Goal: Transaction & Acquisition: Purchase product/service

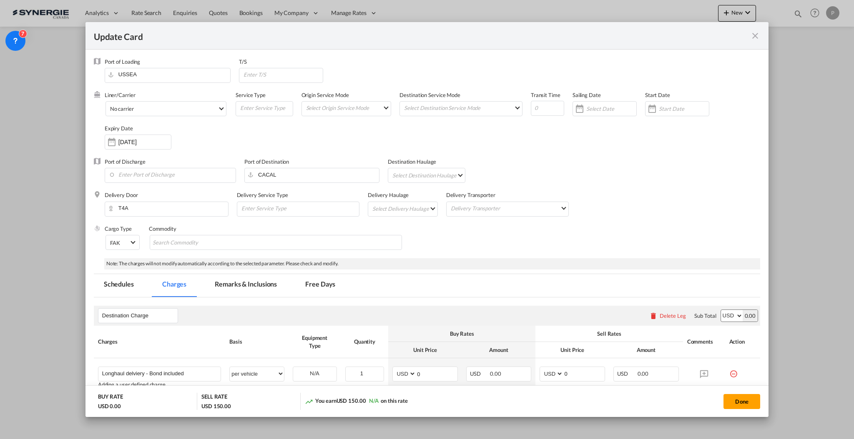
scroll to position [167, 0]
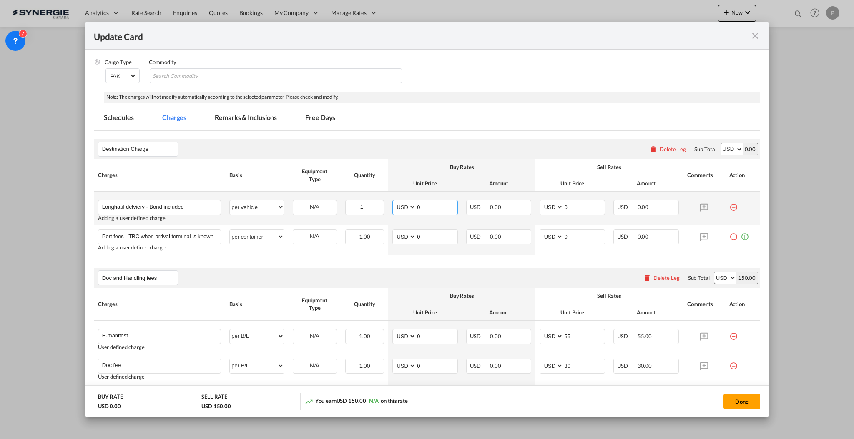
click at [441, 210] on input "0" at bounding box center [436, 207] width 41 height 13
type input "4620"
click at [578, 207] on input "0" at bounding box center [583, 207] width 41 height 13
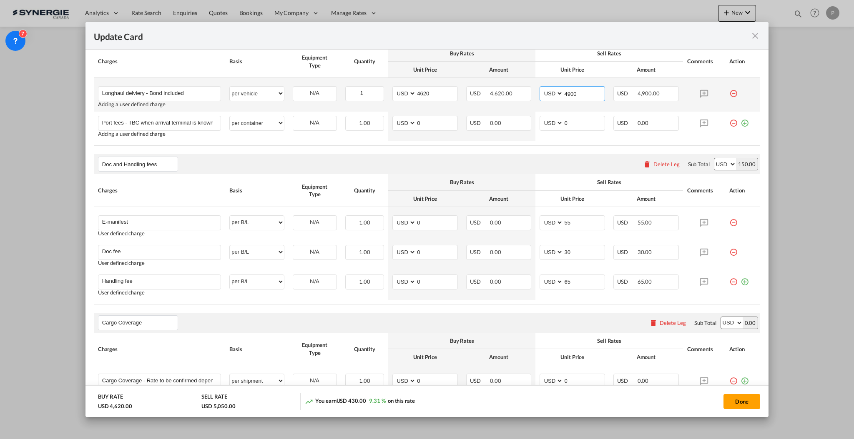
scroll to position [191, 0]
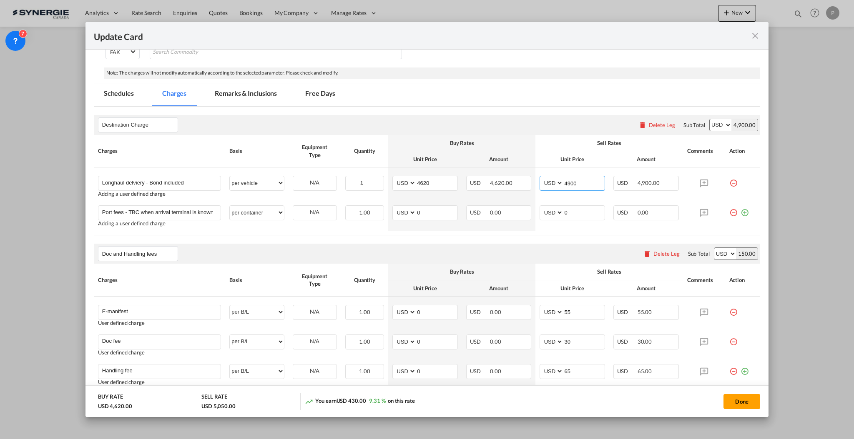
type input "4900"
click at [235, 86] on md-tab-item "Remarks & Inclusions" at bounding box center [246, 94] width 82 height 23
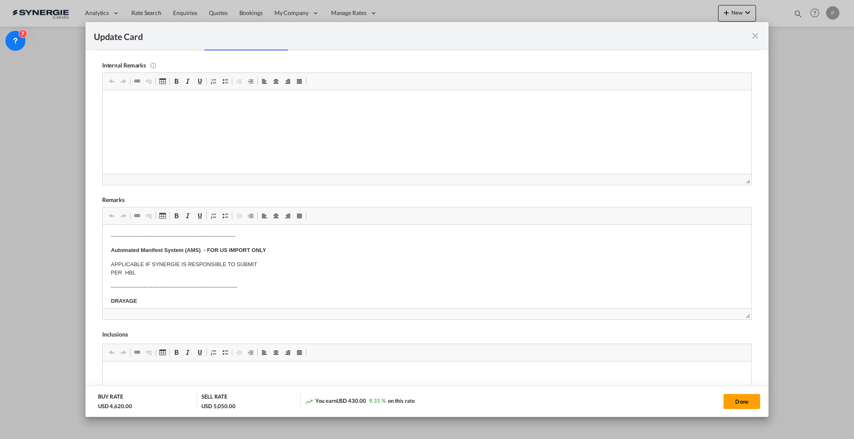
scroll to position [0, 0]
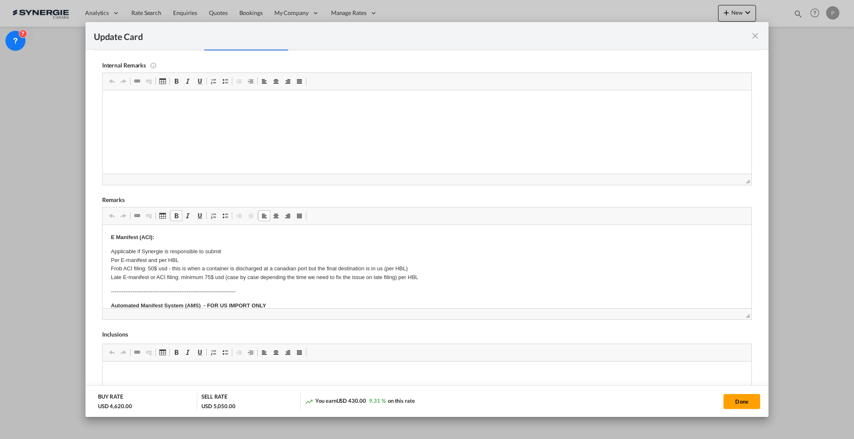
drag, startPoint x: 113, startPoint y: 249, endPoint x: 168, endPoint y: 251, distance: 54.2
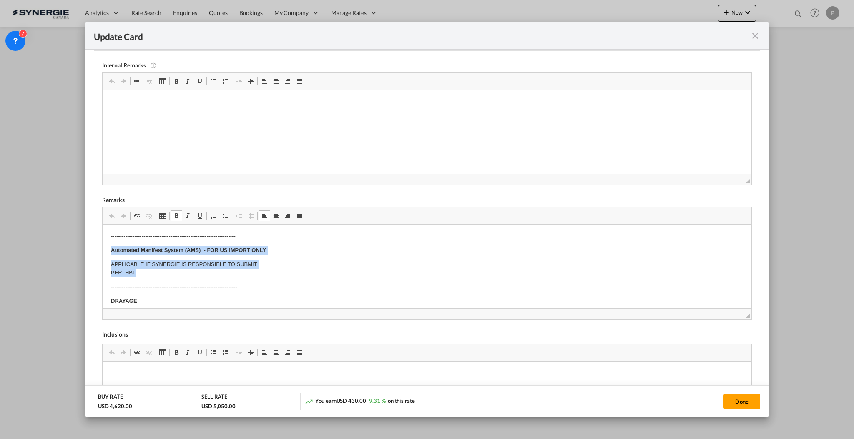
drag, startPoint x: 108, startPoint y: 246, endPoint x: 352, endPoint y: 271, distance: 245.7
click at [352, 271] on html "E Manifest (ACI): Applicable if Synergie is responsible to submit Per E-manifes…" at bounding box center [426, 393] width 649 height 449
drag, startPoint x: 236, startPoint y: 264, endPoint x: 67, endPoint y: 245, distance: 170.3
click at [102, 245] on html "E Manifest (ACI): Applicable if Synergie is responsible to submit Per E-manifes…" at bounding box center [426, 382] width 649 height 427
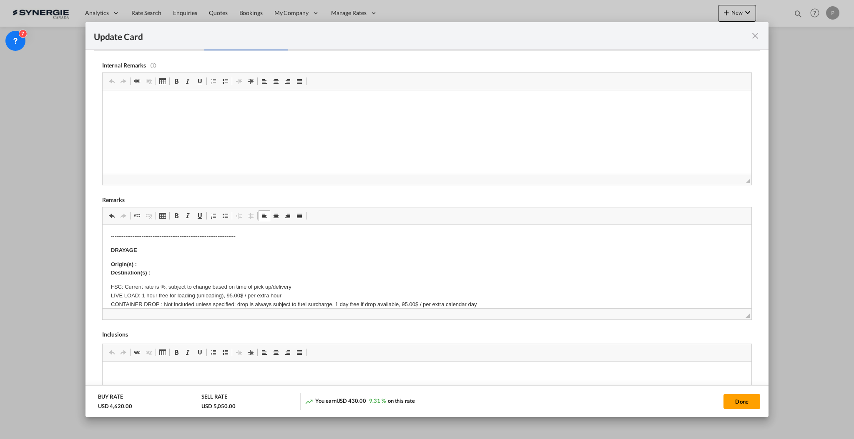
click at [113, 247] on strong "DRAYAGE" at bounding box center [123, 250] width 26 height 6
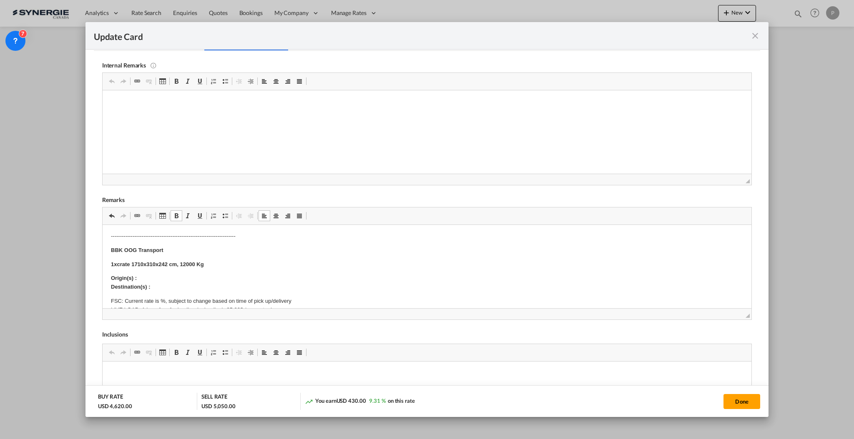
click at [186, 282] on p "Origin(s) : Destination(s) :" at bounding box center [426, 283] width 632 height 18
click at [166, 289] on p "Origin(s) : Seattle CY Destination(s) :" at bounding box center [426, 283] width 632 height 18
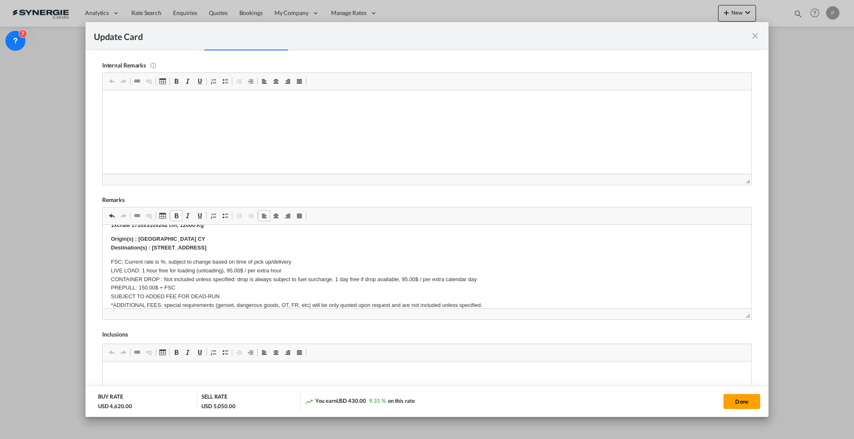
scroll to position [111, 0]
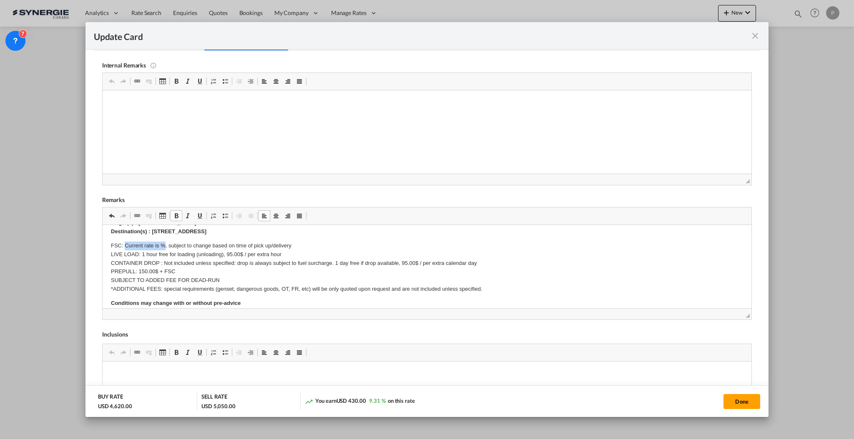
drag, startPoint x: 126, startPoint y: 243, endPoint x: 164, endPoint y: 239, distance: 38.5
click at [164, 239] on body "E Manifest (ACI): Applicable if Synergie is responsible to submit Per E-manifes…" at bounding box center [426, 320] width 632 height 396
click at [225, 250] on p "FSC: Included, subject to change based on time of pick up/delivery LIVE LOAD: 1…" at bounding box center [426, 267] width 632 height 52
click at [283, 264] on p "FSC: Included, subject to change based on time of pick up/delivery LIVE LOAD: 1…" at bounding box center [426, 267] width 632 height 52
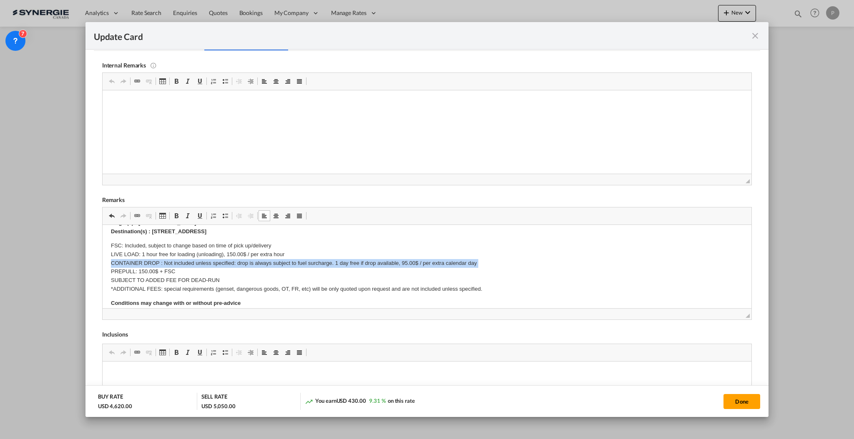
click at [283, 264] on p "FSC: Included, subject to change based on time of pick up/delivery LIVE LOAD: 1…" at bounding box center [426, 267] width 632 height 52
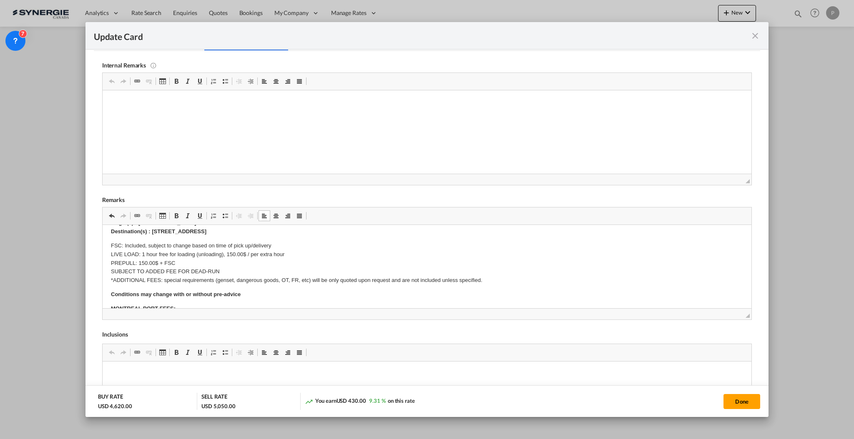
click at [154, 264] on p "FSC: Included, subject to change based on time of pick up/delivery LIVE LOAD: 1…" at bounding box center [426, 262] width 632 height 43
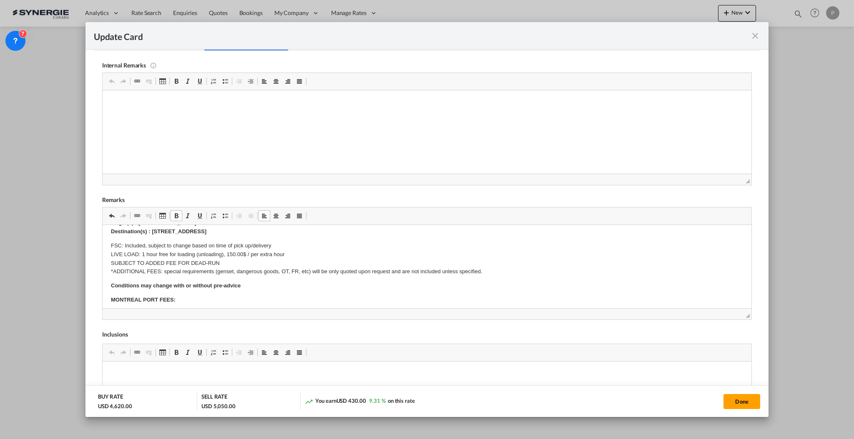
scroll to position [167, 0]
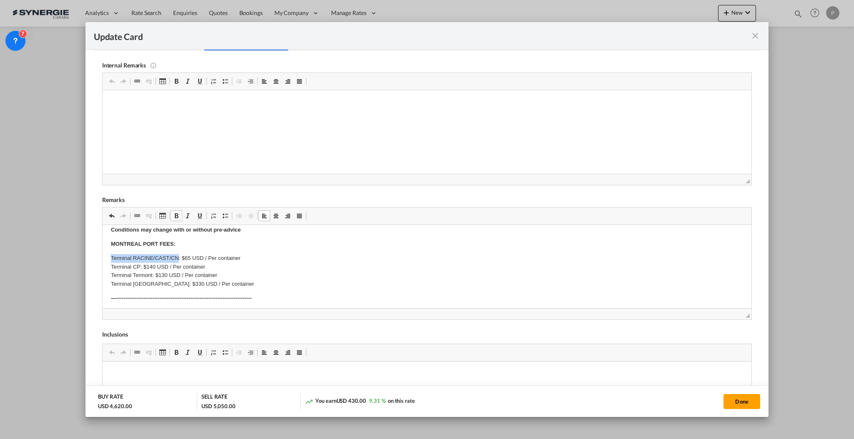
drag, startPoint x: 104, startPoint y: 279, endPoint x: 178, endPoint y: 257, distance: 76.6
click at [178, 257] on html "E Manifest (ACI): Applicable if Synergie is responsible to submit Per E-manifes…" at bounding box center [426, 255] width 649 height 395
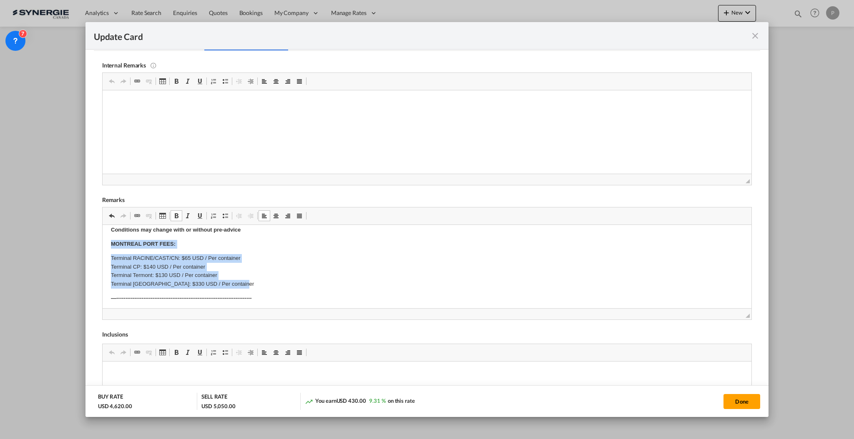
drag, startPoint x: 108, startPoint y: 239, endPoint x: 294, endPoint y: 283, distance: 191.5
click at [294, 283] on html "E Manifest (ACI): Applicable if Synergie is responsible to submit Per E-manifes…" at bounding box center [426, 255] width 649 height 395
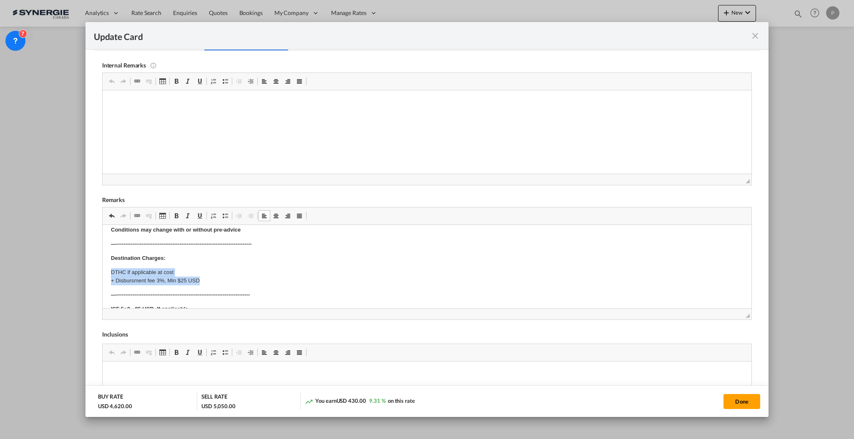
drag, startPoint x: 210, startPoint y: 280, endPoint x: 184, endPoint y: 500, distance: 221.3
click at [102, 274] on html "E Manifest (ACI): Applicable if Synergie is responsible to submit Per E-manifes…" at bounding box center [426, 228] width 649 height 341
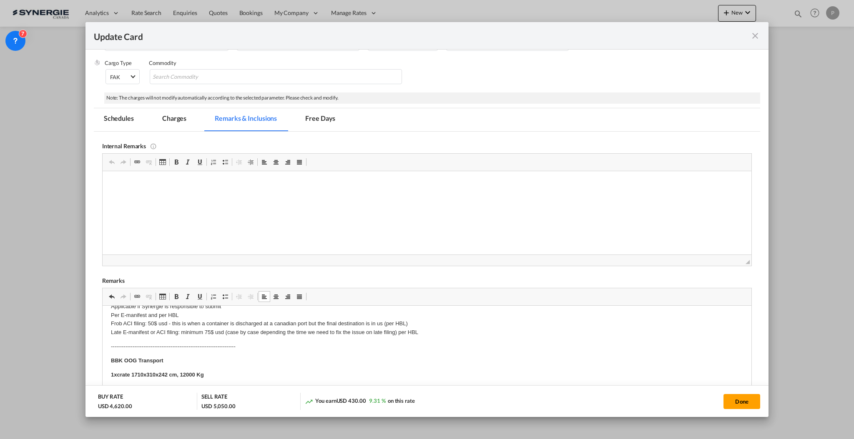
scroll to position [24, 0]
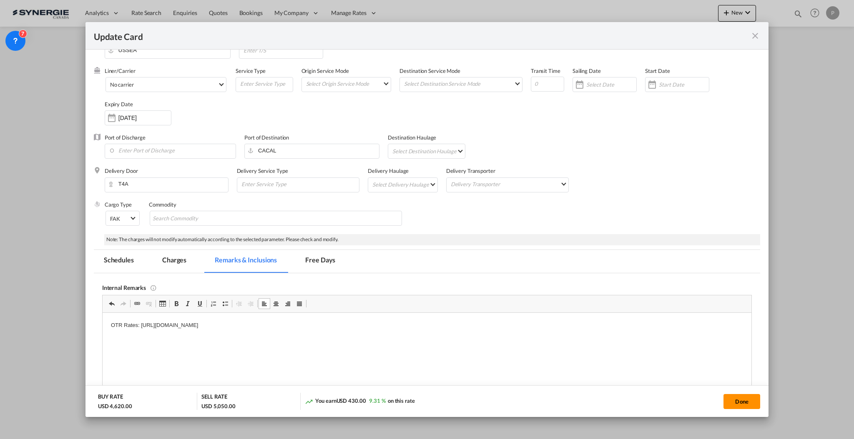
click at [748, 398] on button "Done" at bounding box center [741, 401] width 37 height 15
type input "[DATE]"
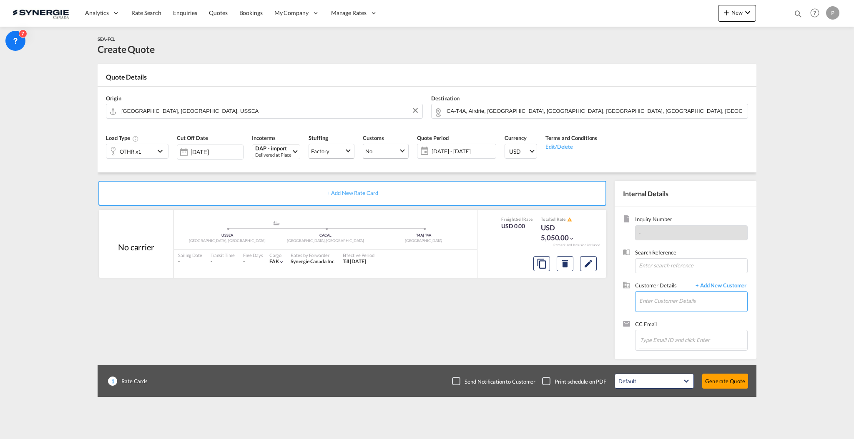
click at [669, 306] on input "Enter Customer Details" at bounding box center [693, 301] width 108 height 19
paste input "[EMAIL_ADDRESS][DOMAIN_NAME]"
click at [678, 314] on div "[PERSON_NAME] [EMAIL_ADDRESS][DOMAIN_NAME] | Merzario NL" at bounding box center [718, 315] width 158 height 23
type input "Merzario NL, [PERSON_NAME], [EMAIL_ADDRESS][DOMAIN_NAME]"
click at [723, 376] on button "Generate Quote" at bounding box center [725, 381] width 46 height 15
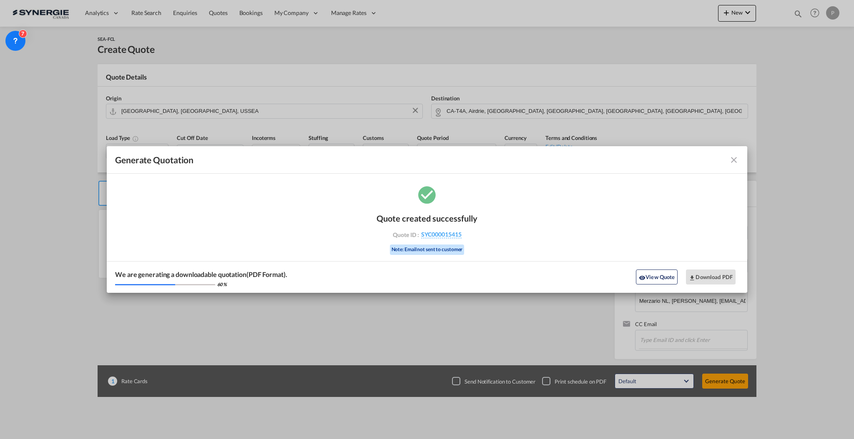
drag, startPoint x: 472, startPoint y: 233, endPoint x: 461, endPoint y: 239, distance: 12.7
click at [461, 239] on div "Quote created successfully Quote ID : SYC000015415 Note: Email not sent to cust…" at bounding box center [427, 233] width 101 height 56
copy div "SYC000015415"
click at [723, 277] on button "Download PDF" at bounding box center [711, 277] width 50 height 15
click at [736, 160] on md-icon "icon-close fg-AAA8AD cursor m-0" at bounding box center [734, 160] width 10 height 10
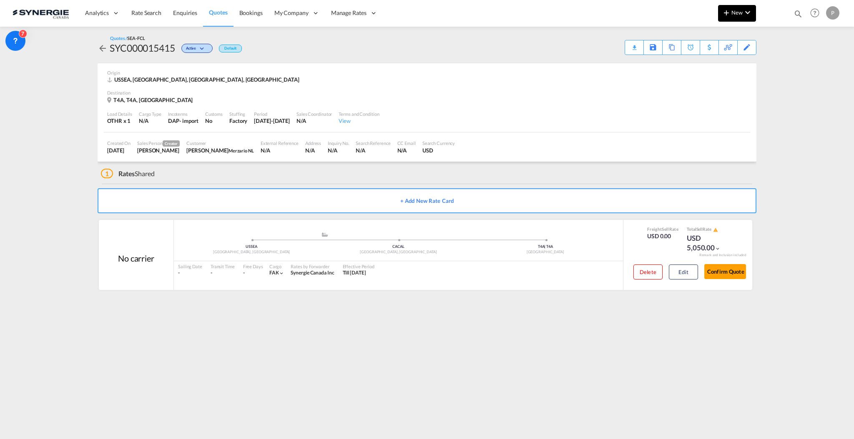
click at [741, 18] on button "New" at bounding box center [737, 13] width 38 height 17
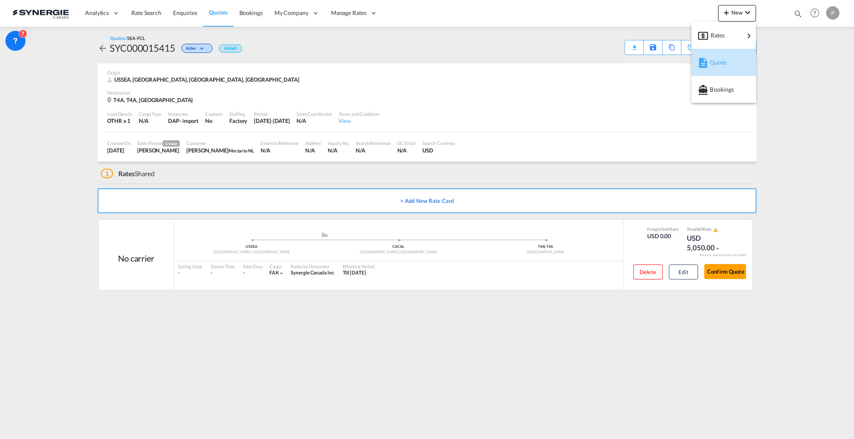
click at [710, 65] on span "Quote" at bounding box center [714, 62] width 9 height 17
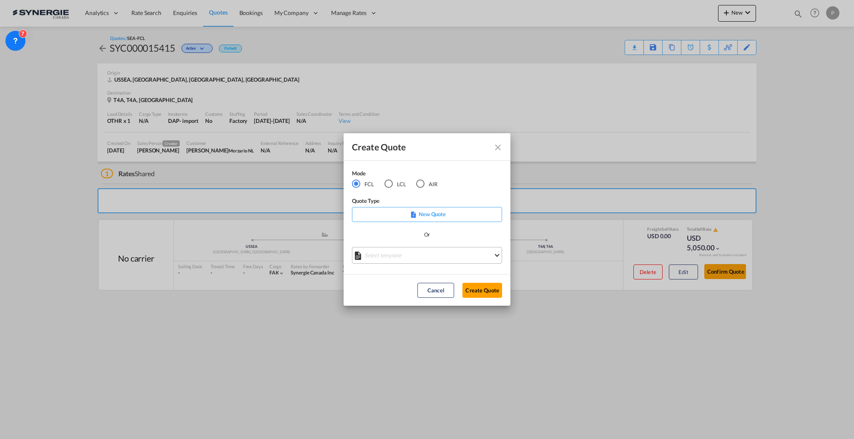
click at [400, 250] on md-select "Select template *NEW* FCL FREEHAND / DAP [PERSON_NAME] | [DATE] *NEW* Import FC…" at bounding box center [427, 255] width 150 height 17
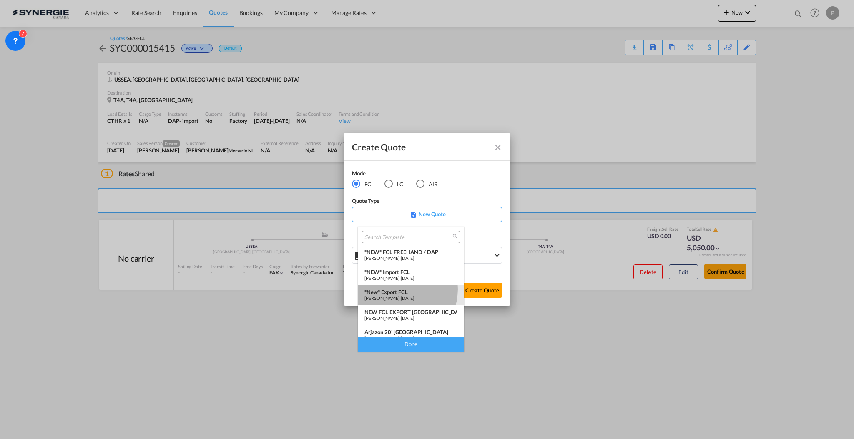
click at [398, 290] on div "*New* Export FCL" at bounding box center [410, 292] width 93 height 7
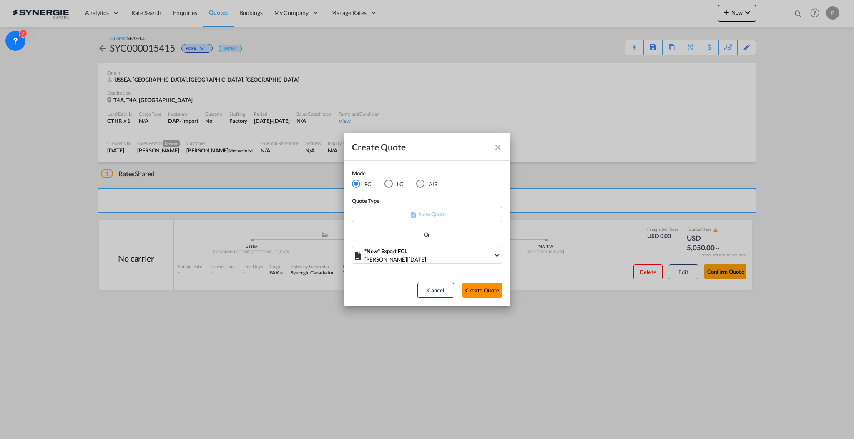
click at [474, 290] on button "Create Quote" at bounding box center [482, 290] width 40 height 15
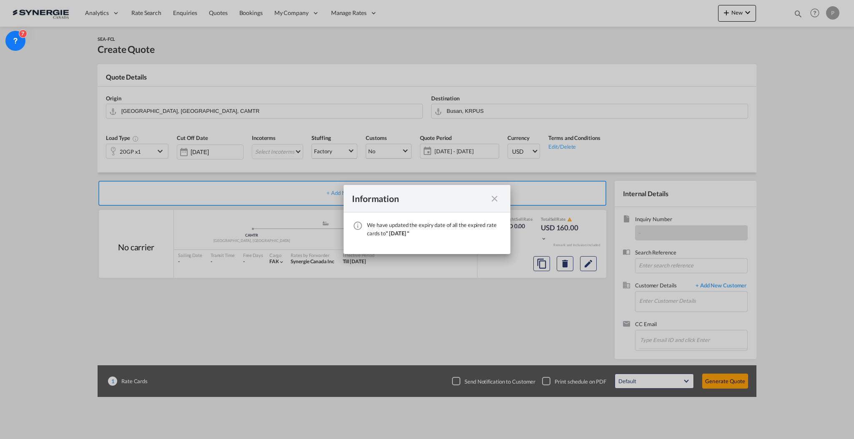
click at [498, 199] on md-icon "icon-close fg-AAA8AD cursor" at bounding box center [495, 199] width 10 height 10
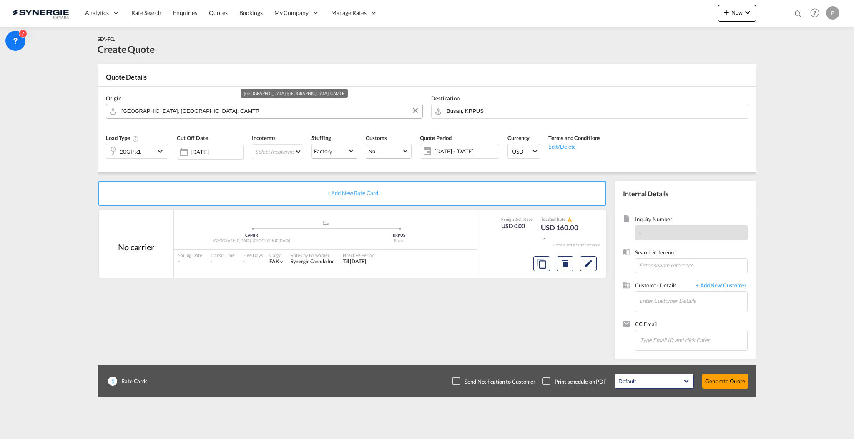
click at [188, 112] on input "[GEOGRAPHIC_DATA], [GEOGRAPHIC_DATA], CAMTR" at bounding box center [269, 111] width 297 height 15
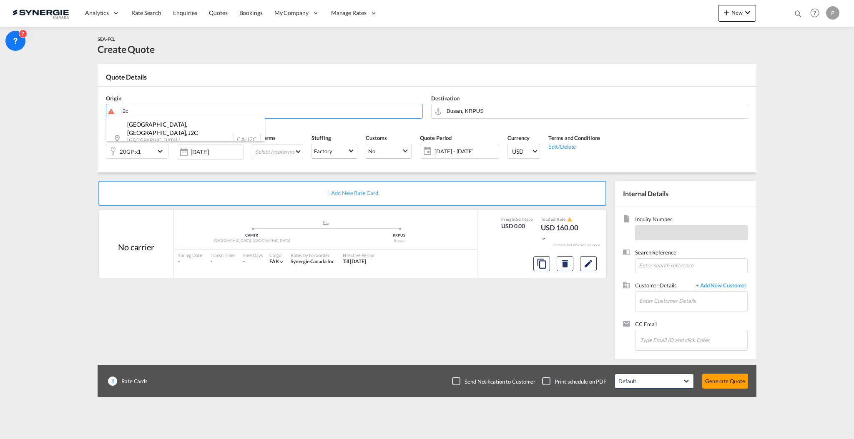
click at [215, 128] on div "[GEOGRAPHIC_DATA], [GEOGRAPHIC_DATA] , J2C [GEOGRAPHIC_DATA] / [GEOGRAPHIC_DATA…" at bounding box center [185, 139] width 158 height 46
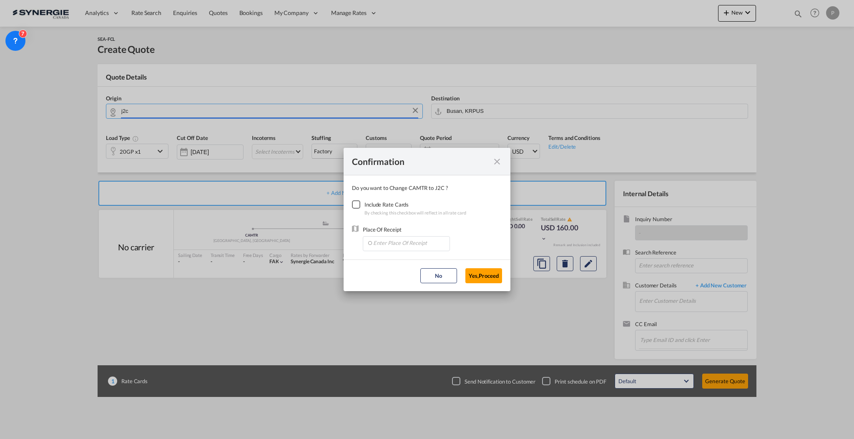
type input "CA-J2C, [GEOGRAPHIC_DATA], [GEOGRAPHIC_DATA], [GEOGRAPHIC_DATA] / [GEOGRAPHIC_D…"
click at [358, 203] on div "Checkbox No Ink" at bounding box center [356, 205] width 8 height 8
click at [386, 243] on input "Enter Place Of Receipt" at bounding box center [408, 243] width 83 height 13
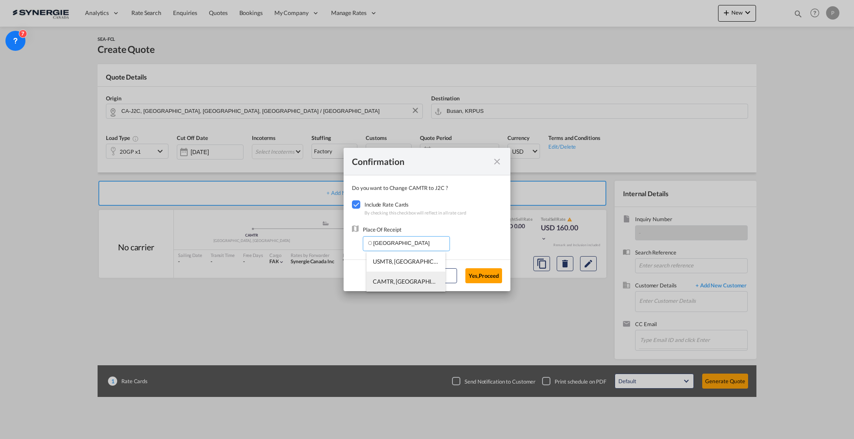
click at [396, 279] on span "CAMTR, [GEOGRAPHIC_DATA], [GEOGRAPHIC_DATA], [GEOGRAPHIC_DATA], [GEOGRAPHIC_DAT…" at bounding box center [536, 281] width 327 height 7
type input "CAMTR, [GEOGRAPHIC_DATA], [GEOGRAPHIC_DATA], [GEOGRAPHIC_DATA], [GEOGRAPHIC_DAT…"
click at [475, 276] on button "Yes,Proceed" at bounding box center [483, 276] width 37 height 15
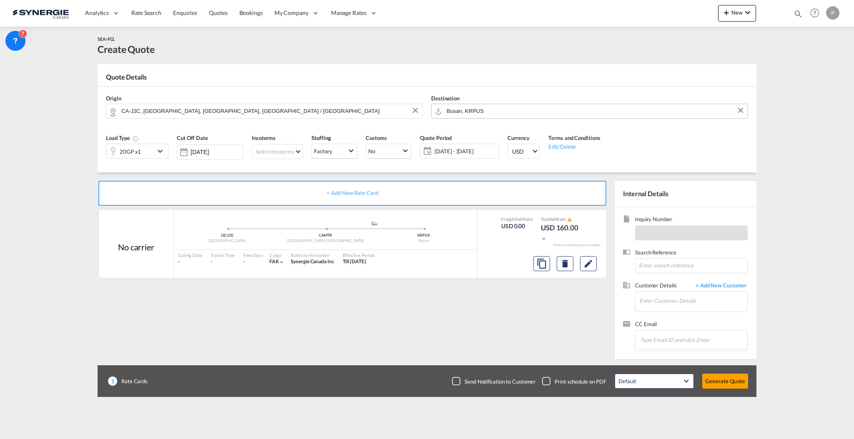
click at [495, 110] on input "Busan, KRPUS" at bounding box center [595, 111] width 297 height 15
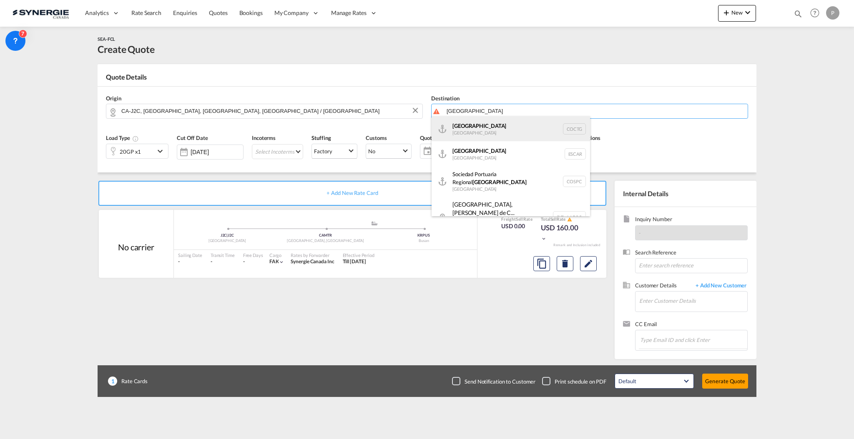
click at [494, 128] on div "[GEOGRAPHIC_DATA] [GEOGRAPHIC_DATA] COCTG" at bounding box center [511, 128] width 158 height 25
type input "[GEOGRAPHIC_DATA], COCTG"
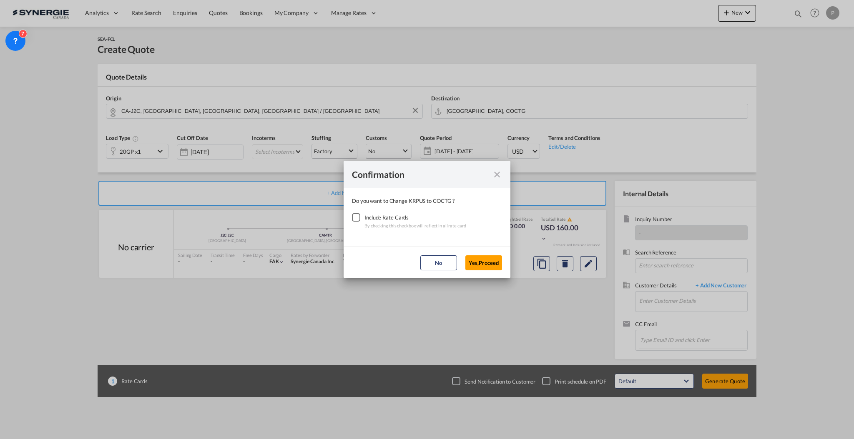
click at [352, 215] on div "Checkbox No Ink" at bounding box center [356, 217] width 8 height 8
click at [479, 261] on button "Yes,Proceed" at bounding box center [483, 263] width 37 height 15
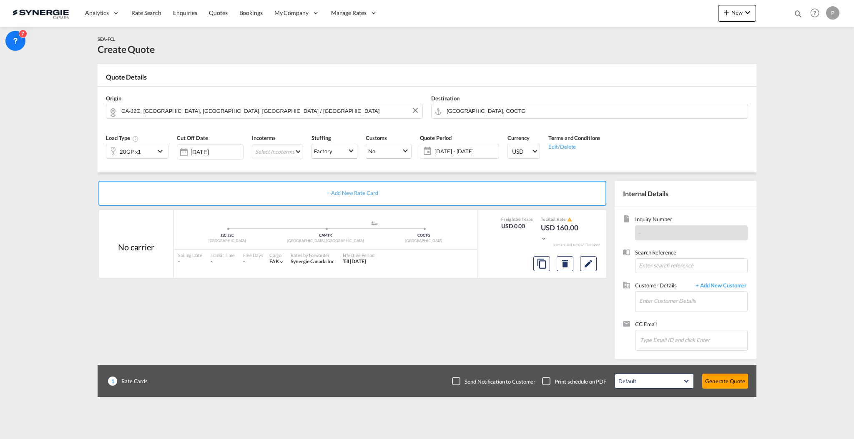
click at [143, 152] on div "20GP x1" at bounding box center [130, 151] width 48 height 14
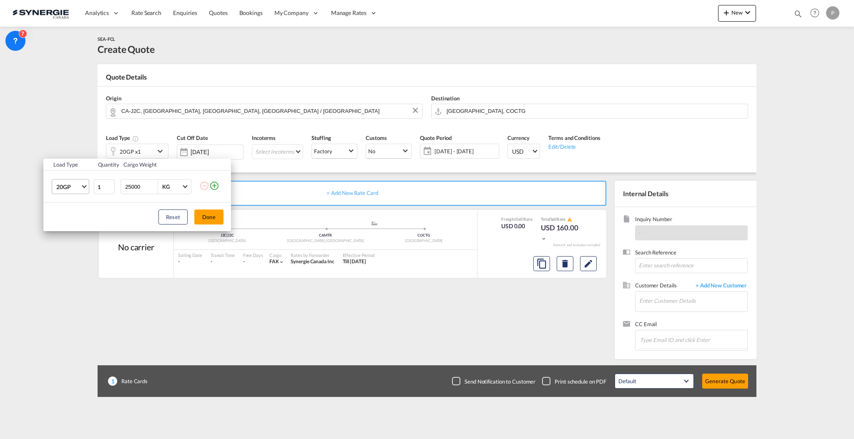
click at [62, 185] on span "20GP" at bounding box center [68, 187] width 24 height 8
click at [80, 233] on md-option "40RE" at bounding box center [78, 232] width 57 height 20
click at [128, 185] on input "25000" at bounding box center [140, 187] width 33 height 14
type input "20000"
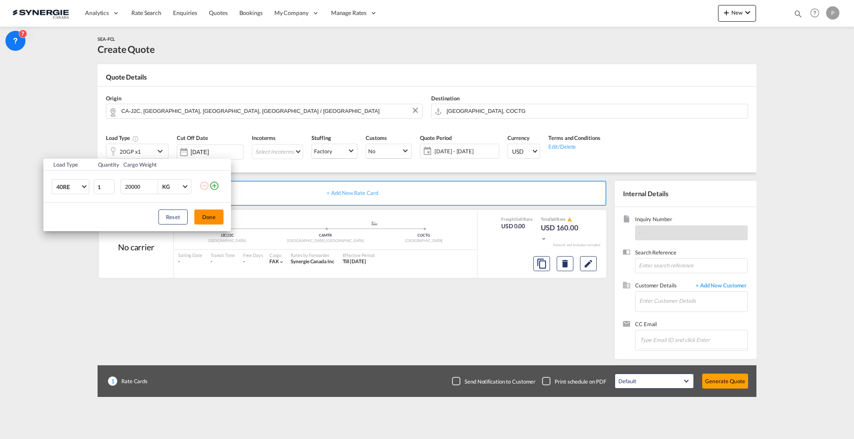
click at [210, 219] on button "Done" at bounding box center [208, 217] width 29 height 15
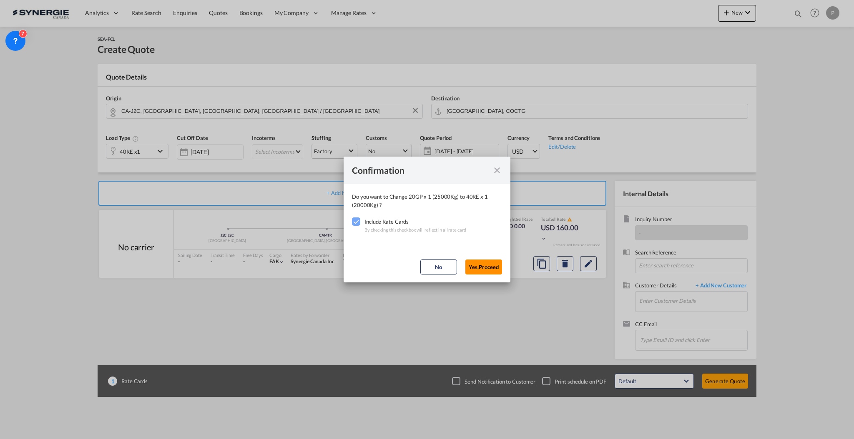
click at [477, 267] on button "Yes,Proceed" at bounding box center [483, 267] width 37 height 15
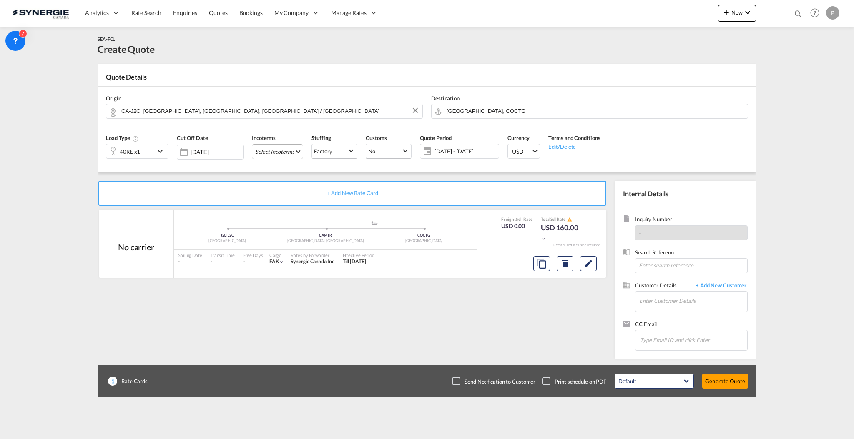
click at [271, 153] on md-select "Select Incoterms CFR - export Cost and Freight CFR - import Cost and Freight CI…" at bounding box center [277, 151] width 51 height 15
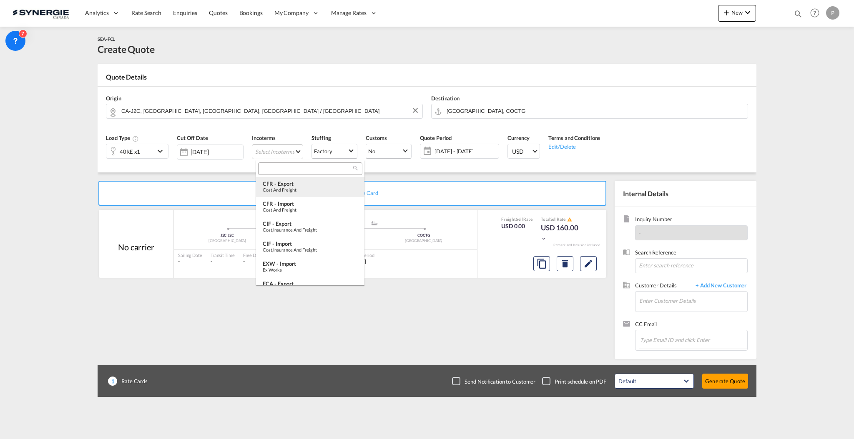
click at [292, 182] on div "CFR - export" at bounding box center [310, 184] width 95 height 7
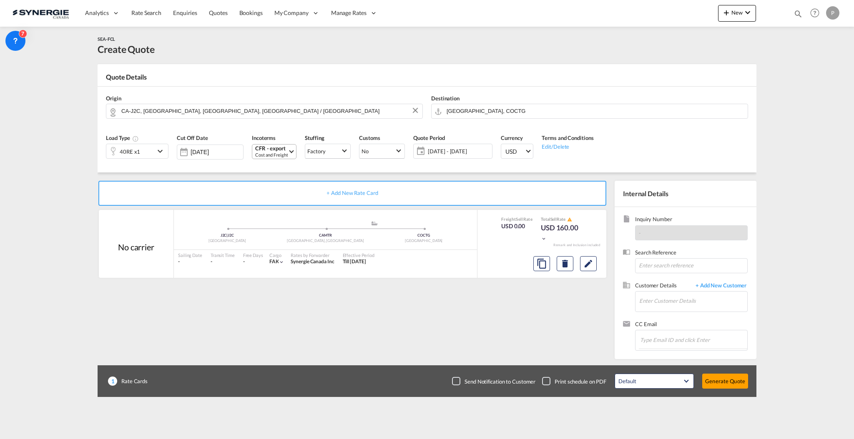
click at [472, 160] on div "Quote Period [DATE] - [DATE] [DATE] - [DATE] October January February March Apr…" at bounding box center [453, 150] width 88 height 40
click at [472, 156] on span "[DATE] - [DATE]" at bounding box center [459, 152] width 66 height 12
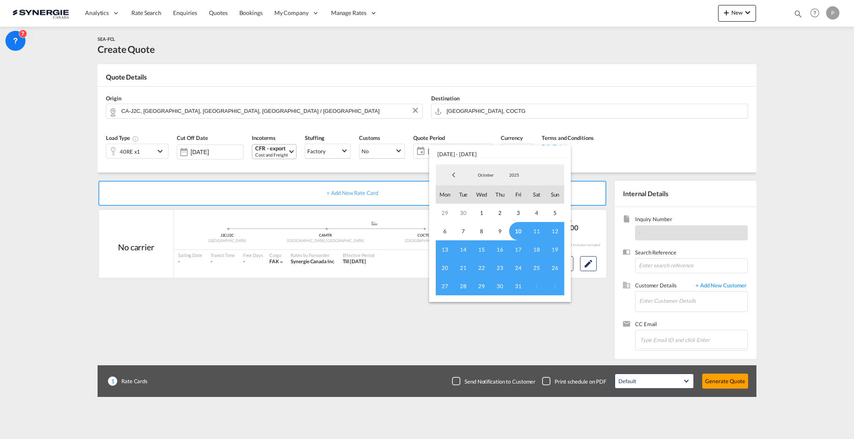
click at [517, 231] on span "10" at bounding box center [518, 231] width 18 height 18
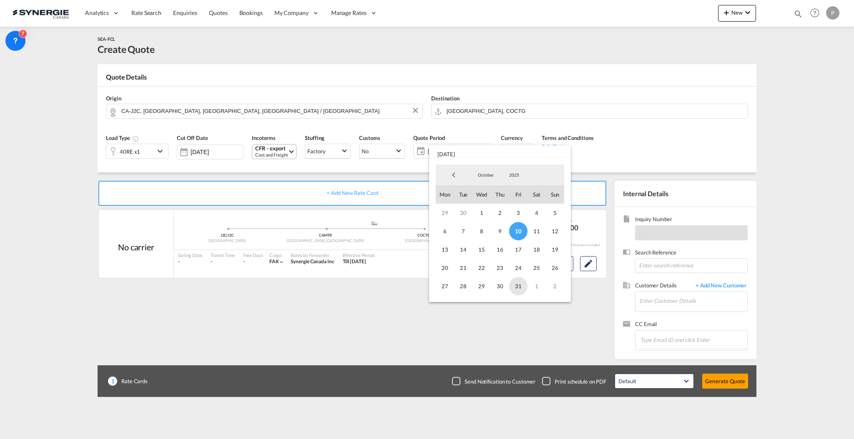
click at [512, 287] on span "31" at bounding box center [518, 286] width 18 height 18
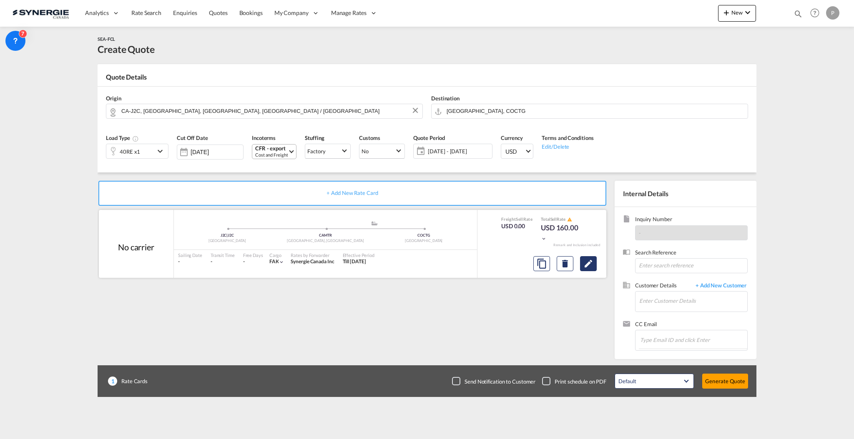
click at [589, 261] on md-icon "Edit" at bounding box center [588, 264] width 10 height 10
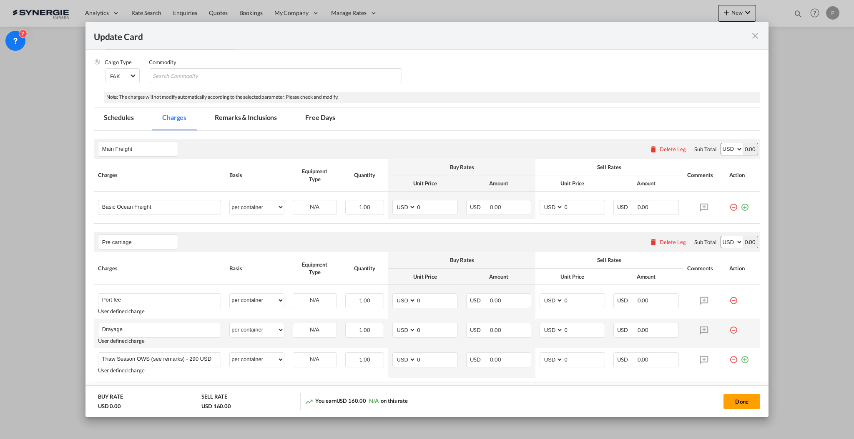
scroll to position [222, 0]
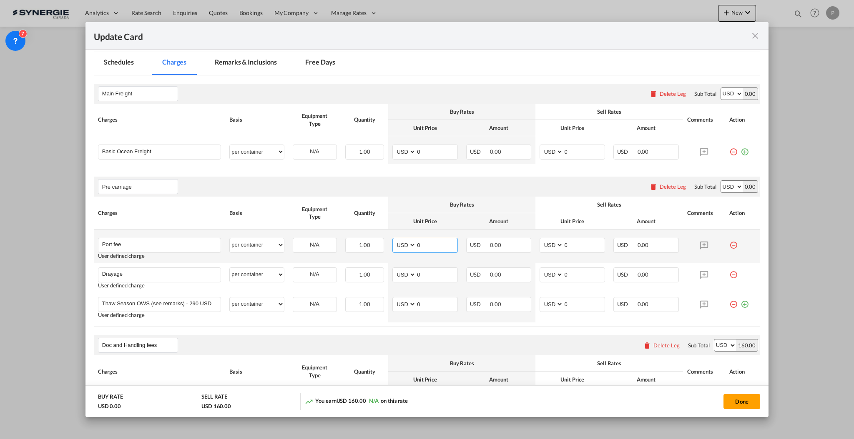
click at [425, 242] on input "0" at bounding box center [436, 245] width 41 height 13
click at [729, 244] on md-icon "icon-minus-circle-outline red-400-fg" at bounding box center [733, 242] width 8 height 8
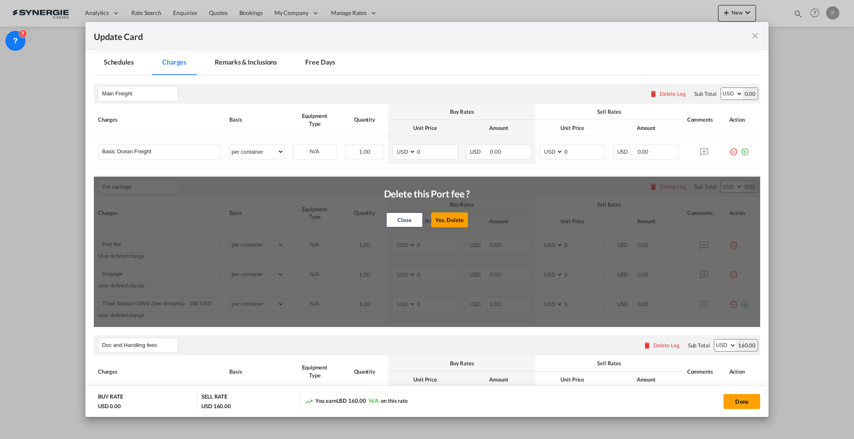
drag, startPoint x: 448, startPoint y: 214, endPoint x: 397, endPoint y: 211, distance: 51.4
click at [397, 211] on div "Close Yes, [GEOGRAPHIC_DATA]" at bounding box center [427, 220] width 88 height 20
click at [397, 214] on button "Close" at bounding box center [404, 220] width 37 height 15
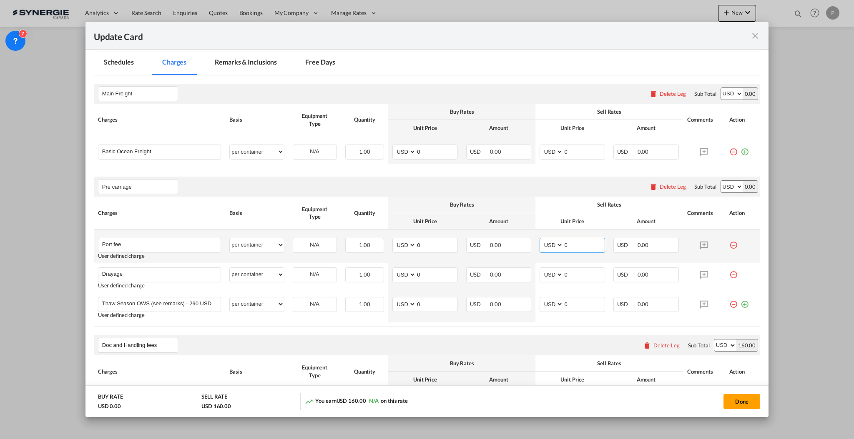
click at [575, 243] on input "0" at bounding box center [583, 245] width 41 height 13
type input "65"
click at [441, 275] on input "0" at bounding box center [436, 274] width 41 height 13
click at [440, 275] on input "0" at bounding box center [436, 274] width 41 height 13
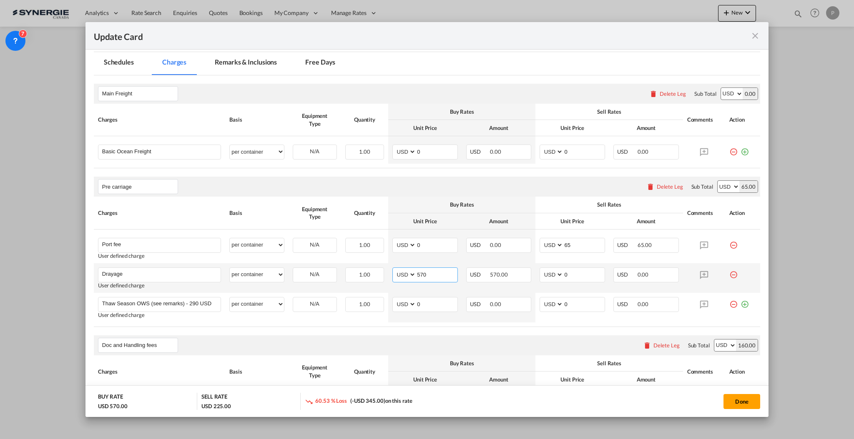
type input "570"
type input "620"
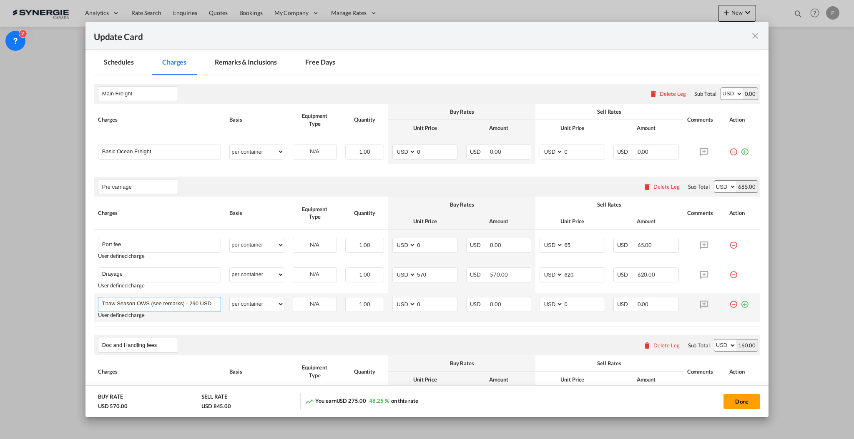
click at [162, 298] on input "Thaw Season OWS (see remarks) - 290 USD if applicable" at bounding box center [161, 304] width 118 height 13
click at [163, 298] on input "Thaw Season OWS (see remarks) - 290 USD if applicable" at bounding box center [161, 304] width 118 height 13
type input "Genset"
click at [442, 304] on input "0" at bounding box center [436, 304] width 41 height 13
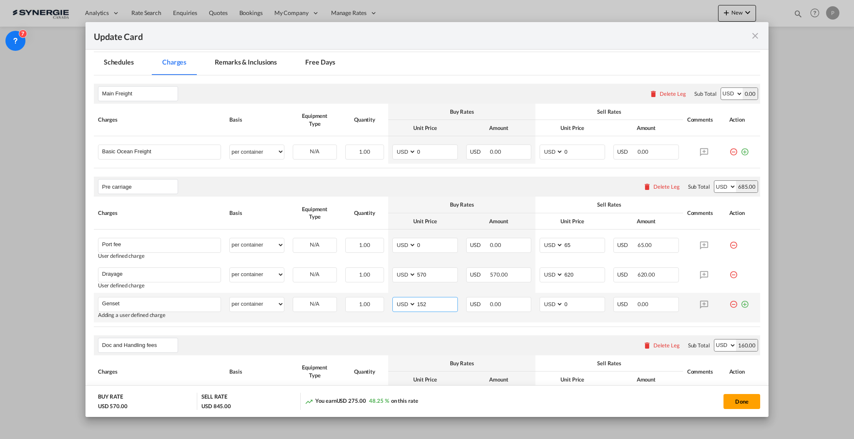
type input "152"
type input "175"
click at [462, 158] on td "USD 0.00" at bounding box center [499, 150] width 74 height 28
click at [446, 153] on input "0" at bounding box center [436, 151] width 41 height 13
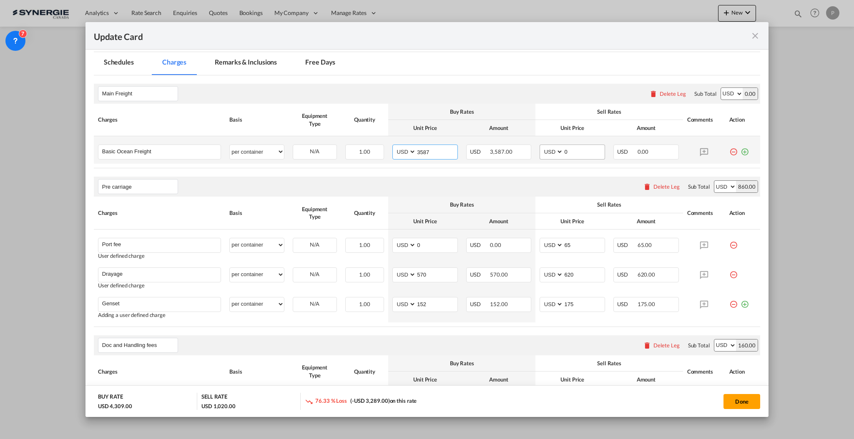
type input "3587"
click at [586, 152] on input "0" at bounding box center [583, 151] width 41 height 13
drag, startPoint x: 567, startPoint y: 150, endPoint x: 562, endPoint y: 147, distance: 6.2
click at [563, 147] on input "3790" at bounding box center [583, 151] width 41 height 13
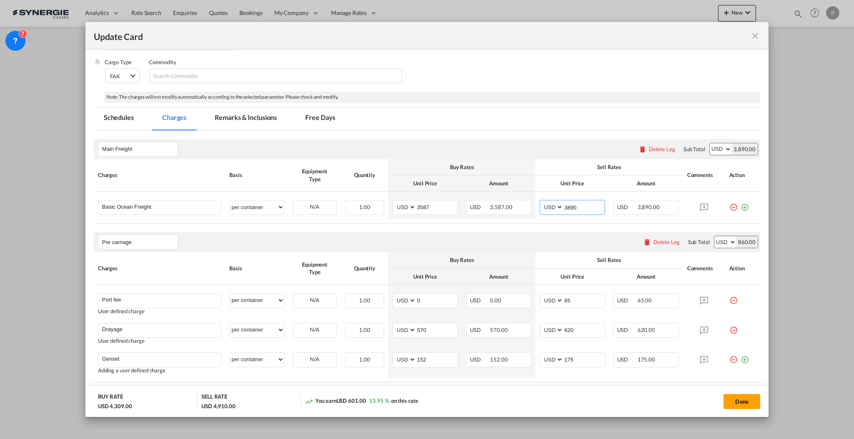
scroll to position [0, 0]
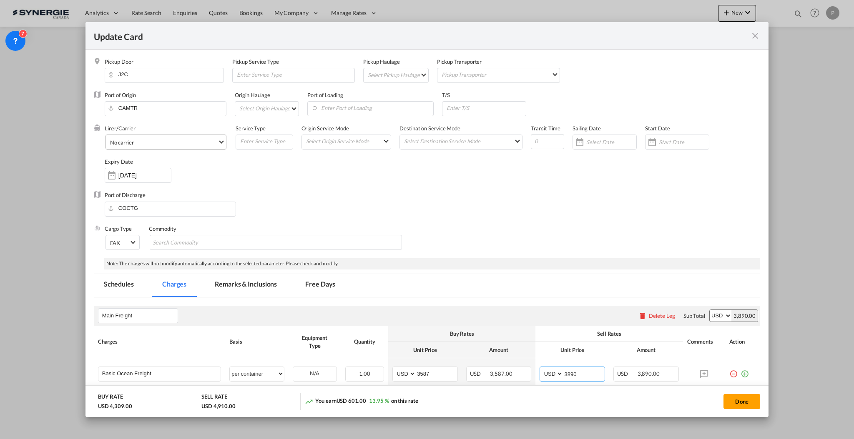
type input "3890"
click at [173, 146] on span "No carrier" at bounding box center [164, 143] width 108 height 8
type md-option "1218"
type md-option "2"
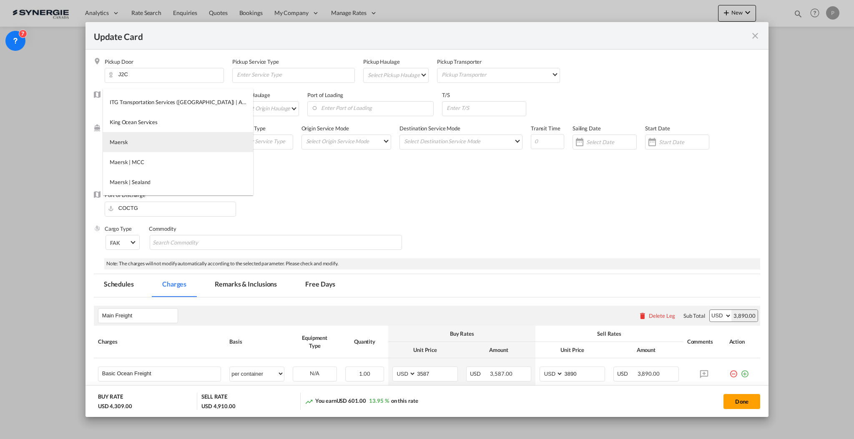
click at [164, 146] on md-option "Maersk" at bounding box center [178, 142] width 150 height 20
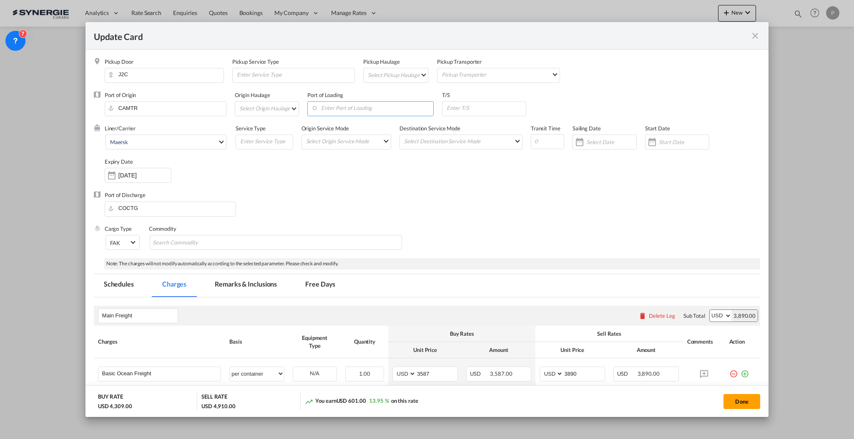
click at [329, 109] on input "Enter Port of Loading" at bounding box center [372, 108] width 122 height 13
click at [371, 122] on div "[GEOGRAPHIC_DATA], [GEOGRAPHIC_DATA]" at bounding box center [383, 123] width 147 height 8
type input "[GEOGRAPHIC_DATA], [GEOGRAPHIC_DATA], USPHL"
click at [467, 107] on input "Update Card Pickup ..." at bounding box center [486, 108] width 80 height 13
click at [543, 141] on input "Update Card Pickup ..." at bounding box center [547, 141] width 33 height 15
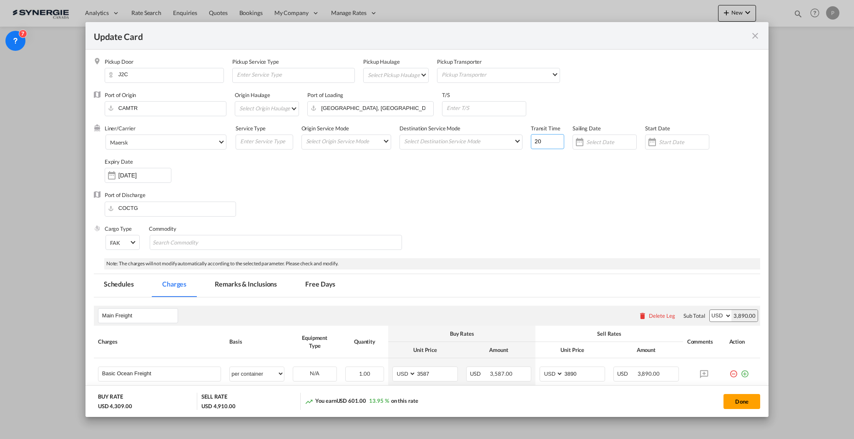
type input "20"
click at [545, 188] on div "Liner/Carrier Maersk Service Type Origin Service Mode Select Origin Service Mod…" at bounding box center [432, 158] width 655 height 67
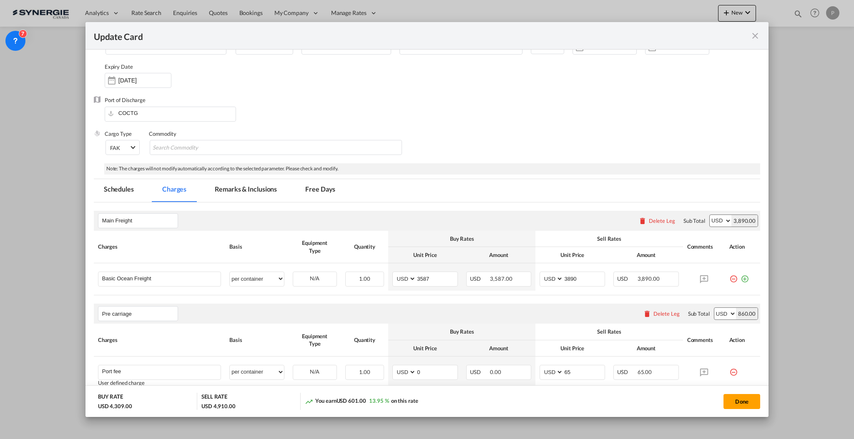
scroll to position [111, 0]
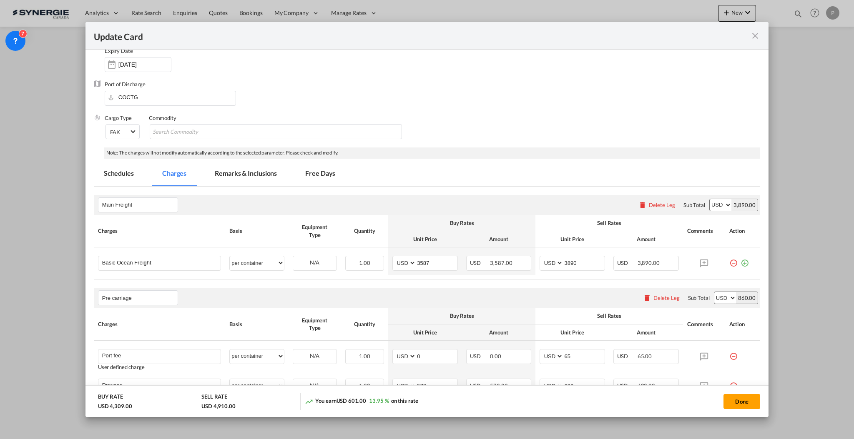
drag, startPoint x: 254, startPoint y: 180, endPoint x: 253, endPoint y: 169, distance: 10.9
click at [254, 180] on md-tab-item "Remarks & Inclusions" at bounding box center [246, 174] width 82 height 23
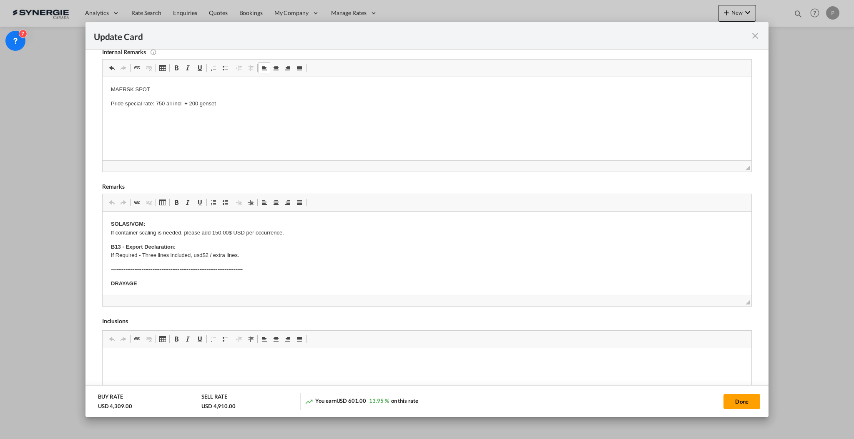
scroll to position [278, 0]
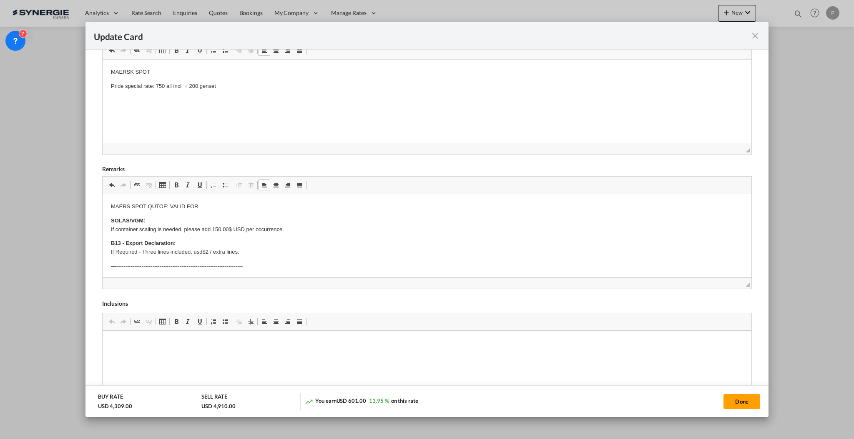
drag, startPoint x: 110, startPoint y: 205, endPoint x: 251, endPoint y: 203, distance: 140.1
click at [251, 203] on p "MAERS SPOT QUTOE: VALID FOR" at bounding box center [426, 206] width 632 height 9
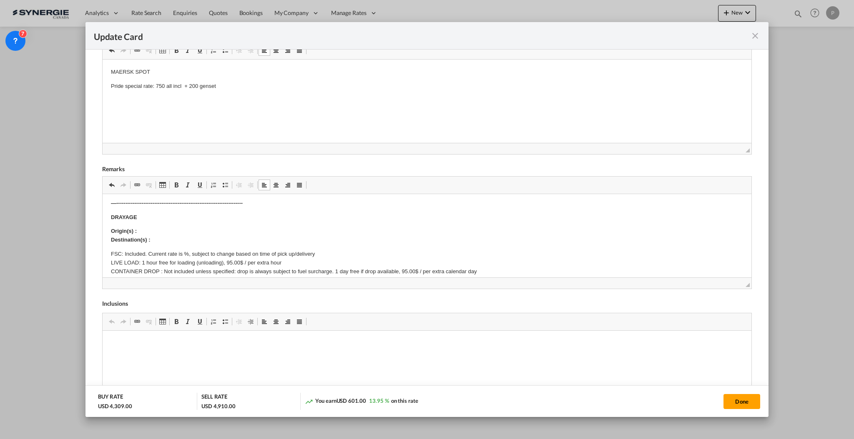
scroll to position [55, 0]
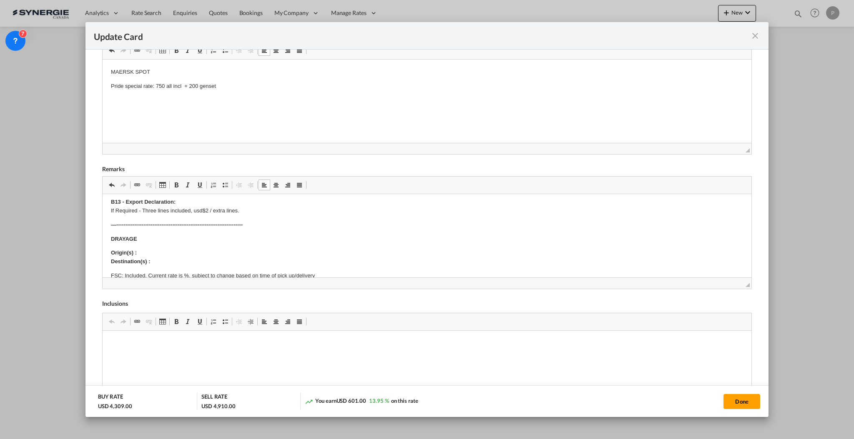
click at [151, 250] on p "Origin(s) : Destination(s) :" at bounding box center [426, 258] width 632 height 18
click at [161, 249] on p "Origin(s) : Destination(s) :" at bounding box center [426, 258] width 632 height 18
click at [172, 258] on p "Origin(s) : [STREET_ADDRESS] Destination(s) :" at bounding box center [426, 258] width 632 height 18
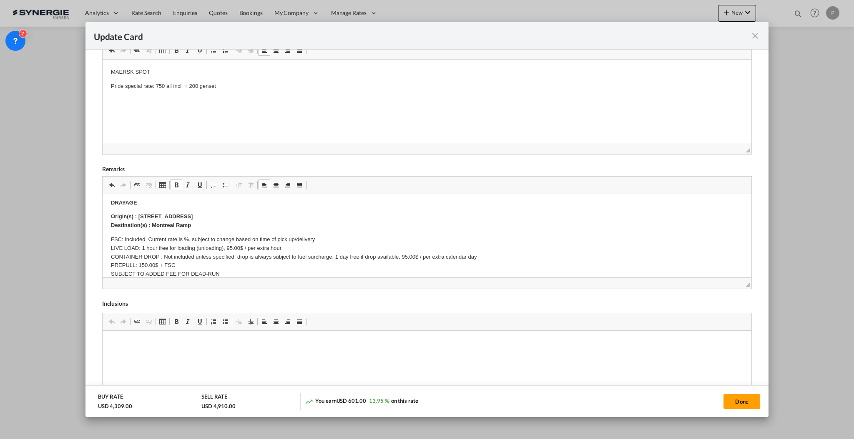
scroll to position [111, 0]
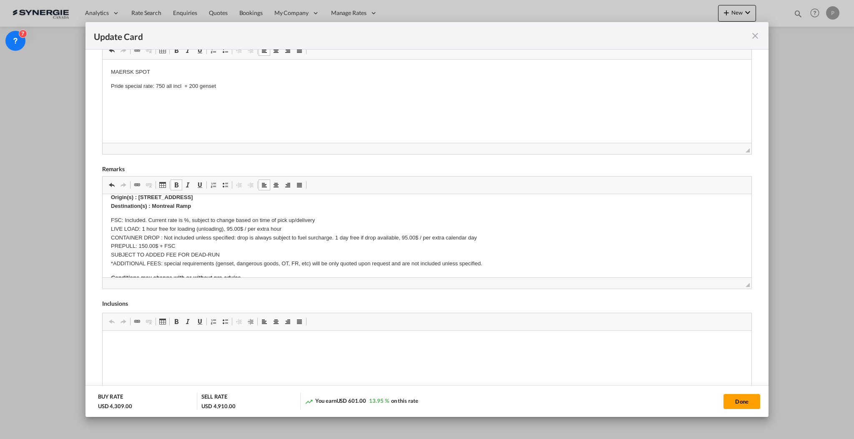
click at [183, 220] on p "FSC: Included. Current rate is %, subject to change based on time of pick up/de…" at bounding box center [426, 242] width 632 height 52
click at [214, 236] on p "FSC: Included. Current rate is 25%, subject to change based on time of pick up/…" at bounding box center [426, 242] width 632 height 52
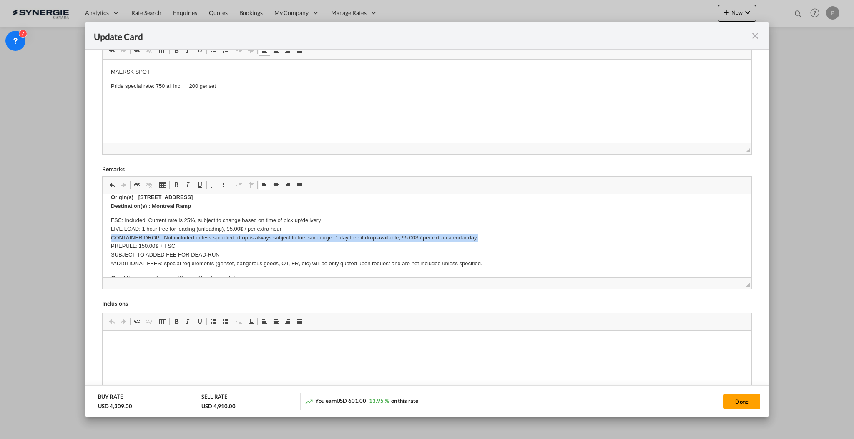
click at [214, 236] on p "FSC: Included. Current rate is 25%, subject to change based on time of pick up/…" at bounding box center [426, 242] width 632 height 52
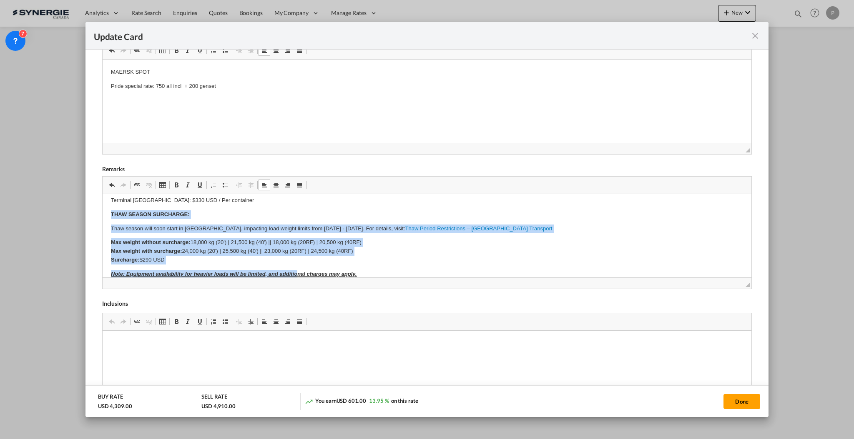
scroll to position [283, 0]
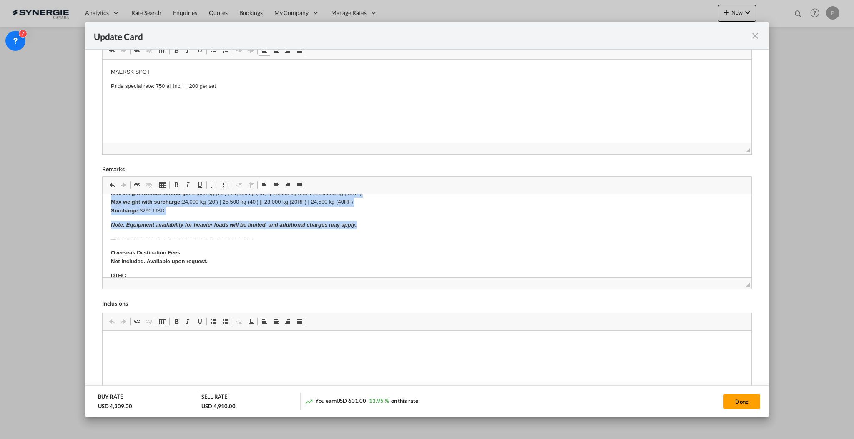
drag, startPoint x: 111, startPoint y: 226, endPoint x: 410, endPoint y: 221, distance: 299.4
click at [410, 221] on body "MAERS SPOT QUTOE: VALID FOR ETD 19/09 -----------------------------------------…" at bounding box center [426, 170] width 632 height 503
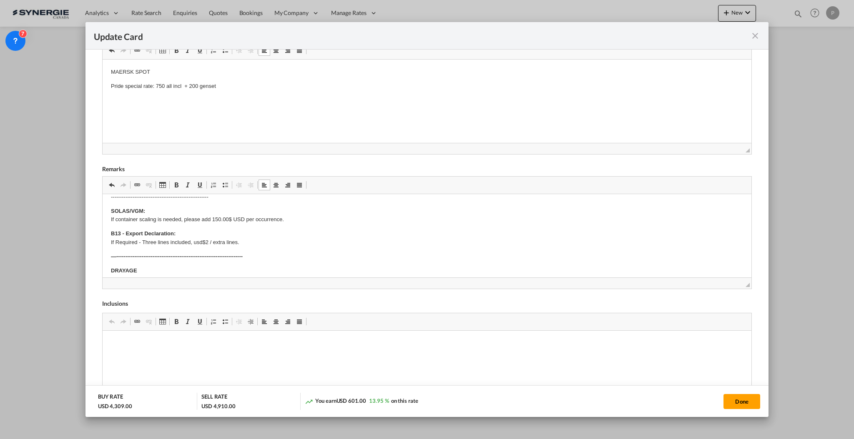
scroll to position [0, 0]
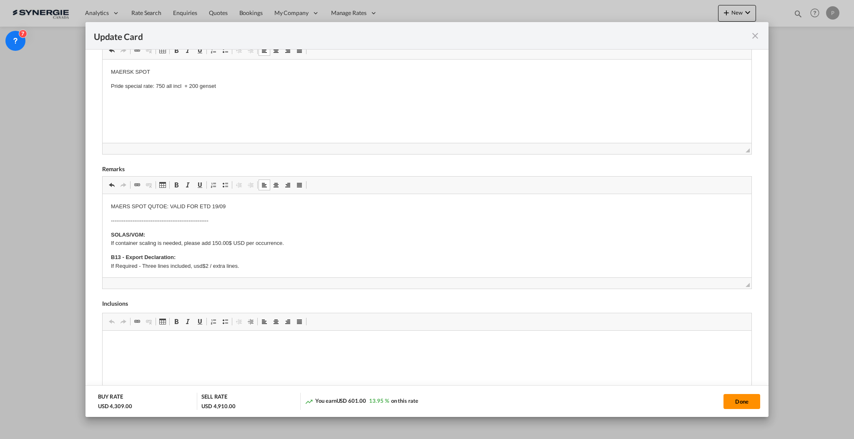
click at [739, 400] on button "Done" at bounding box center [741, 401] width 37 height 15
type input "[DATE]"
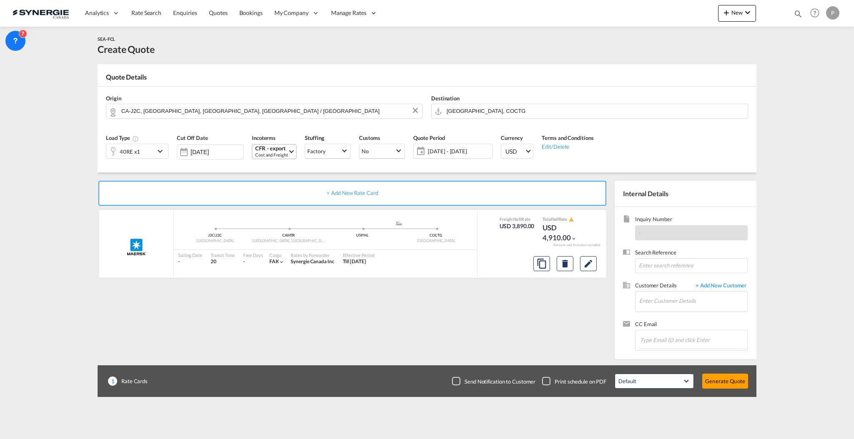
scroll to position [74, 0]
click at [659, 304] on input "Enter Customer Details" at bounding box center [693, 301] width 108 height 19
paste input "[EMAIL_ADDRESS][DOMAIN_NAME]"
click at [672, 315] on div "[PERSON_NAME] [EMAIL_ADDRESS][DOMAIN_NAME] | WORLD CARGO INTERNATIONAL SAS" at bounding box center [718, 315] width 158 height 23
type input "WORLD CARGO INTERNATIONAL SAS, [PERSON_NAME], [EMAIL_ADDRESS][DOMAIN_NAME]"
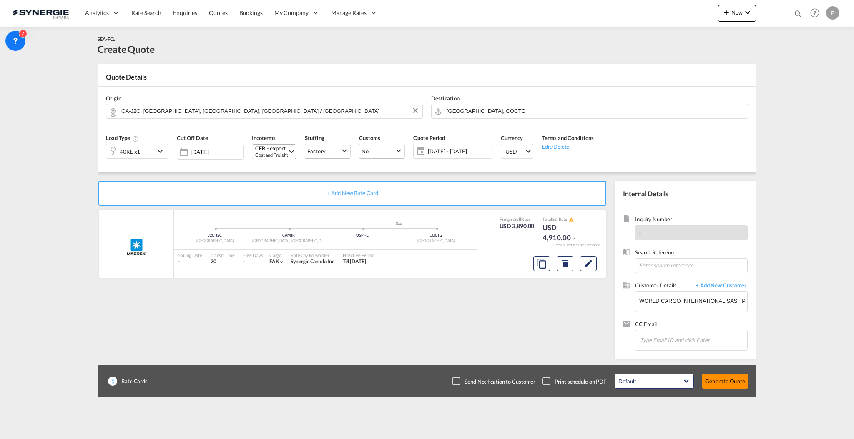
click at [725, 384] on button "Generate Quote" at bounding box center [725, 381] width 46 height 15
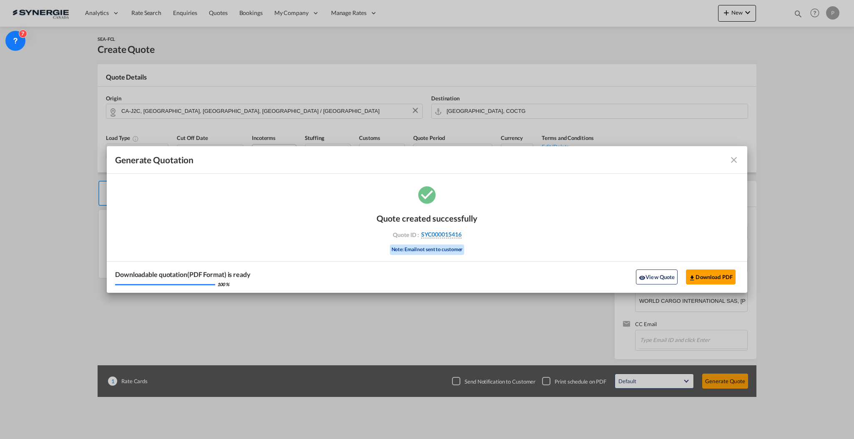
click at [461, 236] on div "Quote ID : SYC000015416" at bounding box center [427, 235] width 97 height 8
copy div "SYC000015416"
click at [724, 276] on button "Download PDF" at bounding box center [711, 277] width 50 height 15
click at [734, 160] on md-icon "icon-close fg-AAA8AD cursor m-0" at bounding box center [734, 160] width 10 height 10
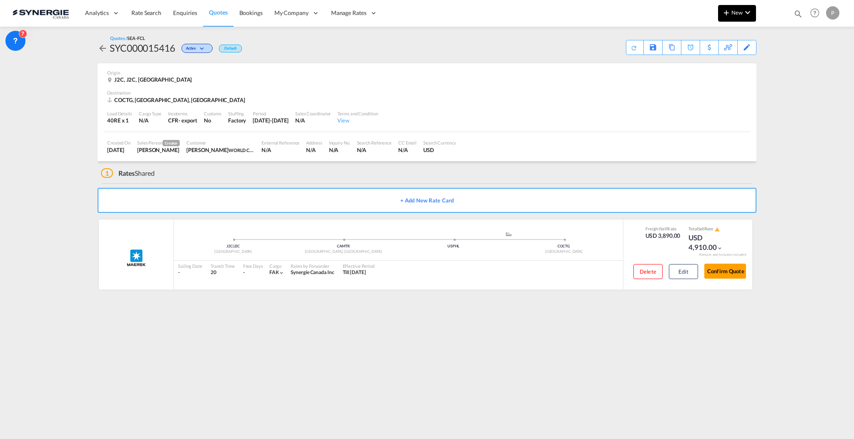
click at [722, 11] on md-icon "icon-plus 400-fg" at bounding box center [726, 13] width 10 height 10
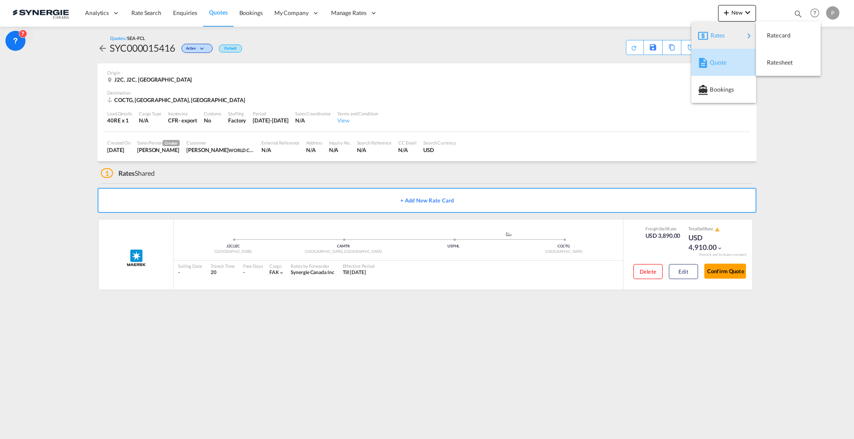
click at [718, 59] on span "Quote" at bounding box center [714, 62] width 9 height 17
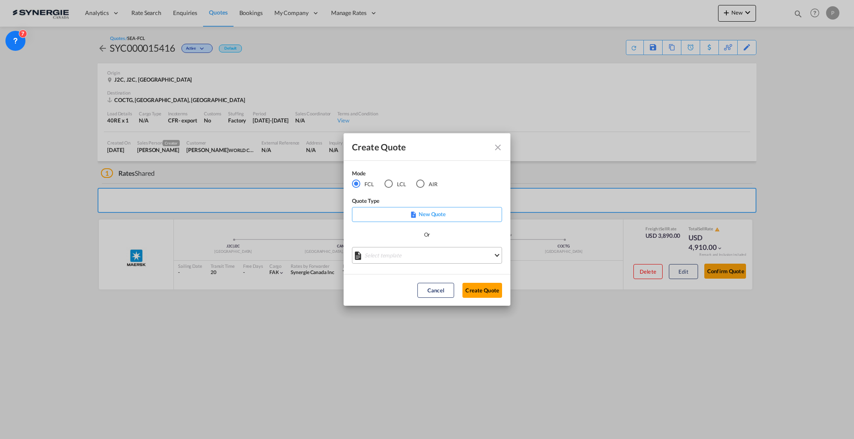
click at [403, 256] on md-select "Select template *NEW* FCL FREEHAND / DAP [PERSON_NAME] | [DATE] *NEW* Import FC…" at bounding box center [427, 255] width 150 height 17
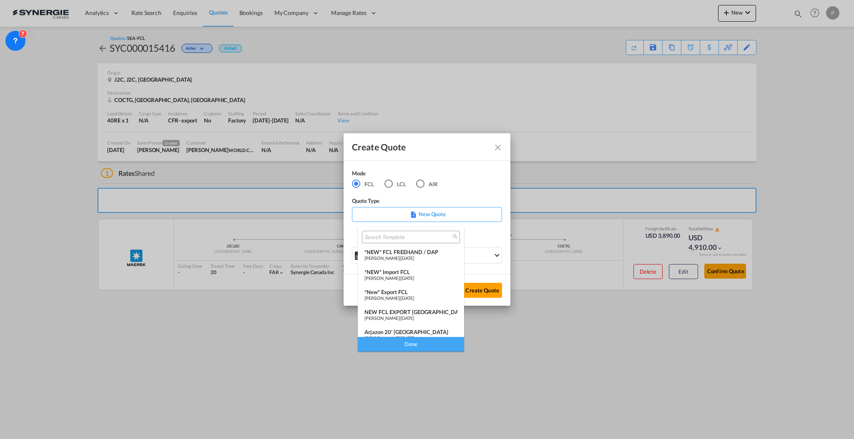
click at [403, 254] on div "*NEW* FCL FREEHAND / DAP" at bounding box center [410, 252] width 93 height 7
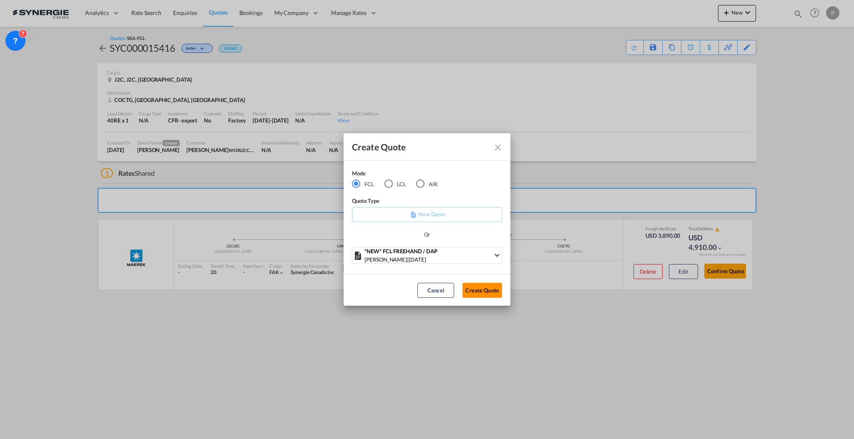
click at [497, 287] on button "Create Quote" at bounding box center [482, 290] width 40 height 15
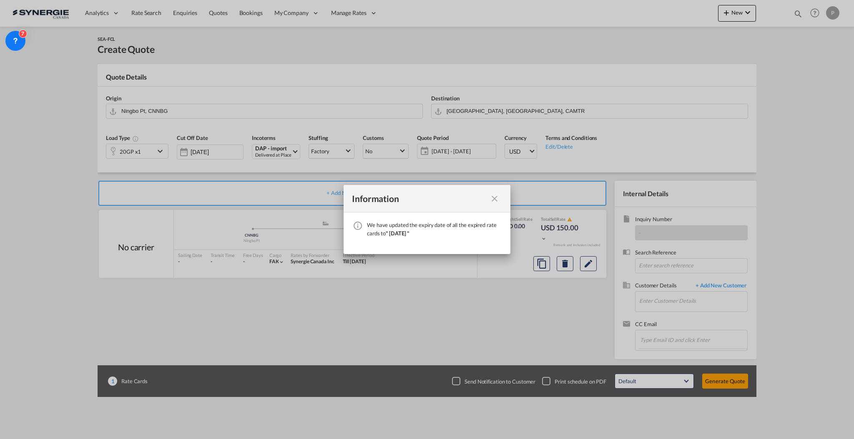
click at [495, 199] on md-icon "icon-close fg-AAA8AD cursor" at bounding box center [495, 199] width 10 height 10
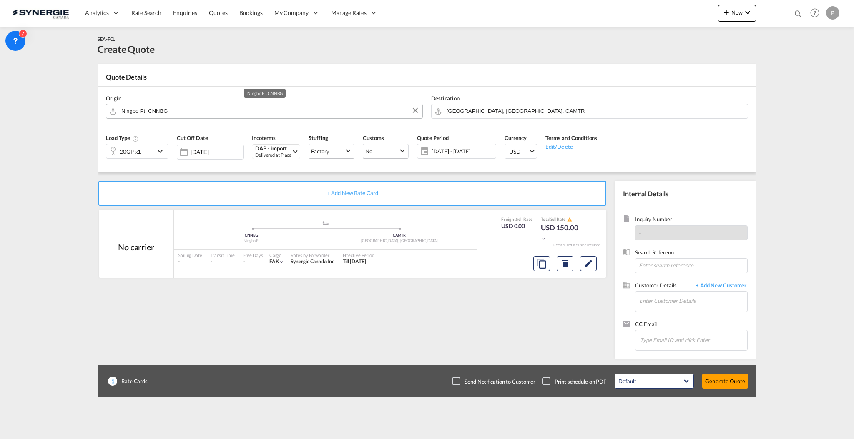
click at [161, 107] on input "Ningbo Pt, CNNBG" at bounding box center [269, 111] width 297 height 15
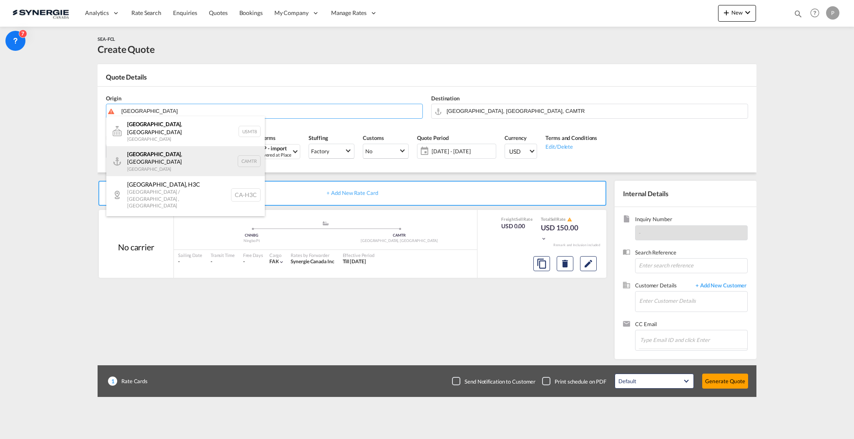
click at [166, 153] on div "[GEOGRAPHIC_DATA] , [GEOGRAPHIC_DATA] Canada CAMTR" at bounding box center [185, 161] width 158 height 30
type input "[GEOGRAPHIC_DATA], [GEOGRAPHIC_DATA], CAMTR"
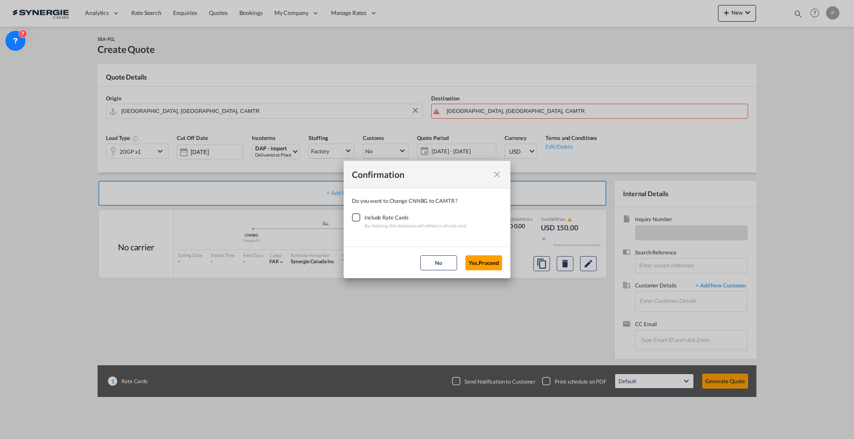
click at [357, 217] on div "Checkbox No Ink" at bounding box center [356, 217] width 8 height 8
click at [494, 257] on button "Yes,Proceed" at bounding box center [483, 263] width 37 height 15
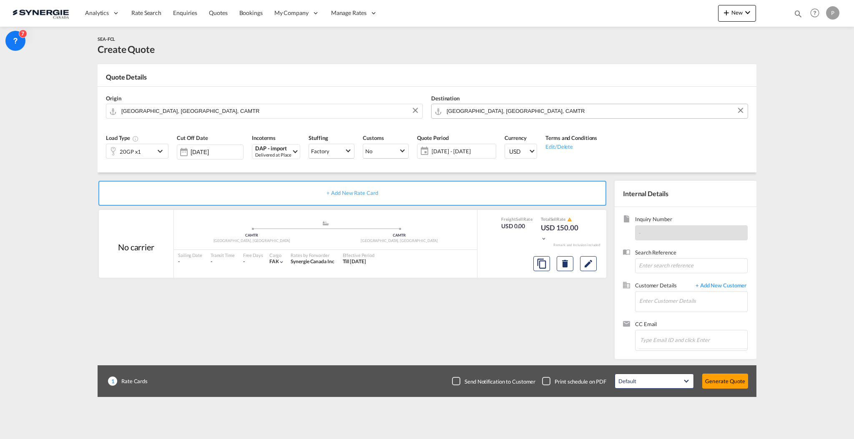
click at [503, 115] on input "[GEOGRAPHIC_DATA], [GEOGRAPHIC_DATA], CAMTR" at bounding box center [595, 111] width 297 height 15
click at [498, 129] on div "[GEOGRAPHIC_DATA], [GEOGRAPHIC_DATA] , L7L [GEOGRAPHIC_DATA] [GEOGRAPHIC_DATA] …" at bounding box center [511, 137] width 158 height 43
type input "CA-L7L, [GEOGRAPHIC_DATA], [GEOGRAPHIC_DATA], [GEOGRAPHIC_DATA]"
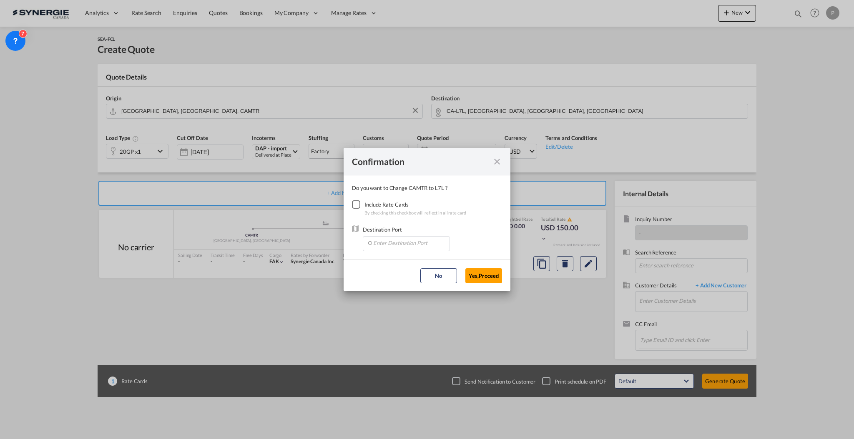
click at [359, 204] on div "Checkbox No Ink" at bounding box center [356, 205] width 8 height 8
click at [401, 247] on input "Enter Destination Port" at bounding box center [408, 243] width 83 height 13
click at [397, 256] on li "CAMIS, [GEOGRAPHIC_DATA], [GEOGRAPHIC_DATA], [GEOGRAPHIC_DATA], [GEOGRAPHIC_DAT…" at bounding box center [406, 262] width 79 height 20
type input "CAMIS, [GEOGRAPHIC_DATA], [GEOGRAPHIC_DATA], [GEOGRAPHIC_DATA], [GEOGRAPHIC_DAT…"
click at [483, 269] on button "Yes,Proceed" at bounding box center [483, 276] width 37 height 15
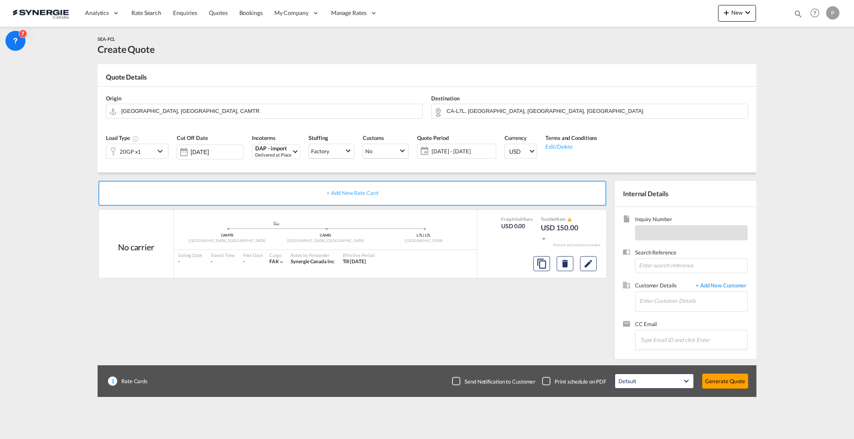
click at [147, 154] on div "20GP x1" at bounding box center [130, 151] width 48 height 14
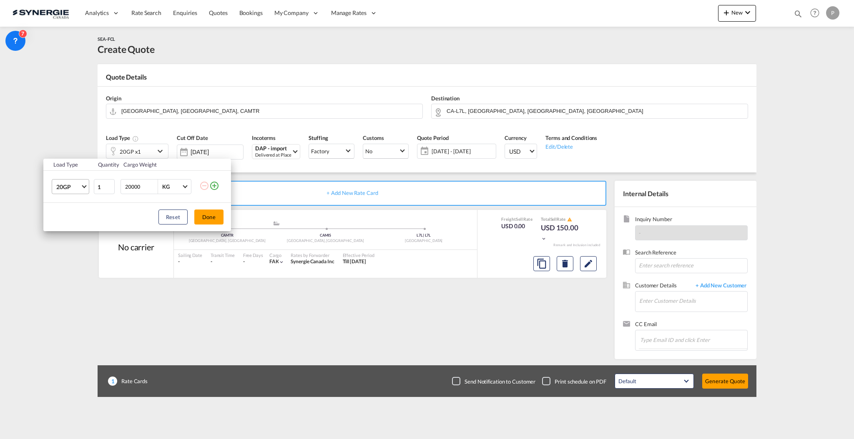
click at [83, 189] on md-select-value "20GP" at bounding box center [71, 187] width 33 height 14
click at [79, 253] on md-option "20FR" at bounding box center [78, 256] width 57 height 20
click at [136, 186] on input "20000" at bounding box center [140, 187] width 33 height 14
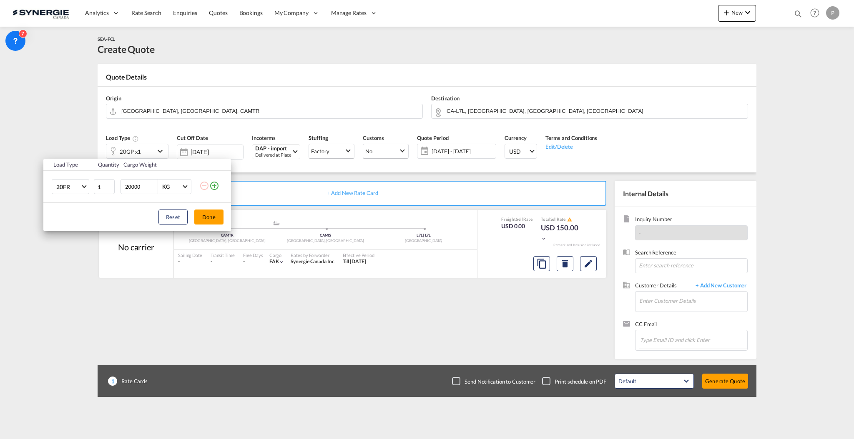
click at [136, 186] on input "20000" at bounding box center [140, 187] width 33 height 14
type input "4000"
click at [203, 212] on button "Done" at bounding box center [208, 217] width 29 height 15
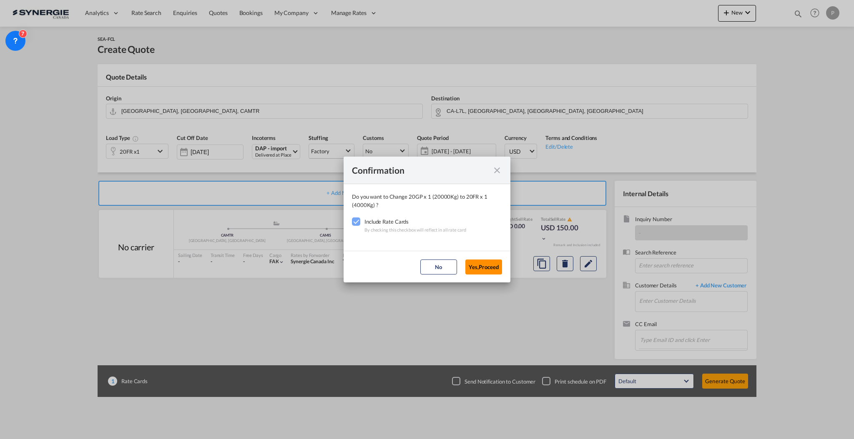
click at [483, 259] on md-dialog-actions "No Yes,Proceed" at bounding box center [427, 267] width 167 height 32
click at [485, 264] on button "Yes,Proceed" at bounding box center [483, 267] width 37 height 15
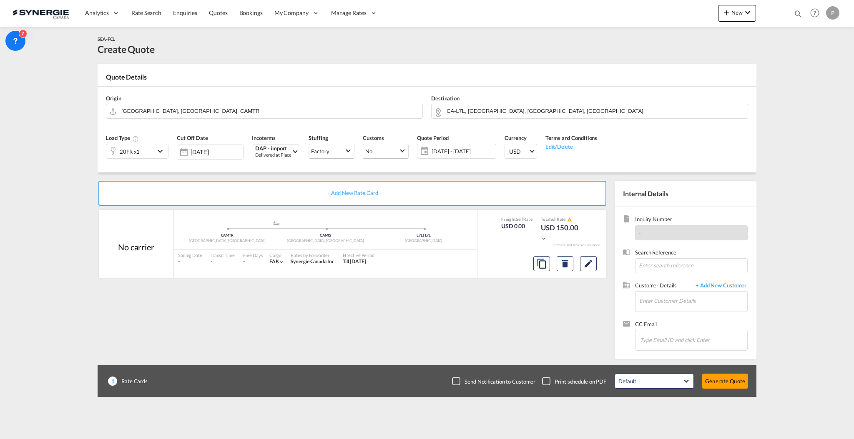
click at [468, 150] on span "[DATE] - [DATE]" at bounding box center [463, 152] width 62 height 8
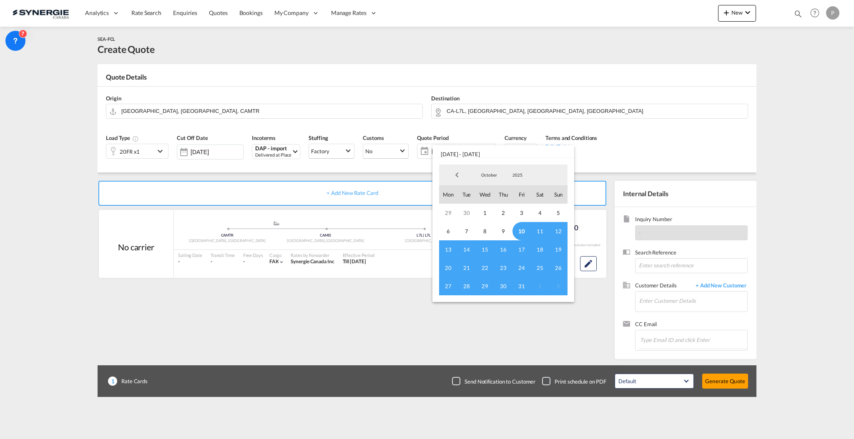
click at [294, 320] on md-backdrop at bounding box center [427, 219] width 854 height 439
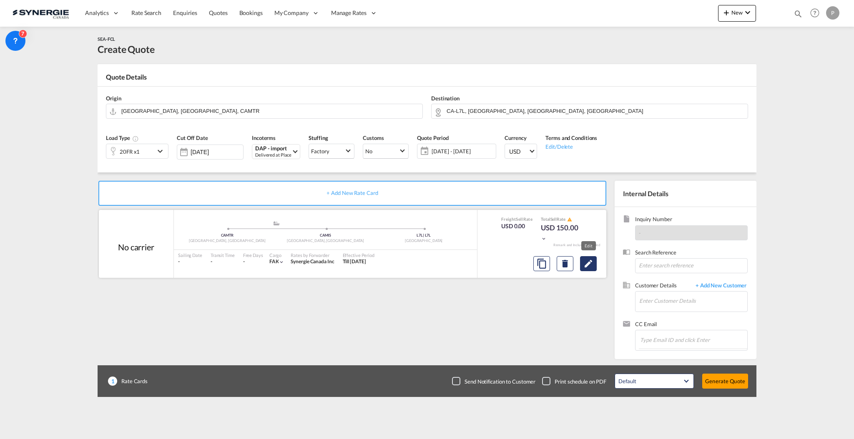
click at [589, 266] on md-icon "Edit" at bounding box center [588, 264] width 10 height 10
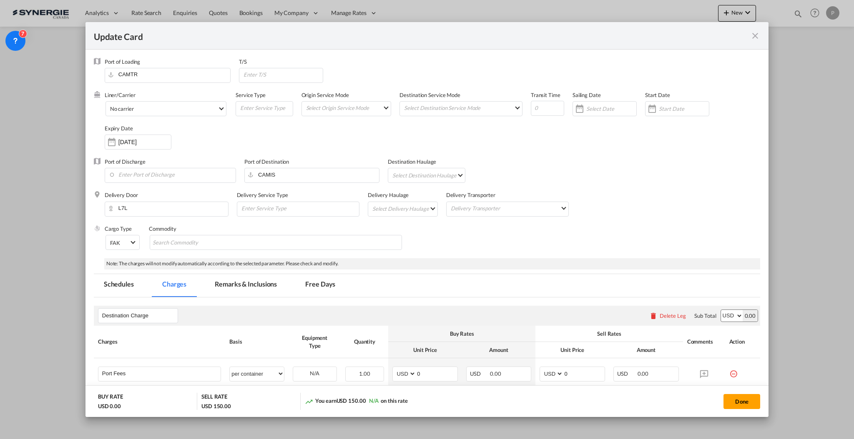
scroll to position [167, 0]
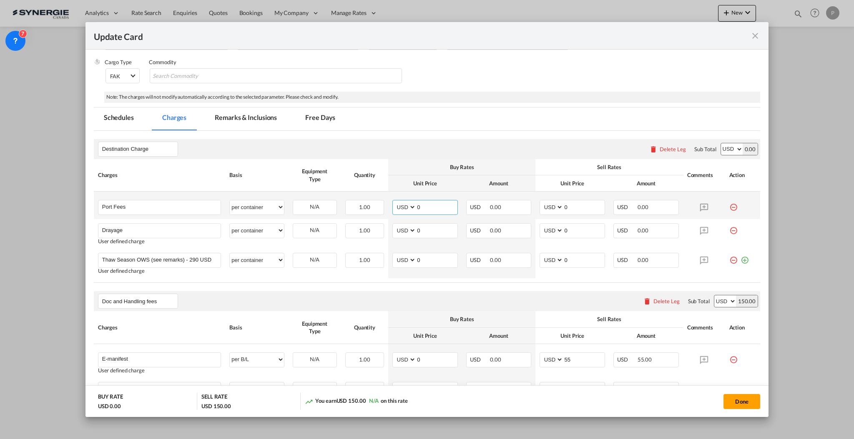
click at [439, 210] on input "0" at bounding box center [436, 207] width 41 height 13
type input "50"
type input "65"
click at [445, 231] on input "0" at bounding box center [436, 230] width 41 height 13
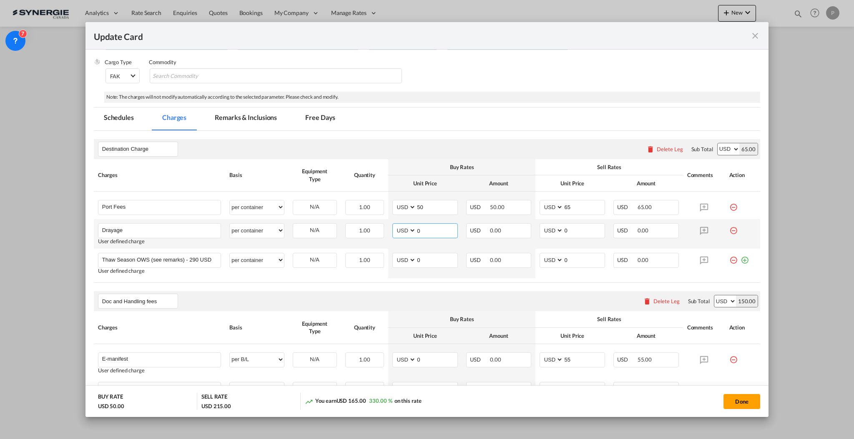
click at [445, 231] on input "0" at bounding box center [436, 230] width 41 height 13
click at [166, 224] on input "Drayage" at bounding box center [161, 230] width 118 height 13
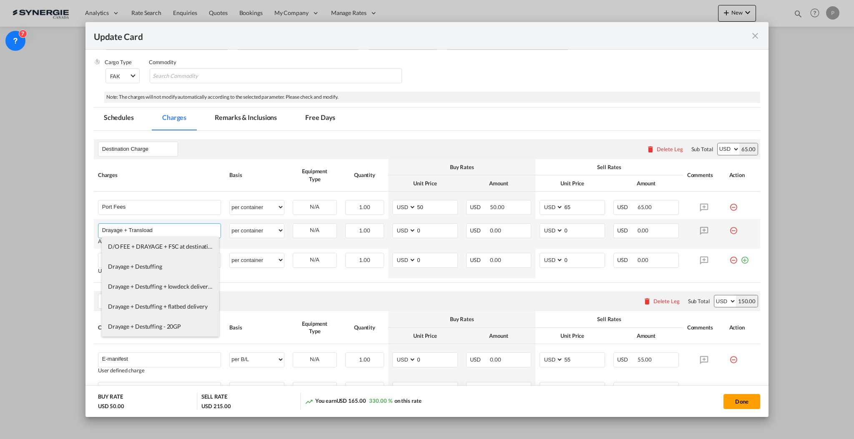
type input "Drayage + Transload"
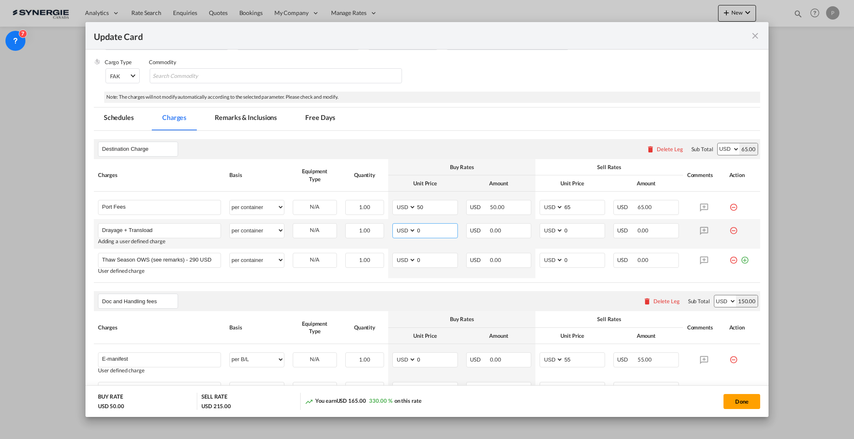
click at [423, 229] on input "0" at bounding box center [436, 230] width 41 height 13
type input "722"
type input "800"
click at [186, 259] on input "Thaw Season OWS (see remarks) - 290 USD if applicable" at bounding box center [161, 260] width 118 height 13
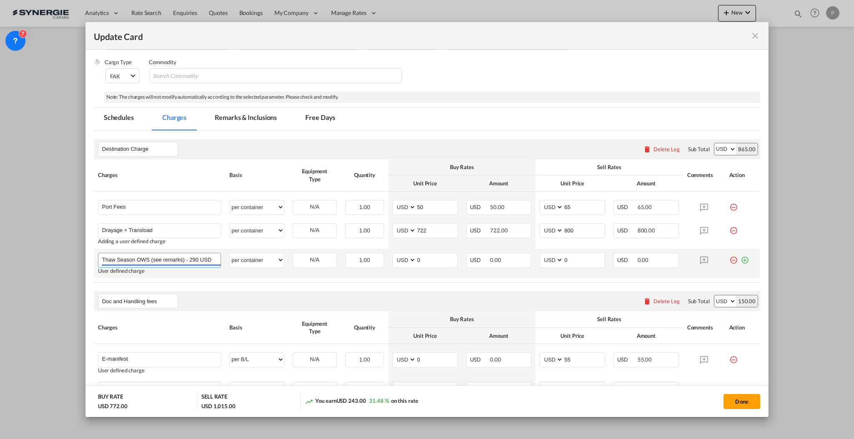
click at [186, 259] on input "Thaw Season OWS (see remarks) - 290 USD if applicable" at bounding box center [161, 260] width 118 height 13
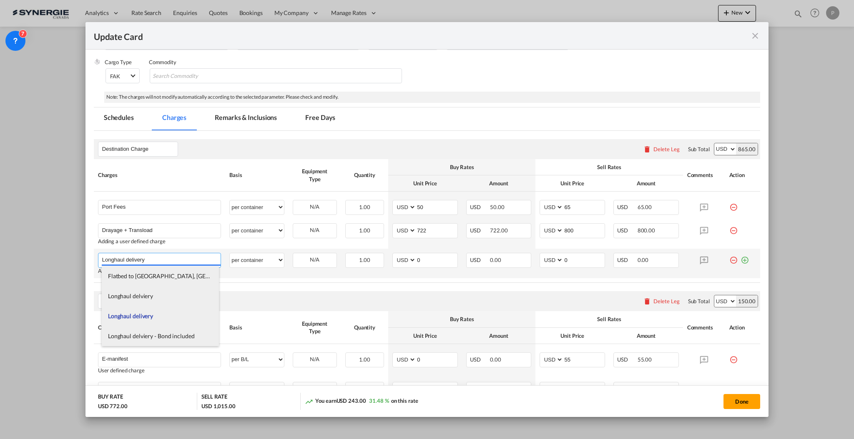
type input "Longhaul delivery"
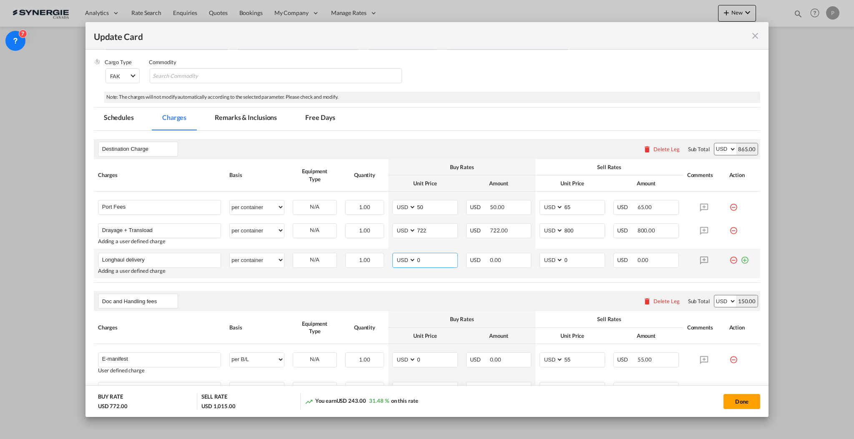
click at [416, 258] on input "0" at bounding box center [436, 260] width 41 height 13
type input "1862"
click at [575, 255] on input "0" at bounding box center [583, 260] width 41 height 13
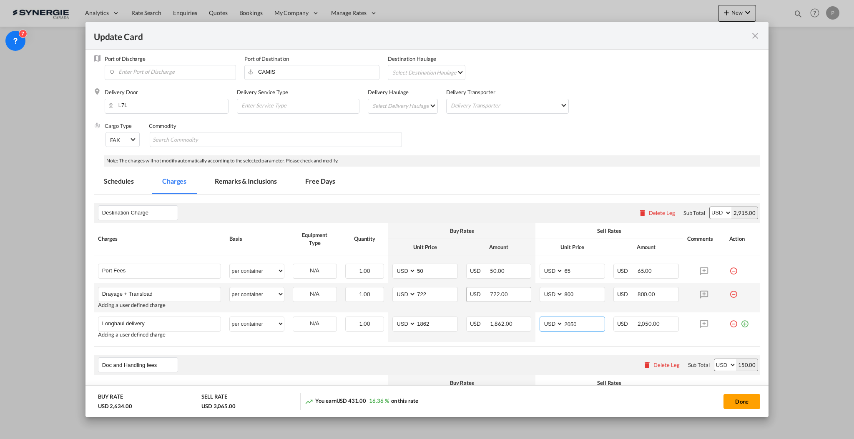
scroll to position [0, 0]
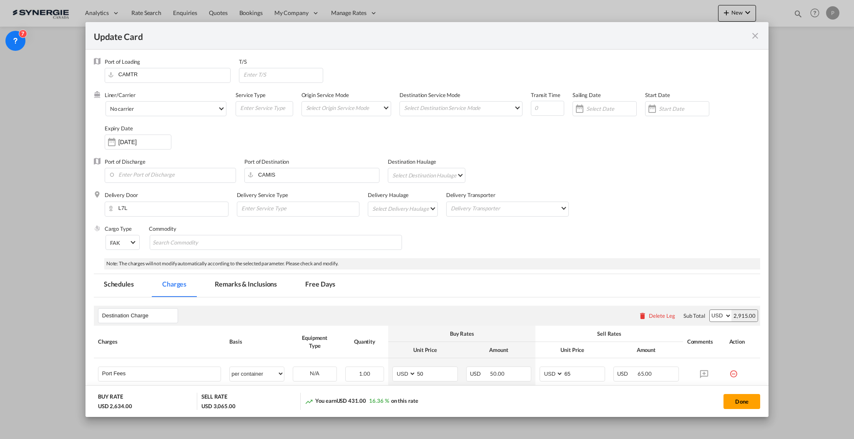
type input "2050"
click at [232, 279] on md-tab-item "Remarks & Inclusions" at bounding box center [246, 285] width 82 height 23
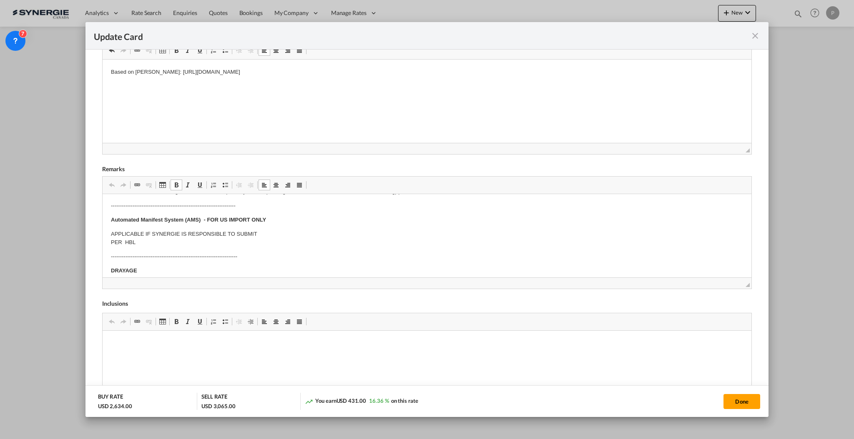
scroll to position [55, 0]
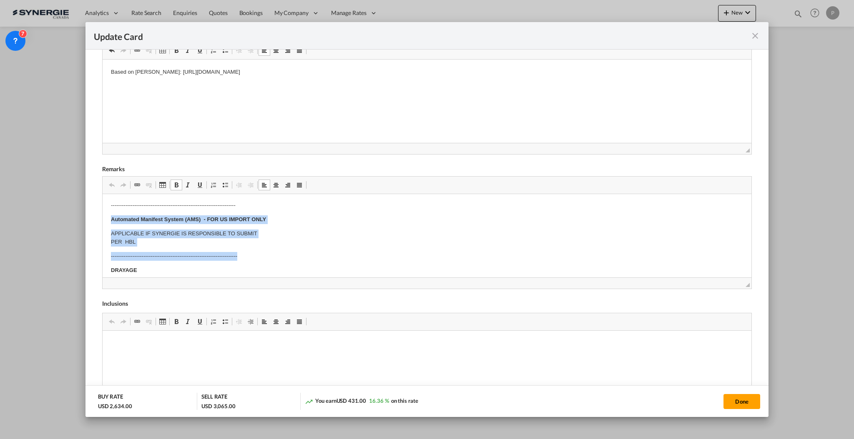
drag, startPoint x: 109, startPoint y: 216, endPoint x: 284, endPoint y: 254, distance: 179.6
click at [284, 254] on html "E Manifest (ACI): Applicable if Synergie is responsible to submit Per E-manifes…" at bounding box center [426, 362] width 649 height 449
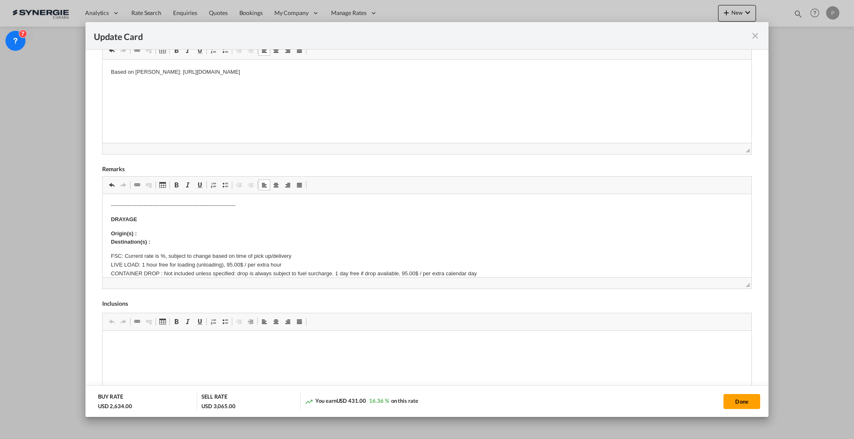
click at [164, 226] on body "E Manifest (ACI): Applicable if Synergie is responsible to submit Per E-manifes…" at bounding box center [426, 338] width 632 height 382
click at [165, 240] on p "Origin(s) : Montreal CY Destination(s) :" at bounding box center [426, 238] width 632 height 18
click at [166, 218] on p "DRAYAGE" at bounding box center [426, 219] width 632 height 9
drag, startPoint x: 222, startPoint y: 247, endPoint x: 226, endPoint y: 239, distance: 9.0
click at [223, 247] on body "E Manifest (ACI): Applicable if Synergie is responsible to submit Per E-manifes…" at bounding box center [426, 338] width 632 height 382
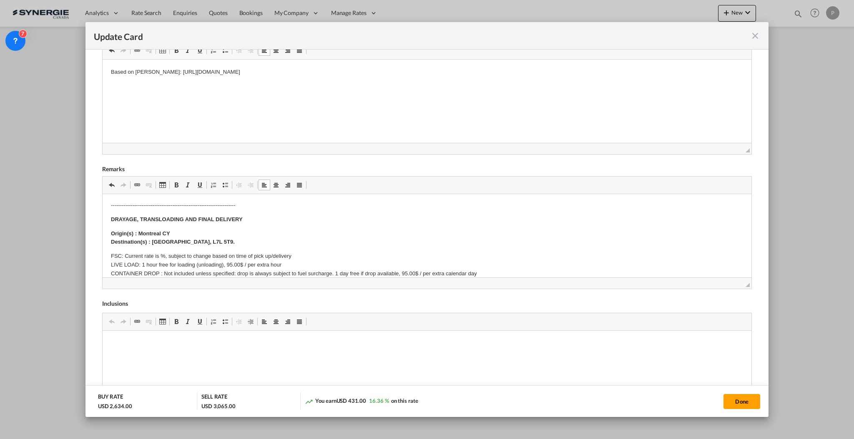
click at [226, 238] on p "Origin(s) : Montreal CY Destination(s) : [GEOGRAPHIC_DATA], L7L 5T9." at bounding box center [426, 238] width 632 height 18
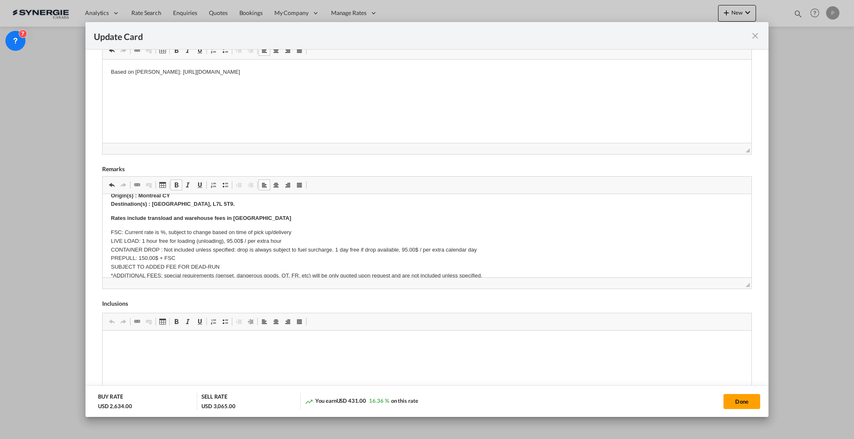
scroll to position [111, 0]
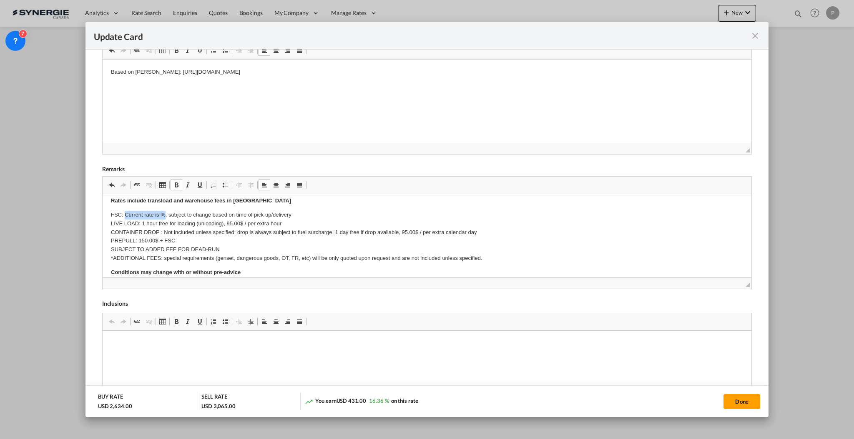
drag, startPoint x: 125, startPoint y: 211, endPoint x: 163, endPoint y: 208, distance: 38.9
click at [163, 208] on body "E Manifest (ACI): Applicable if Synergie is responsible to submit Per E-manifes…" at bounding box center [426, 289] width 632 height 396
click at [228, 222] on p "FSC: Included, subject to change based on time of pick up/delivery LIVE LOAD: 1…" at bounding box center [426, 237] width 632 height 52
click at [115, 229] on p "FSC: Included, subject to change based on time of pick up/delivery LIVE LOAD: 1…" at bounding box center [426, 237] width 632 height 52
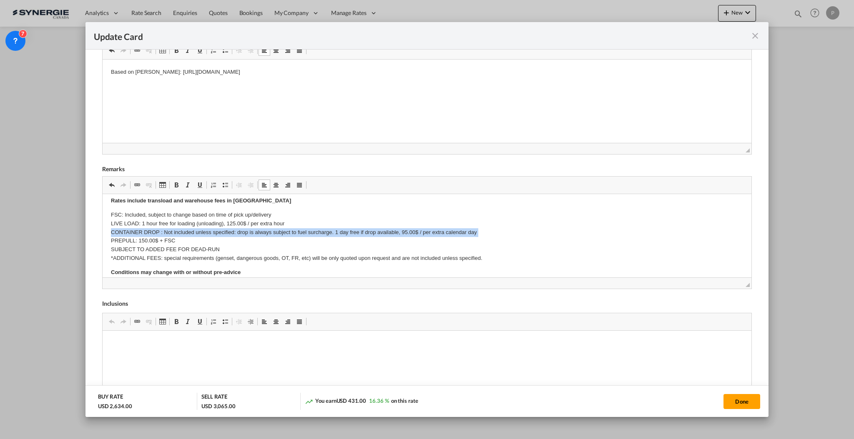
click at [115, 229] on p "FSC: Included, subject to change based on time of pick up/delivery LIVE LOAD: 1…" at bounding box center [426, 237] width 632 height 52
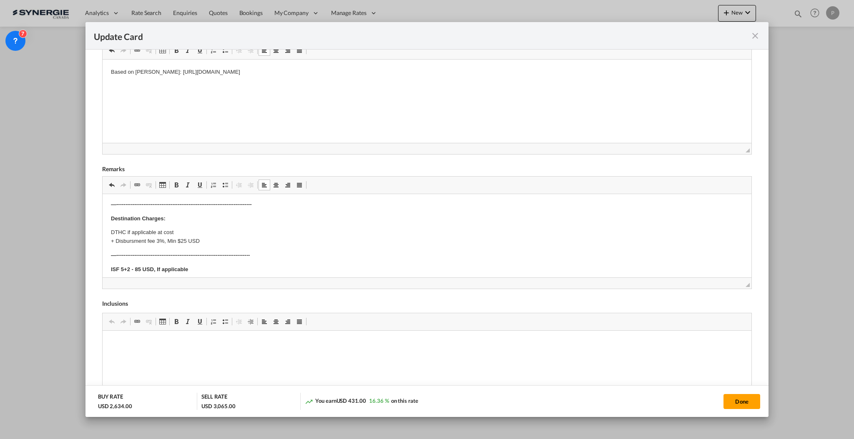
scroll to position [222, 0]
drag, startPoint x: 735, startPoint y: 401, endPoint x: 721, endPoint y: 329, distance: 73.1
click at [735, 401] on button "Done" at bounding box center [741, 401] width 37 height 15
type input "[DATE]"
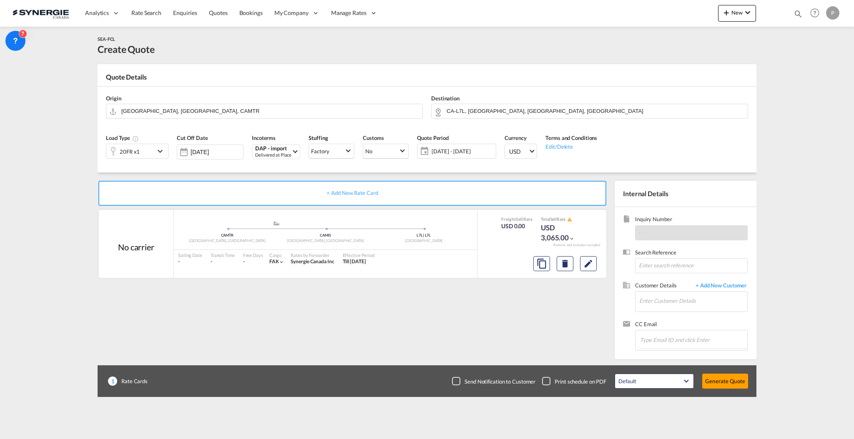
scroll to position [74, 0]
click at [690, 294] on input "Enter Customer Details" at bounding box center [693, 301] width 108 height 19
paste input "[EMAIL_ADDRESS][DOMAIN_NAME]"
click at [690, 319] on div "[PERSON_NAME] [EMAIL_ADDRESS][DOMAIN_NAME] | Malogistics" at bounding box center [718, 315] width 158 height 23
type input "Malogistics, [PERSON_NAME], [PERSON_NAME][EMAIL_ADDRESS][DOMAIN_NAME]"
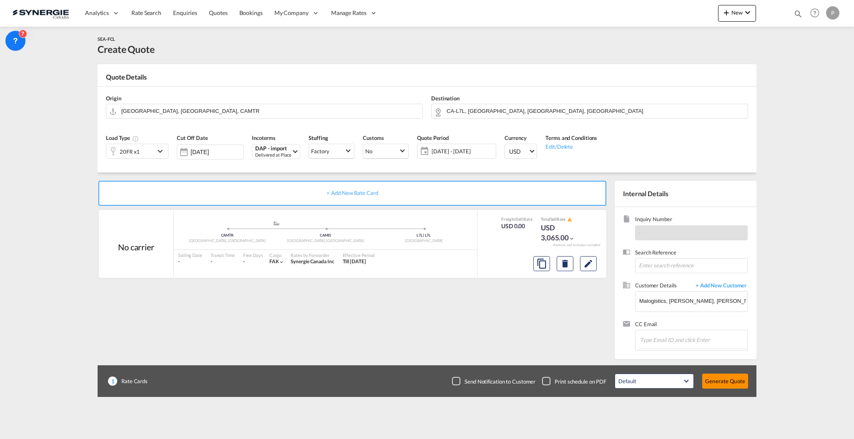
click at [724, 380] on button "Generate Quote" at bounding box center [725, 381] width 46 height 15
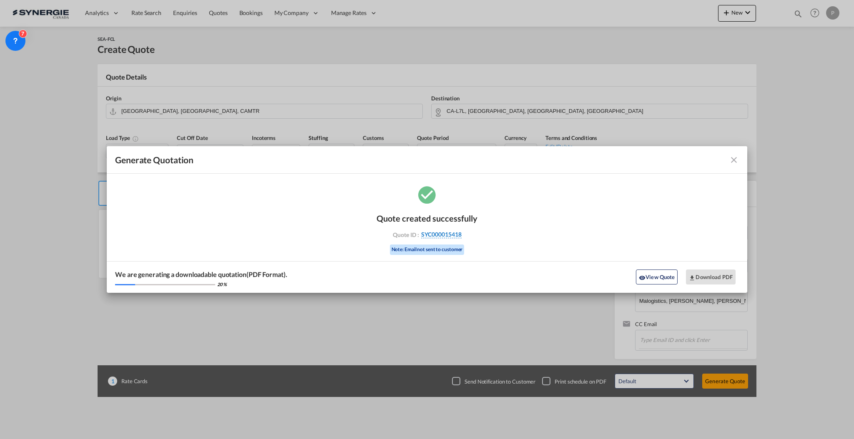
drag, startPoint x: 482, startPoint y: 233, endPoint x: 462, endPoint y: 235, distance: 21.0
click at [462, 235] on div "Quote created successfully Quote ID : SYC000015418 Note: Email not sent to cust…" at bounding box center [427, 238] width 640 height 109
copy div "SYC000015418"
click at [715, 274] on button "Download PDF" at bounding box center [711, 277] width 50 height 15
click at [735, 162] on md-icon "icon-close fg-AAA8AD cursor m-0" at bounding box center [734, 160] width 10 height 10
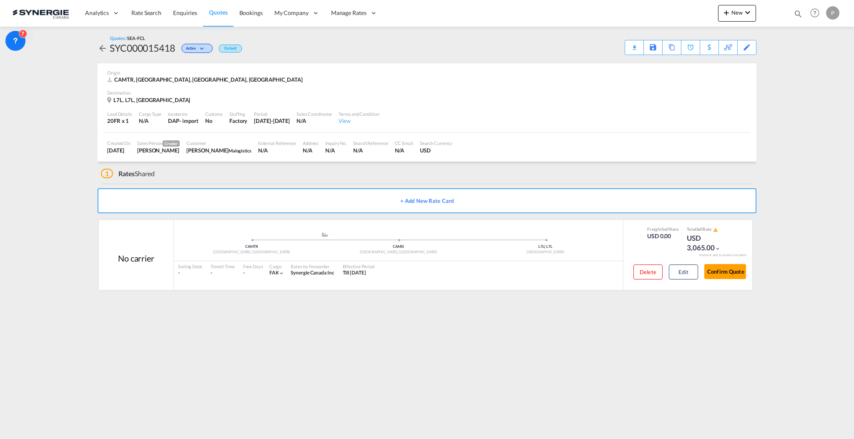
click at [756, 6] on div at bounding box center [772, 13] width 33 height 25
click at [746, 10] on md-icon "icon-chevron-down" at bounding box center [748, 13] width 10 height 10
click at [700, 65] on md-icon "button" at bounding box center [703, 63] width 10 height 10
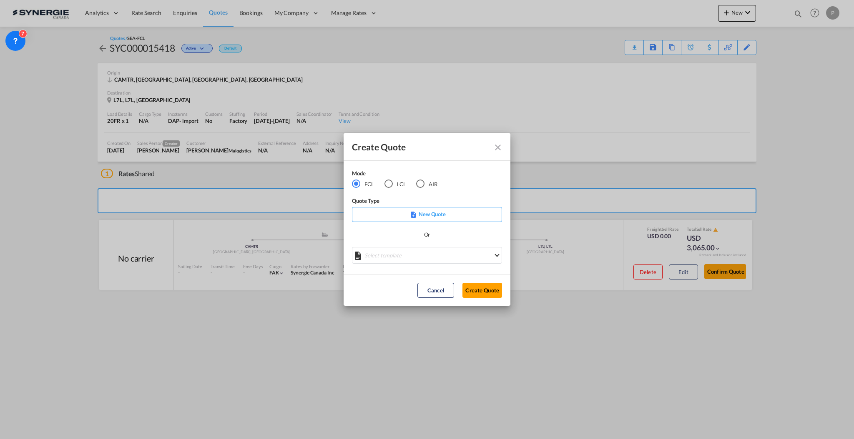
click at [409, 260] on md-select "Select template *NEW* FCL FREEHAND / DAP [PERSON_NAME] | [DATE] *NEW* Import FC…" at bounding box center [427, 255] width 150 height 17
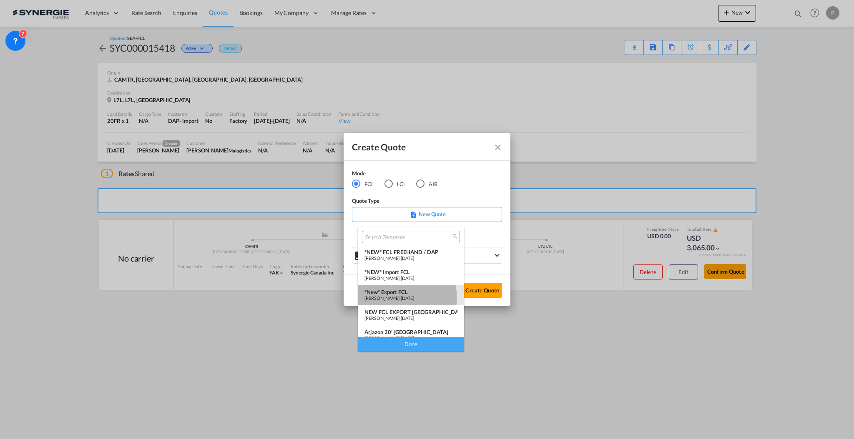
click at [399, 298] on span "[PERSON_NAME]" at bounding box center [381, 298] width 35 height 5
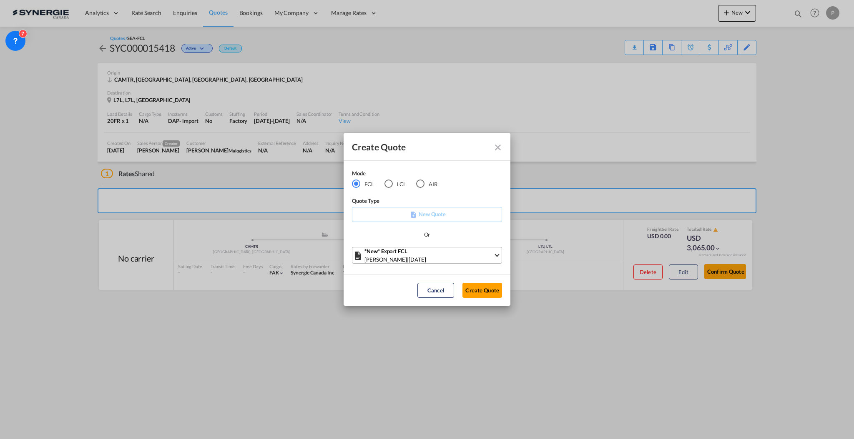
click at [426, 258] on span "[DATE]" at bounding box center [417, 259] width 17 height 7
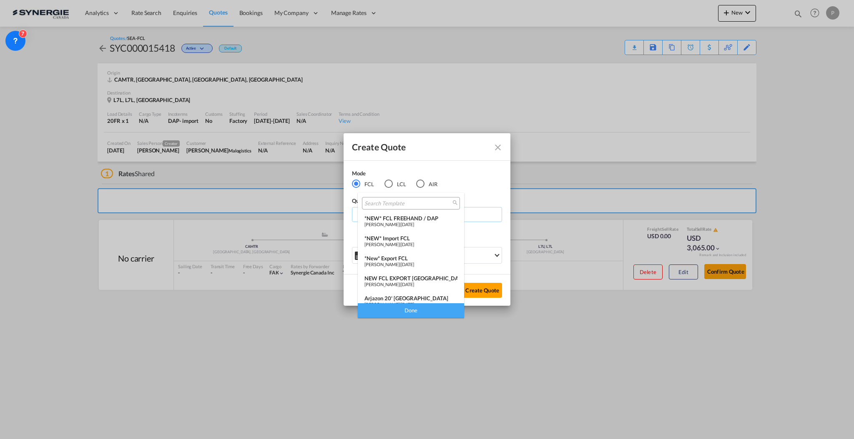
click at [399, 222] on span "[PERSON_NAME]" at bounding box center [381, 224] width 35 height 5
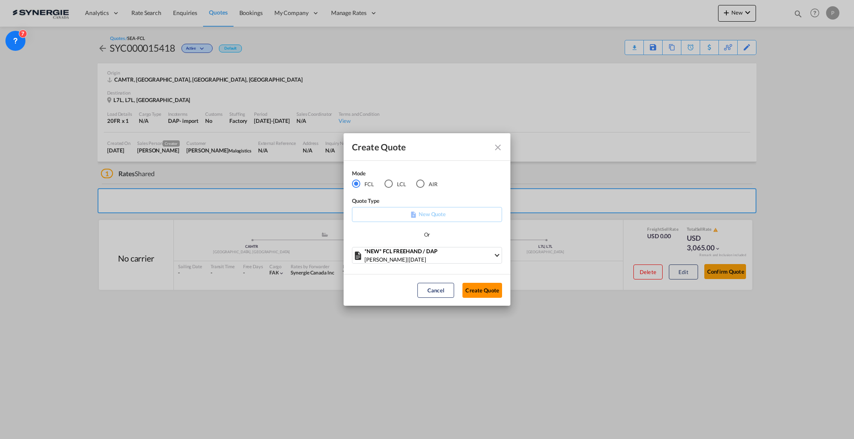
click at [484, 285] on button "Create Quote" at bounding box center [482, 290] width 40 height 15
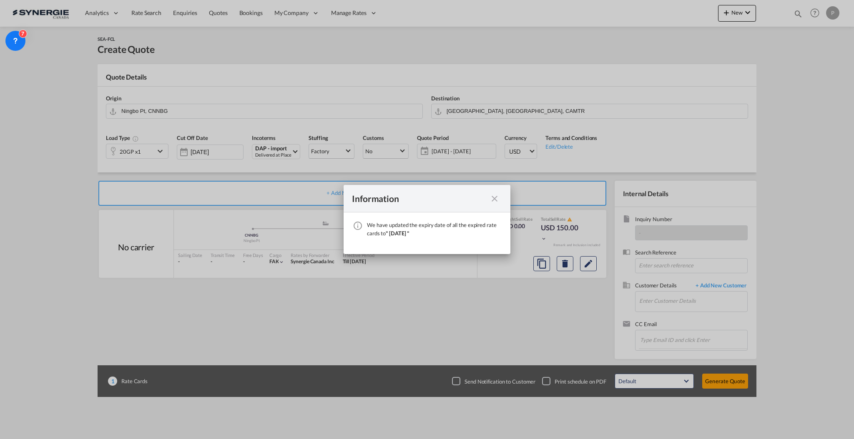
click at [492, 196] on md-icon "icon-close fg-AAA8AD cursor" at bounding box center [495, 199] width 10 height 10
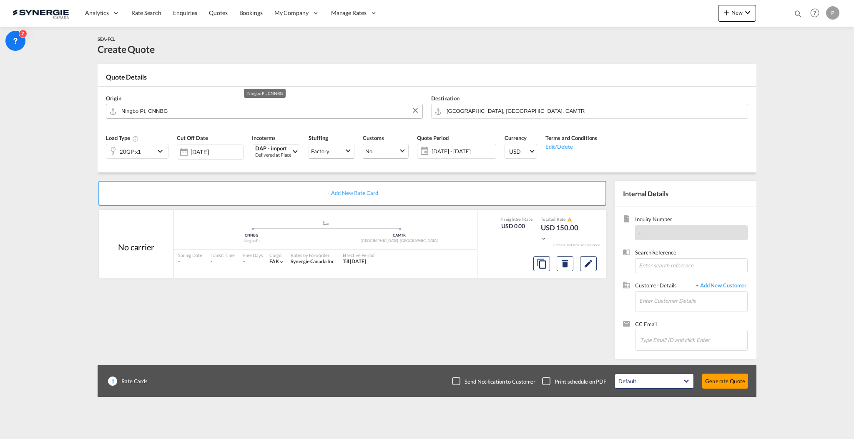
click at [178, 112] on input "Ningbo Pt, CNNBG" at bounding box center [269, 111] width 297 height 15
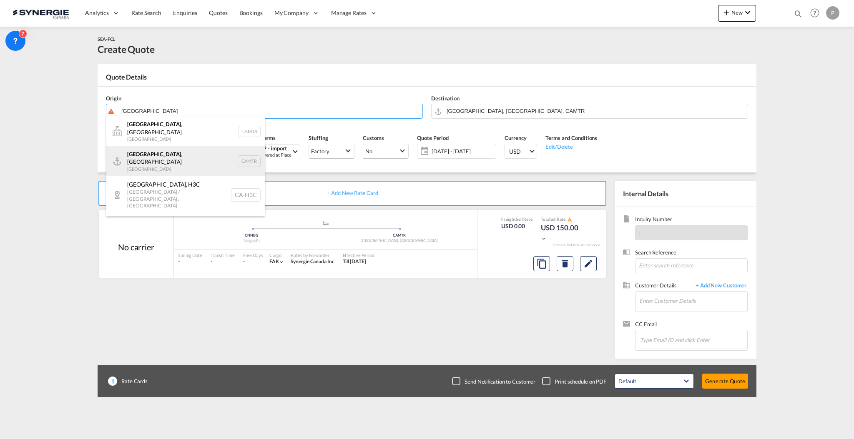
click at [188, 157] on div "[GEOGRAPHIC_DATA] , [GEOGRAPHIC_DATA] Canada CAMTR" at bounding box center [185, 161] width 158 height 30
type input "[GEOGRAPHIC_DATA], [GEOGRAPHIC_DATA], CAMTR"
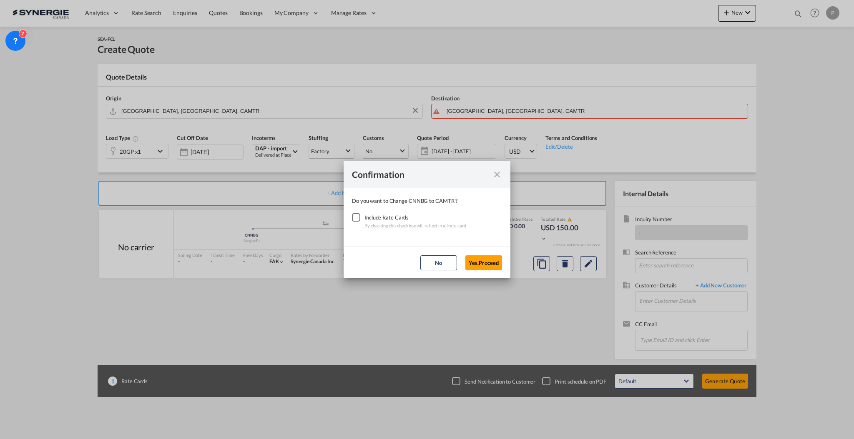
click at [360, 218] on div "Checkbox No Ink" at bounding box center [356, 217] width 8 height 8
click at [492, 265] on button "Yes,Proceed" at bounding box center [483, 263] width 37 height 15
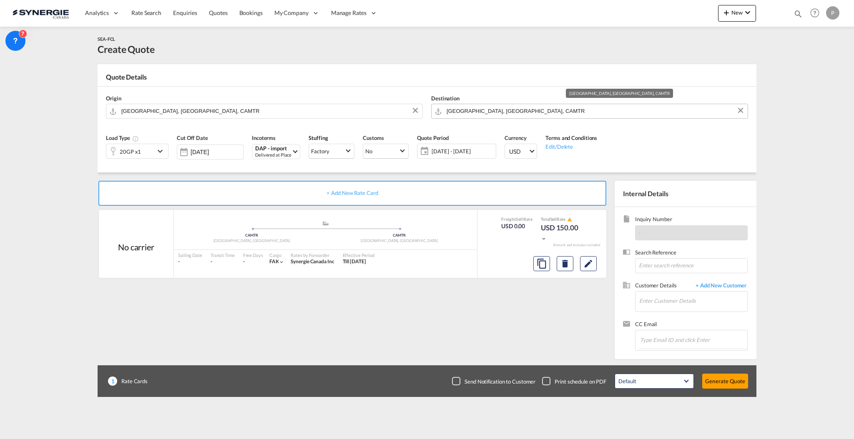
click at [489, 113] on input "[GEOGRAPHIC_DATA], [GEOGRAPHIC_DATA], CAMTR" at bounding box center [595, 111] width 297 height 15
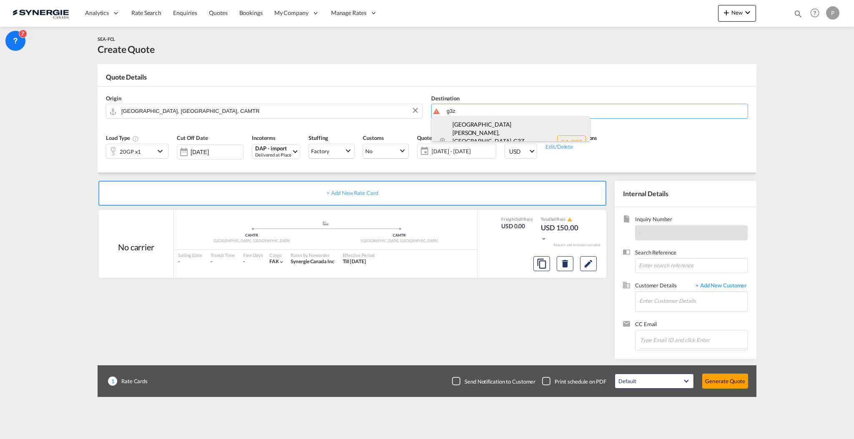
click at [486, 126] on div "[GEOGRAPHIC_DATA][PERSON_NAME], [GEOGRAPHIC_DATA] , G3Z [GEOGRAPHIC_DATA] / [GE…" at bounding box center [511, 141] width 158 height 51
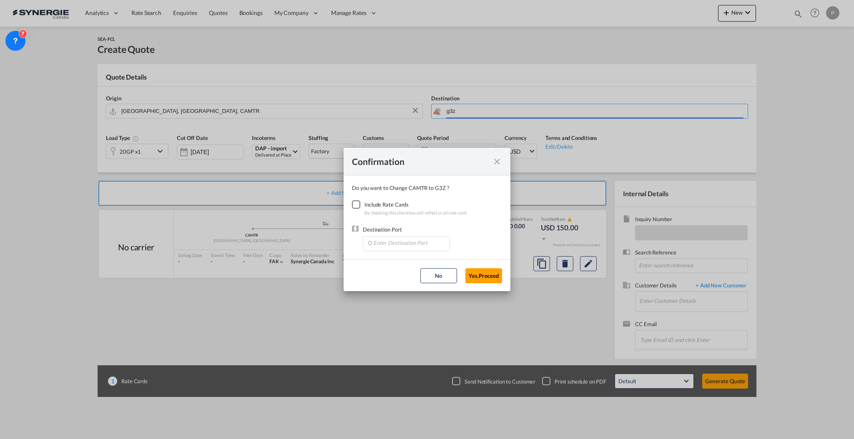
type input "CA-G3Z, [GEOGRAPHIC_DATA][PERSON_NAME], [GEOGRAPHIC_DATA], [GEOGRAPHIC_DATA] / …"
click at [369, 207] on div "Include Rate Cards" at bounding box center [415, 205] width 102 height 8
click at [358, 204] on div "Checkbox No Ink" at bounding box center [356, 205] width 8 height 8
drag, startPoint x: 388, startPoint y: 249, endPoint x: 387, endPoint y: 243, distance: 5.9
click at [387, 248] on input "Enter Destination Port" at bounding box center [408, 243] width 83 height 13
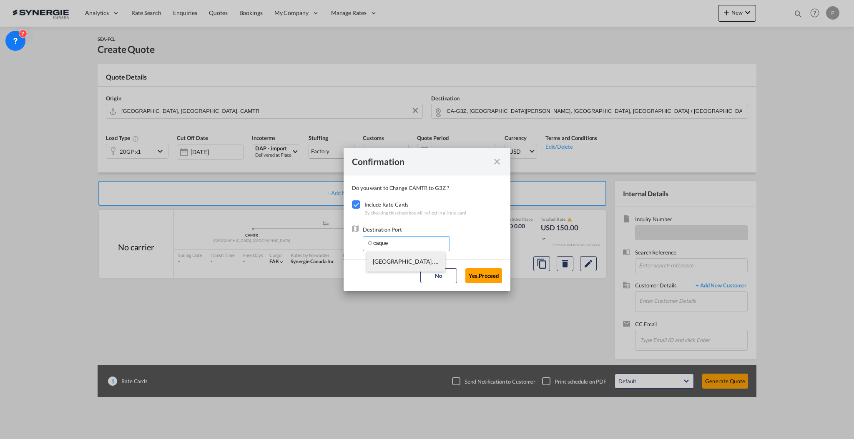
click at [388, 269] on li "[GEOGRAPHIC_DATA], [GEOGRAPHIC_DATA], [GEOGRAPHIC_DATA], [GEOGRAPHIC_DATA], [GE…" at bounding box center [406, 262] width 79 height 20
type input "[GEOGRAPHIC_DATA], [GEOGRAPHIC_DATA], [GEOGRAPHIC_DATA], [GEOGRAPHIC_DATA], [GE…"
click at [484, 280] on button "Yes,Proceed" at bounding box center [483, 276] width 37 height 15
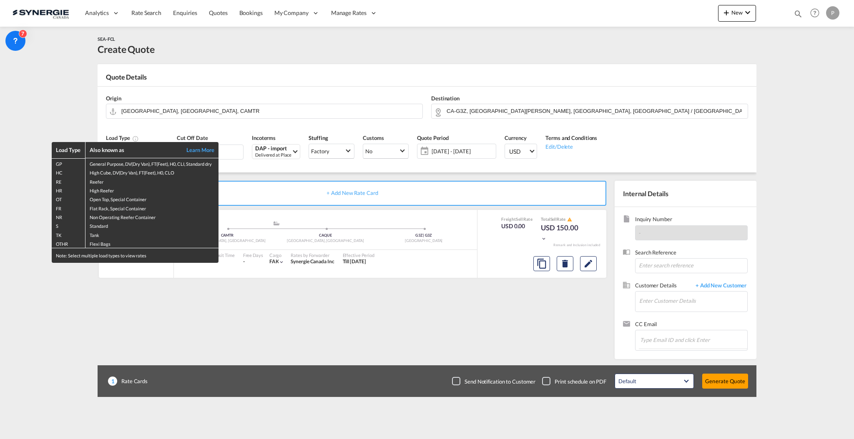
click at [40, 160] on div "Load Type Also known as Learn More GP General Purpose, DV(Dry Van), FT(Feet), H…" at bounding box center [427, 219] width 854 height 439
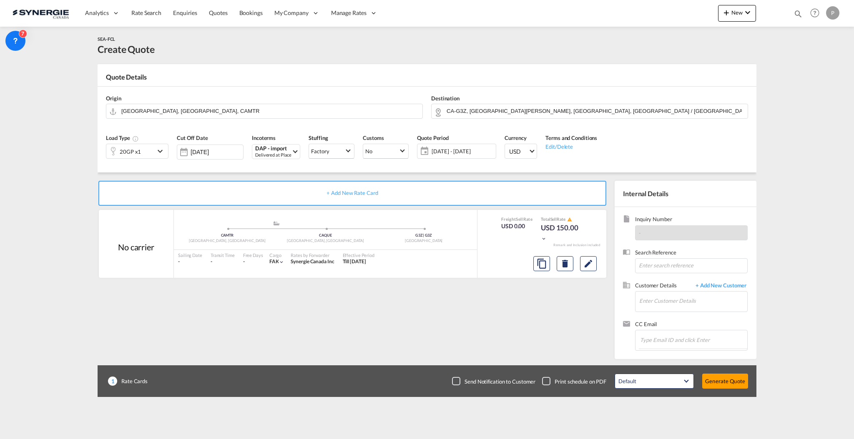
click at [160, 148] on md-icon "icon-chevron-down" at bounding box center [161, 151] width 13 height 10
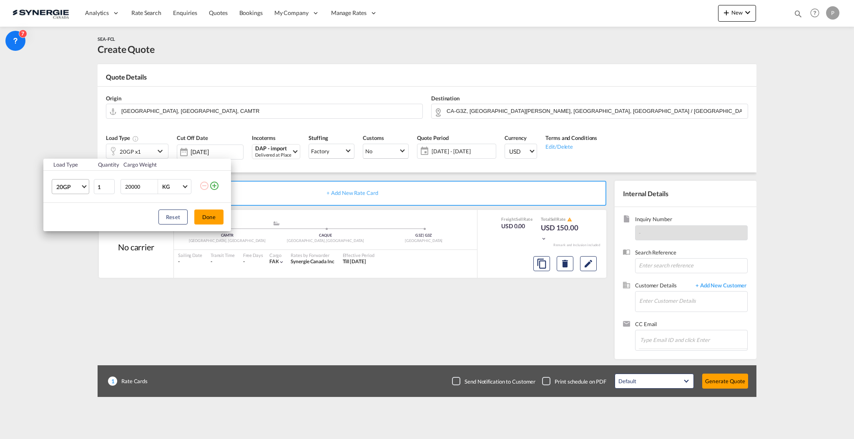
click at [77, 188] on span "20GP" at bounding box center [68, 187] width 24 height 8
click at [78, 219] on md-option "40HC" at bounding box center [78, 227] width 57 height 20
click at [206, 218] on button "Done" at bounding box center [208, 217] width 29 height 15
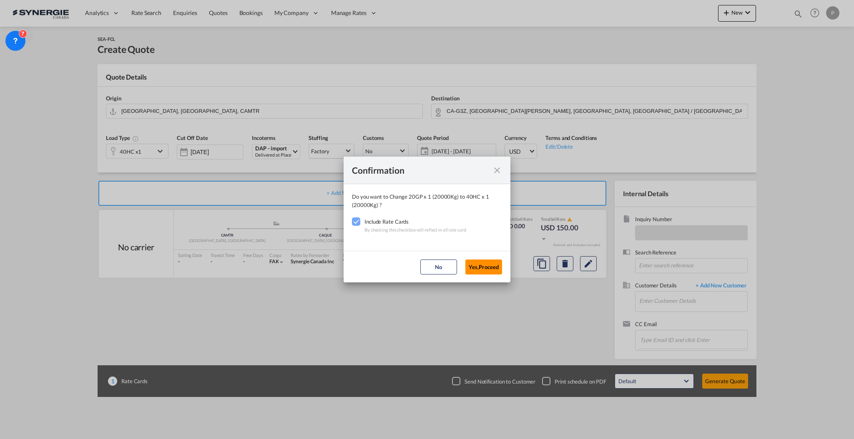
click at [491, 270] on button "Yes,Proceed" at bounding box center [483, 267] width 37 height 15
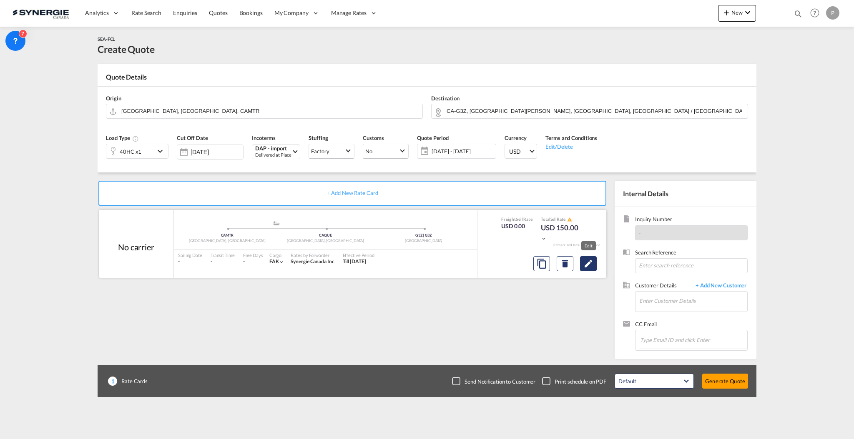
click at [592, 266] on md-icon "Edit" at bounding box center [588, 264] width 10 height 10
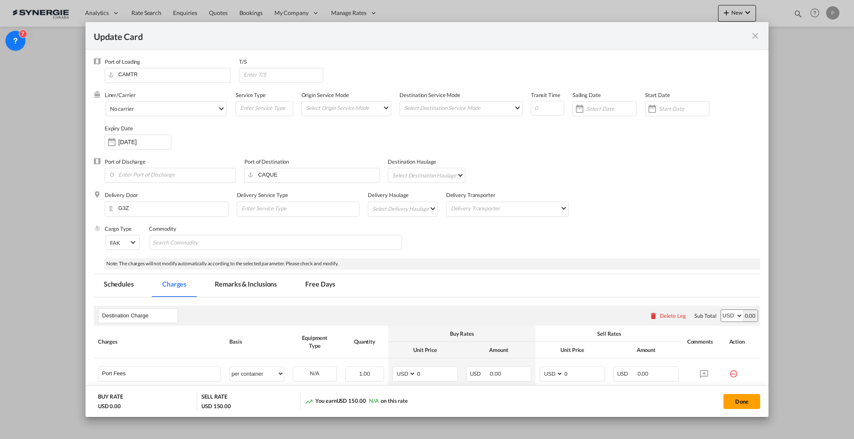
scroll to position [167, 0]
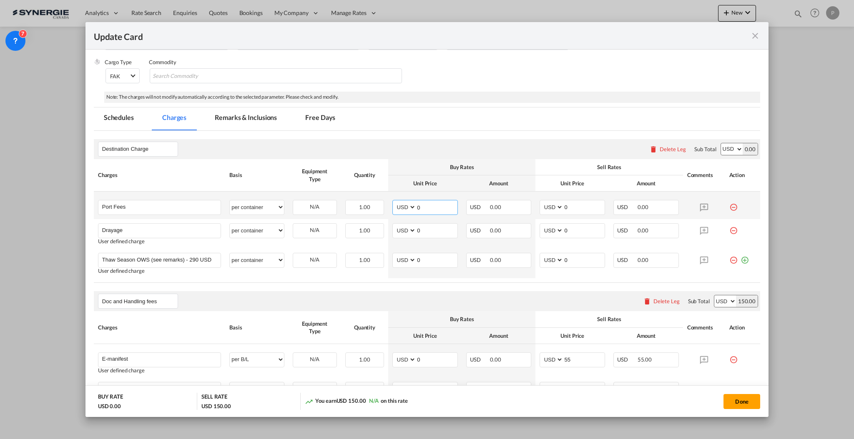
click at [417, 204] on input "0" at bounding box center [436, 207] width 41 height 13
type input "50"
type input "65"
click at [417, 230] on input "0" at bounding box center [436, 230] width 41 height 13
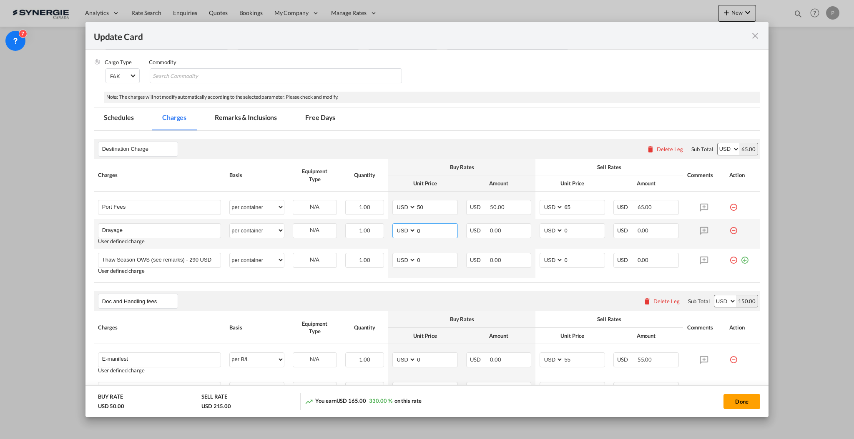
click at [417, 230] on input "0" at bounding box center [436, 230] width 41 height 13
type input "1140"
click at [582, 234] on input "0" at bounding box center [583, 230] width 41 height 13
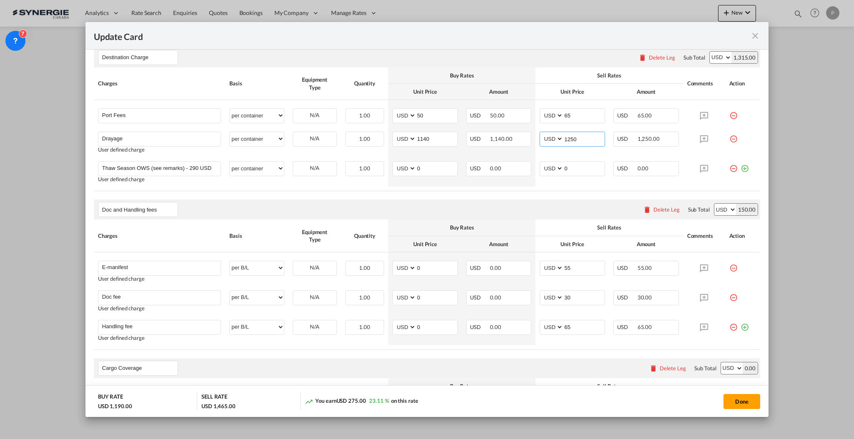
scroll to position [278, 0]
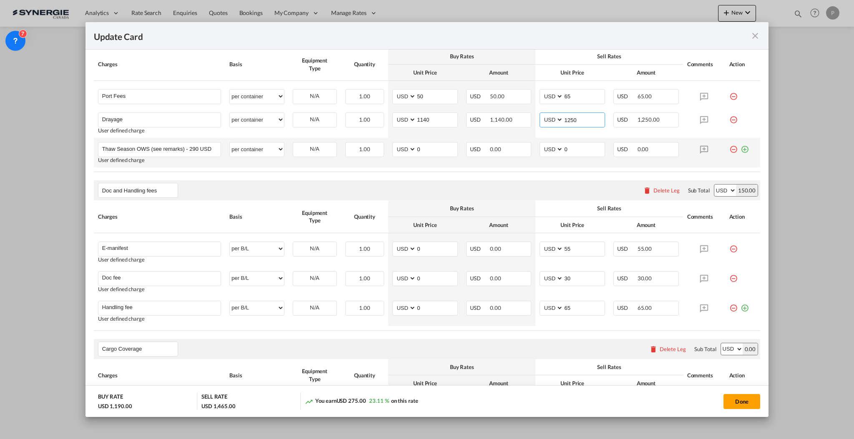
type input "1250"
click at [729, 149] on md-icon "icon-minus-circle-outline red-400-fg" at bounding box center [733, 146] width 8 height 8
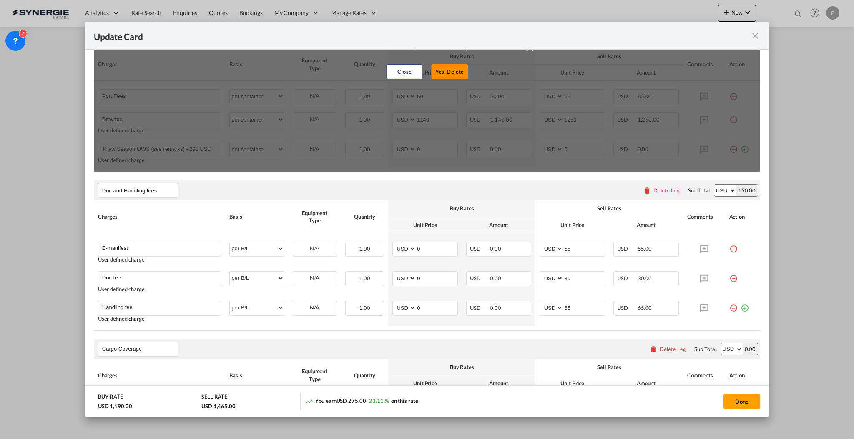
click at [448, 66] on button "Yes, Delete" at bounding box center [449, 71] width 37 height 15
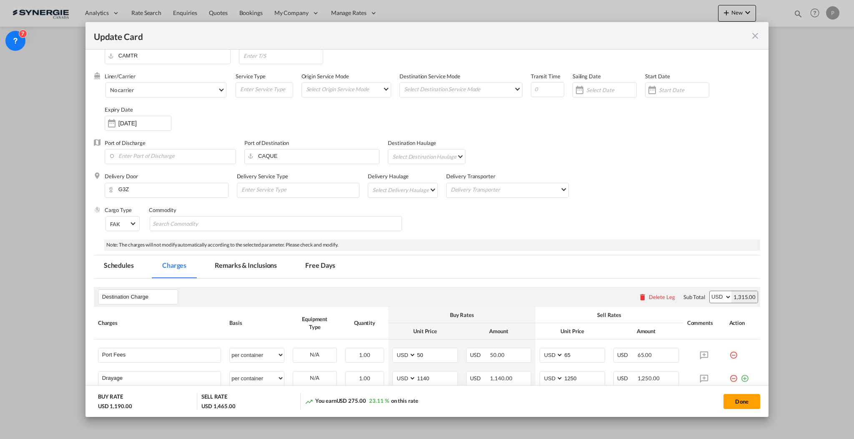
scroll to position [0, 0]
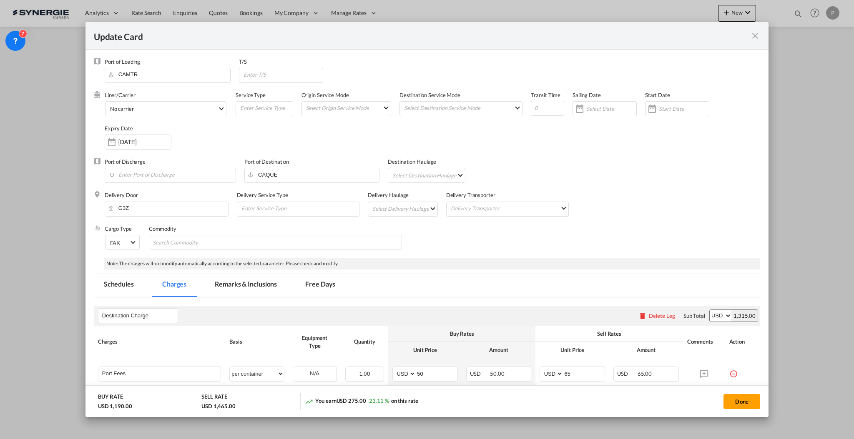
click at [248, 280] on md-tab-item "Remarks & Inclusions" at bounding box center [246, 285] width 82 height 23
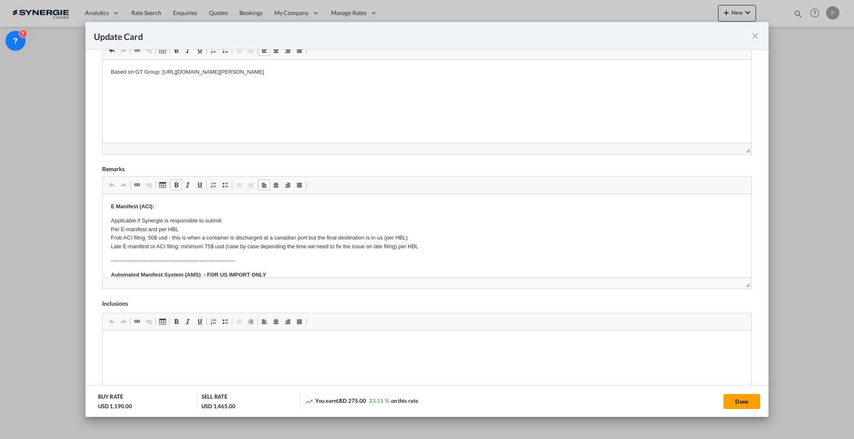
drag, startPoint x: 111, startPoint y: 217, endPoint x: 164, endPoint y: 226, distance: 53.7
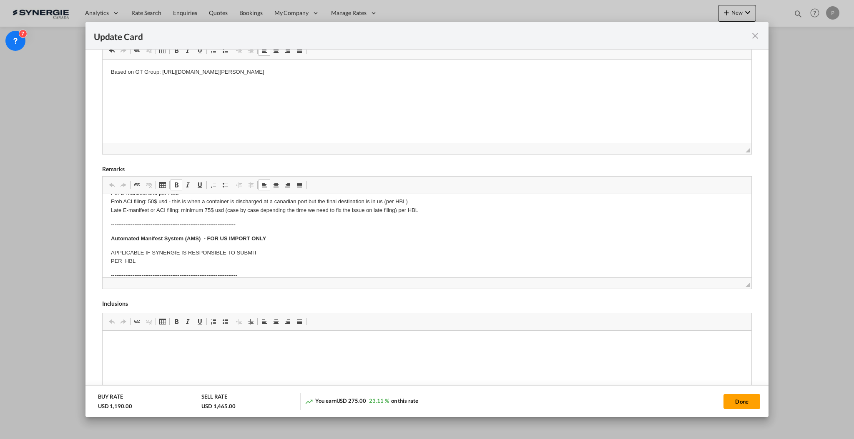
scroll to position [55, 0]
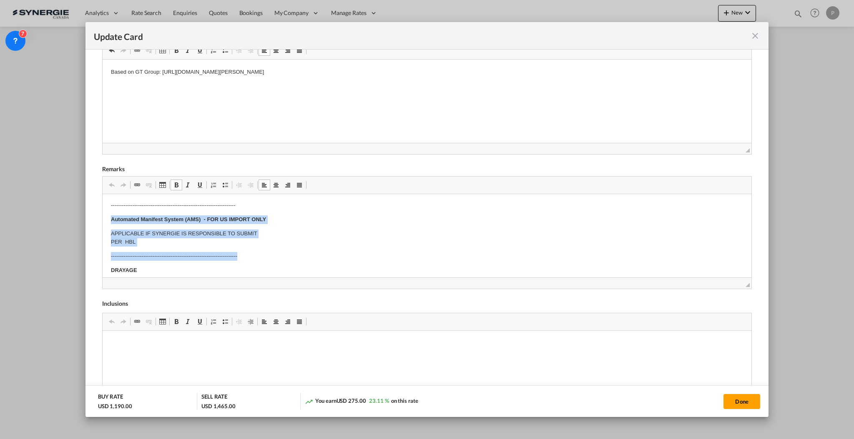
drag, startPoint x: 108, startPoint y: 220, endPoint x: 281, endPoint y: 248, distance: 175.3
click at [281, 248] on html "E Manifest (ACI): Applicable if Synergie is responsible to submit Per E-manifes…" at bounding box center [426, 362] width 649 height 449
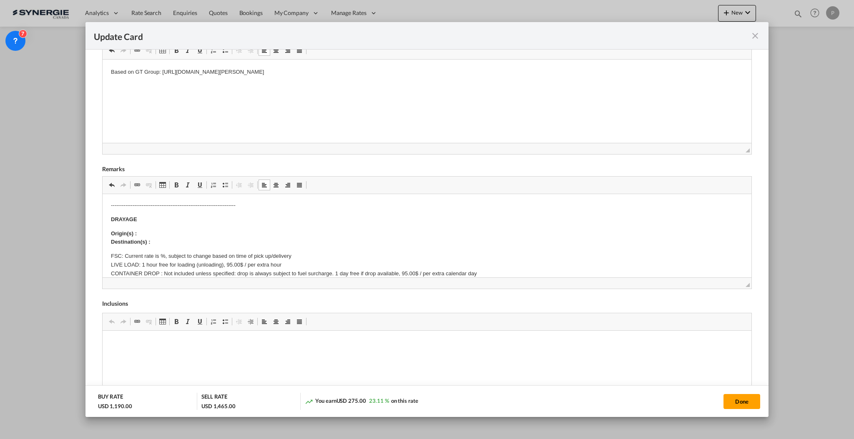
click at [154, 231] on p "Origin(s) : Destination(s) :" at bounding box center [426, 238] width 632 height 18
click at [171, 243] on p "Origin(s) : Montreal CY Destination(s) :" at bounding box center [426, 238] width 632 height 18
click at [306, 242] on p "Origin(s) : Montreal CY Destination(s) : [GEOGRAPHIC_DATA][PERSON_NAME], [GEOGR…" at bounding box center [426, 238] width 632 height 18
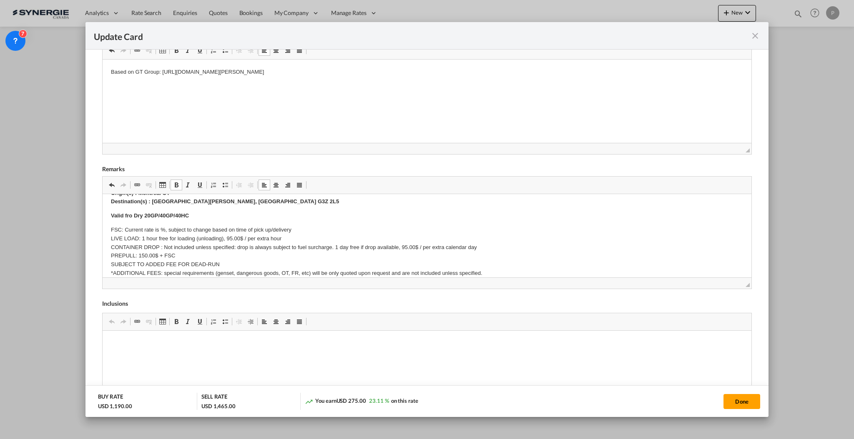
scroll to position [111, 0]
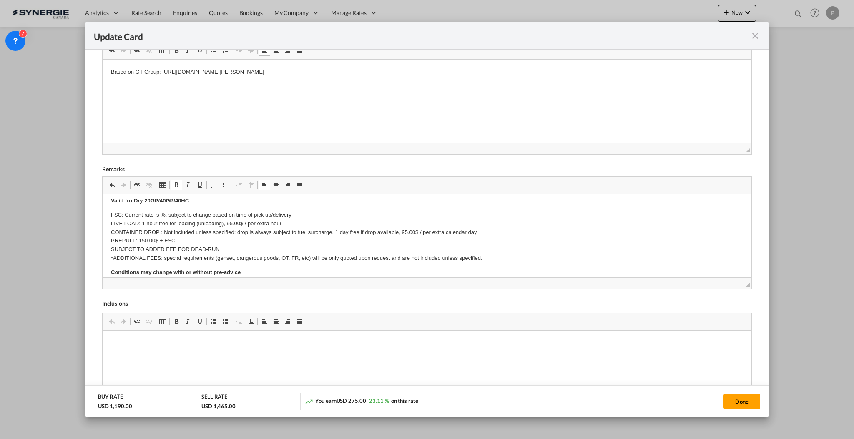
click at [161, 213] on p "FSC: Current rate is %, subject to change based on time of pick up/delivery LIV…" at bounding box center [426, 237] width 632 height 52
click at [160, 211] on p "FSC: Current rate is %, subject to change based on time of pick up/delivery LIV…" at bounding box center [426, 237] width 632 height 52
click at [143, 221] on p "FSC: Included. Current rate is 42%, subject to change based on time of pick up/…" at bounding box center [426, 237] width 632 height 52
click at [141, 230] on p "FSC: Included. Current rate is 42%, subject to change based on time of pick up/…" at bounding box center [426, 237] width 632 height 52
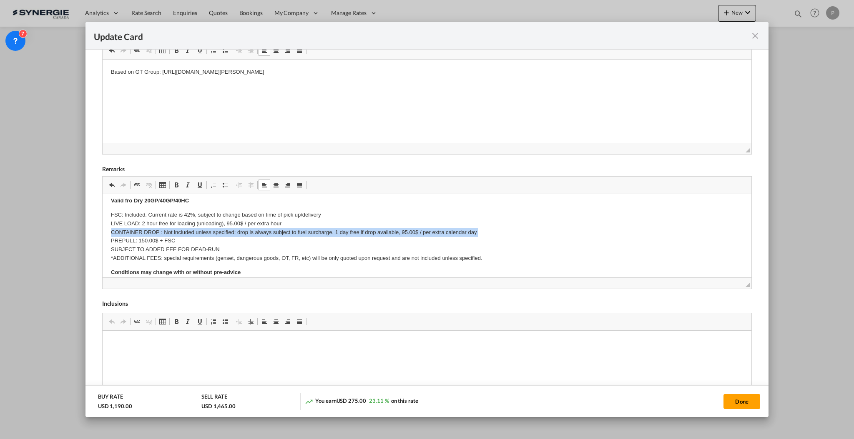
click at [141, 230] on p "FSC: Included. Current rate is 42%, subject to change based on time of pick up/…" at bounding box center [426, 237] width 632 height 52
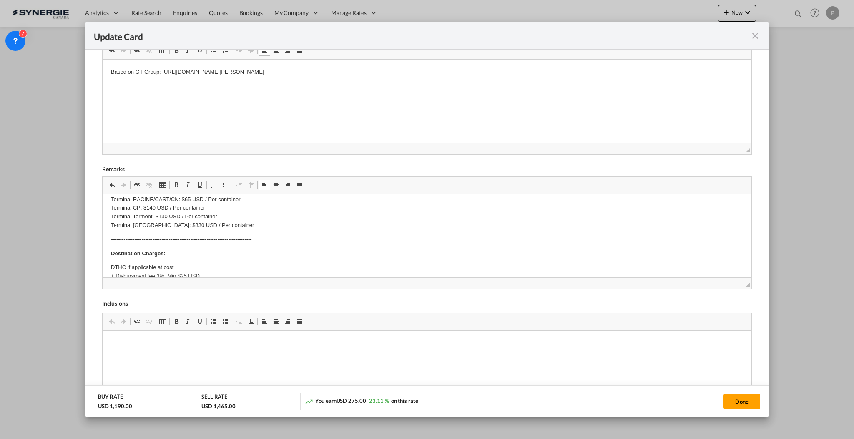
scroll to position [222, 0]
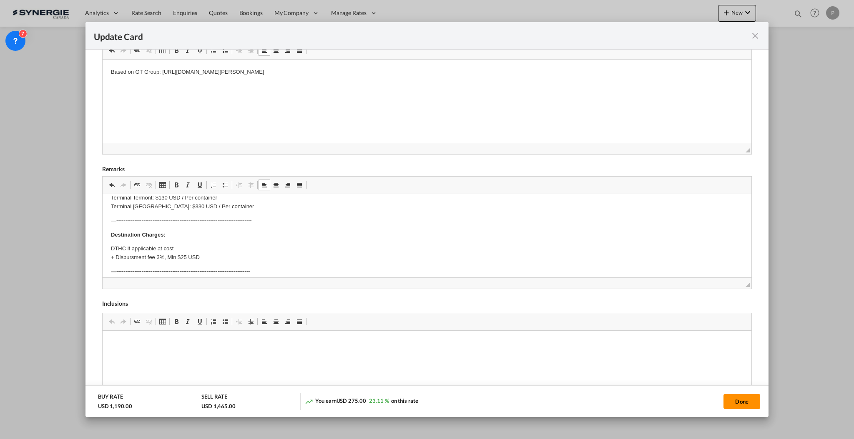
click at [738, 403] on button "Done" at bounding box center [741, 401] width 37 height 15
type input "[DATE]"
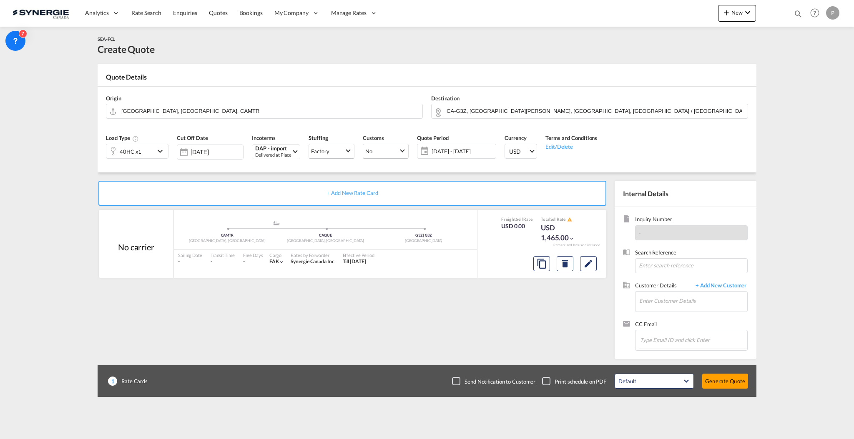
scroll to position [74, 0]
click at [655, 304] on input "Enter Customer Details" at bounding box center [693, 301] width 108 height 19
paste input "[EMAIL_ADDRESS][DOMAIN_NAME]"
click at [664, 317] on div "[PERSON_NAME] [EMAIL_ADDRESS][DOMAIN_NAME] | NTG AIR & OCEAN, LLC" at bounding box center [718, 315] width 158 height 23
type input "NTG AIR & OCEAN, LLC, [PERSON_NAME], [EMAIL_ADDRESS][DOMAIN_NAME]"
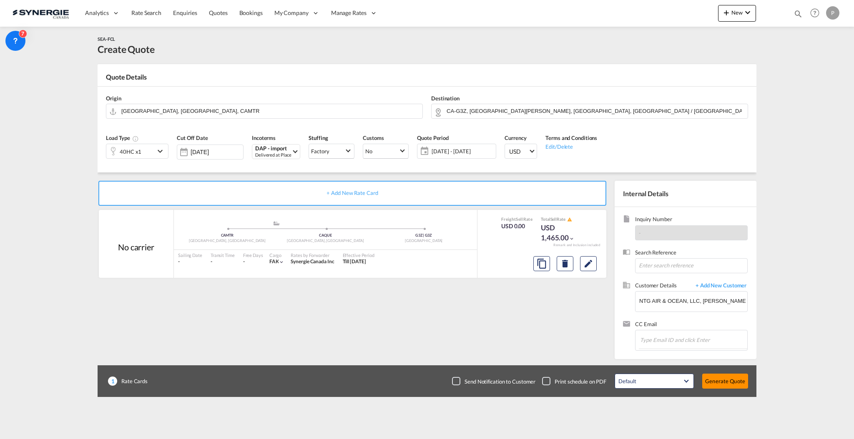
click at [719, 379] on button "Generate Quote" at bounding box center [725, 381] width 46 height 15
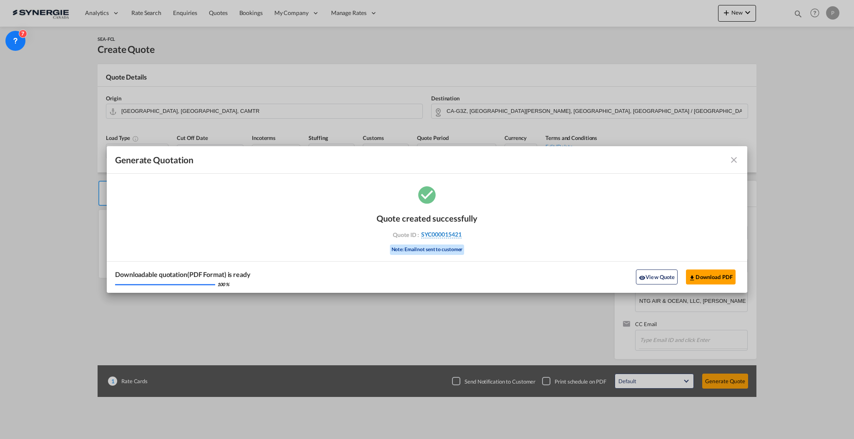
drag, startPoint x: 481, startPoint y: 237, endPoint x: 460, endPoint y: 237, distance: 20.9
click at [460, 237] on div "Quote created successfully Quote ID : SYC000015421 Note: Email not sent to cust…" at bounding box center [427, 238] width 640 height 109
copy div "SYC000015421"
drag, startPoint x: 711, startPoint y: 274, endPoint x: 795, endPoint y: 266, distance: 84.2
click at [711, 274] on button "Download PDF" at bounding box center [711, 277] width 50 height 15
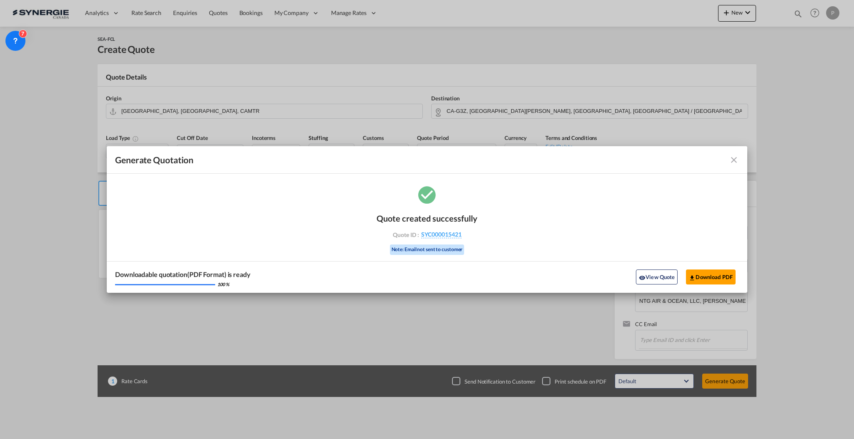
click at [729, 158] on md-icon "icon-close fg-AAA8AD cursor m-0" at bounding box center [734, 160] width 10 height 10
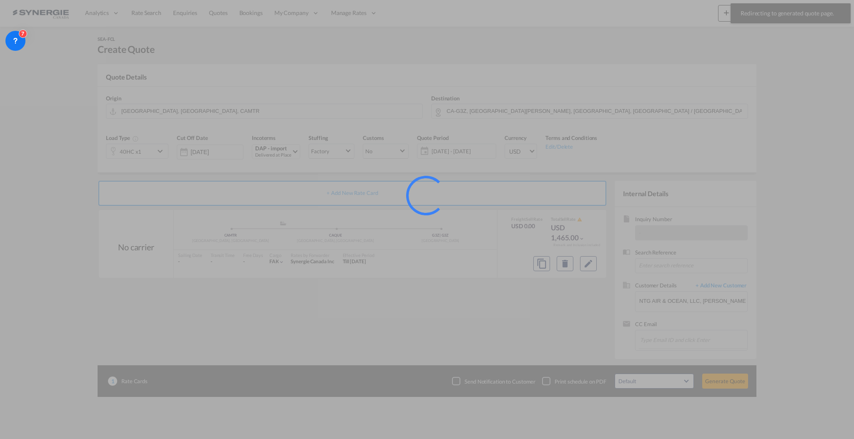
click at [796, 11] on div at bounding box center [427, 219] width 854 height 439
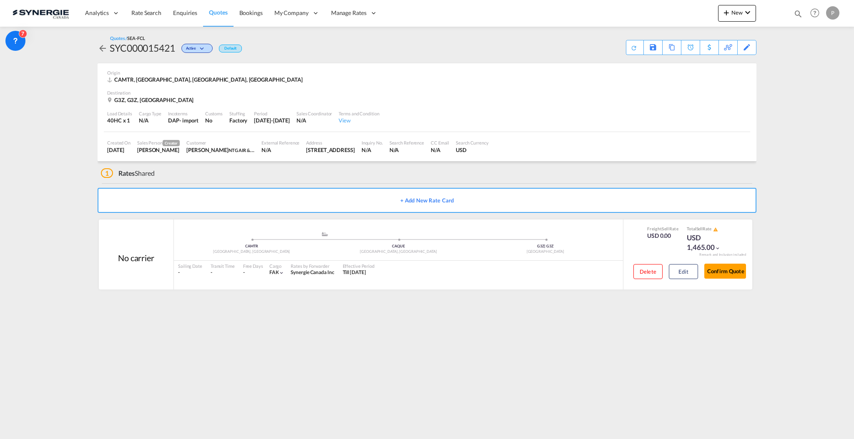
click at [795, 25] on md-toast "Redirecting to generated quote page. Press Escape to dismiss." at bounding box center [790, 13] width 127 height 27
click at [794, 14] on md-icon "icon-magnify" at bounding box center [797, 13] width 9 height 9
click at [704, 12] on input "13721" at bounding box center [735, 13] width 104 height 15
paste input "SYC000010472"
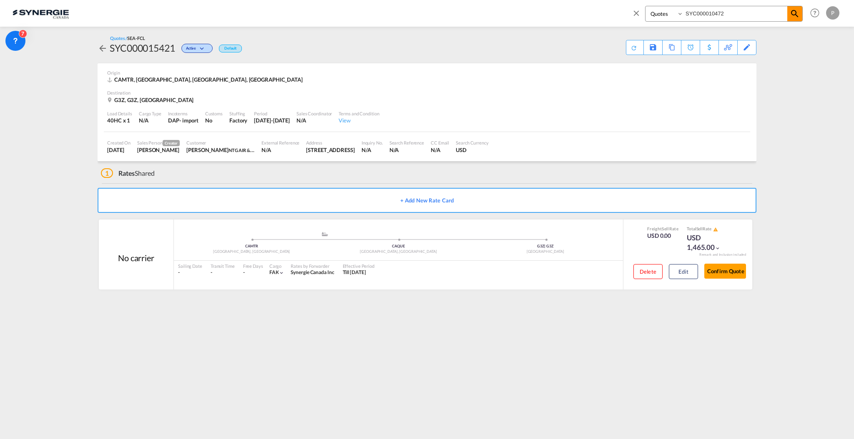
type input "SYC000010472"
click at [793, 13] on md-icon "icon-magnify" at bounding box center [795, 14] width 10 height 10
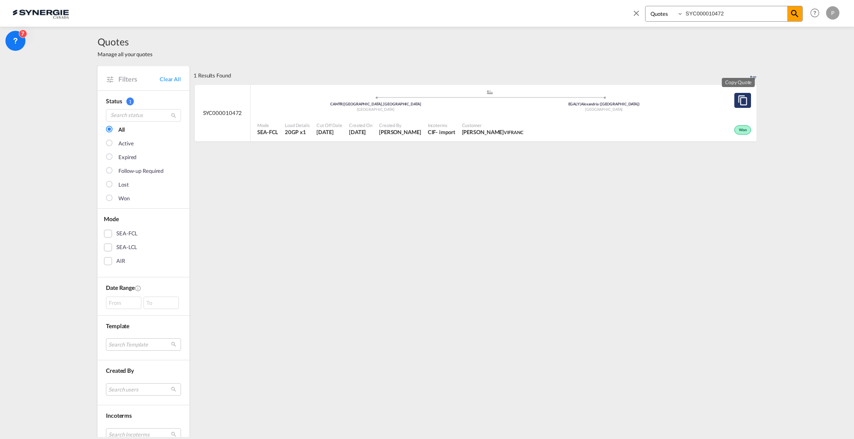
click at [741, 100] on md-icon "assets/icons/custom/copyQuote.svg" at bounding box center [743, 100] width 10 height 10
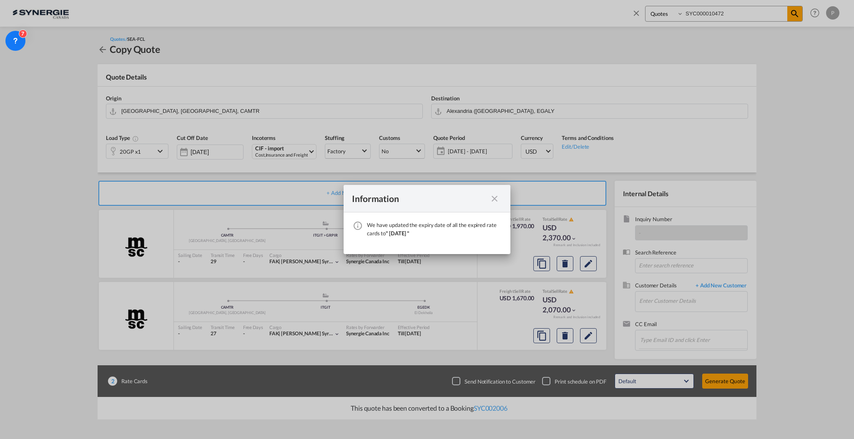
click at [494, 194] on md-icon "icon-close fg-AAA8AD cursor" at bounding box center [495, 199] width 10 height 10
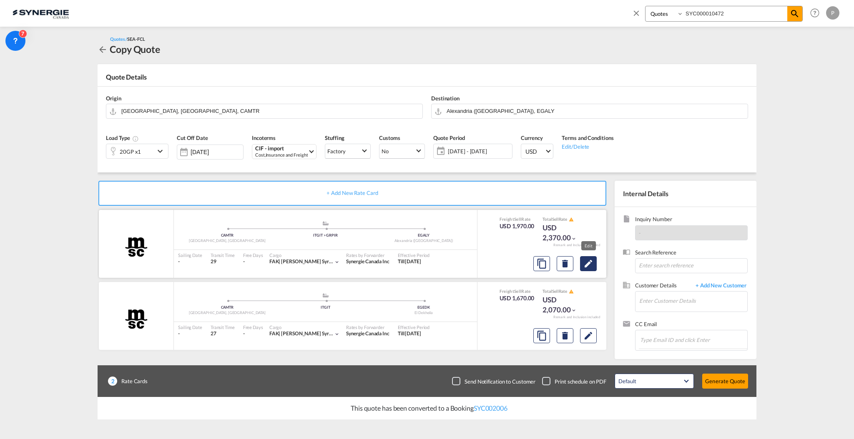
click at [596, 259] on button "Edit" at bounding box center [588, 263] width 17 height 15
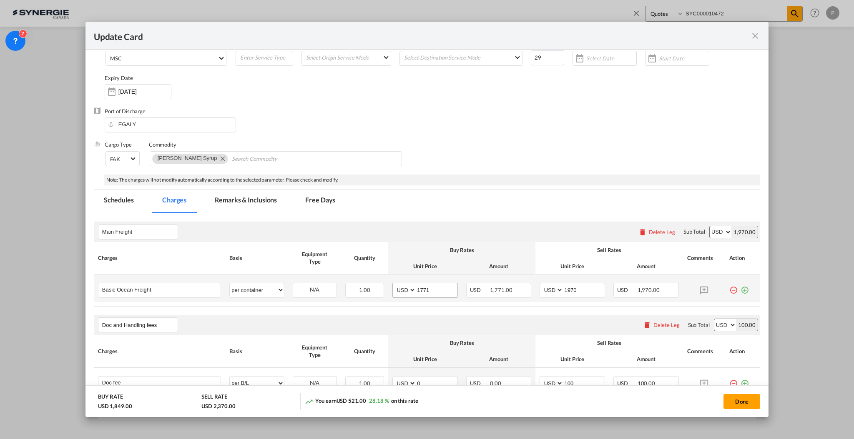
scroll to position [55, 0]
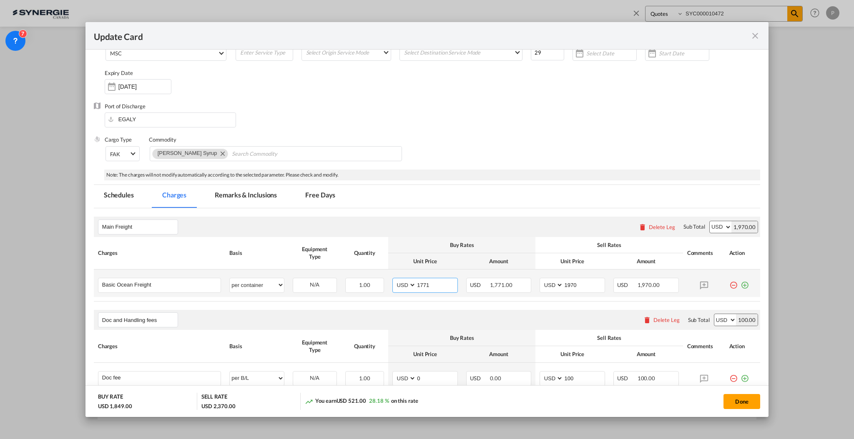
click at [429, 280] on input "1771" at bounding box center [436, 285] width 41 height 13
type input "1956"
click at [569, 284] on input "1970" at bounding box center [583, 285] width 41 height 13
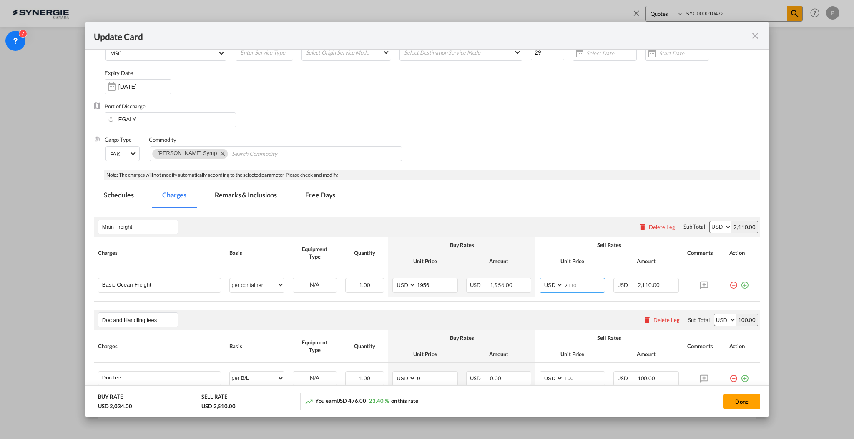
type input "2110"
click at [250, 196] on md-tab-item "Remarks & Inclusions" at bounding box center [246, 196] width 82 height 23
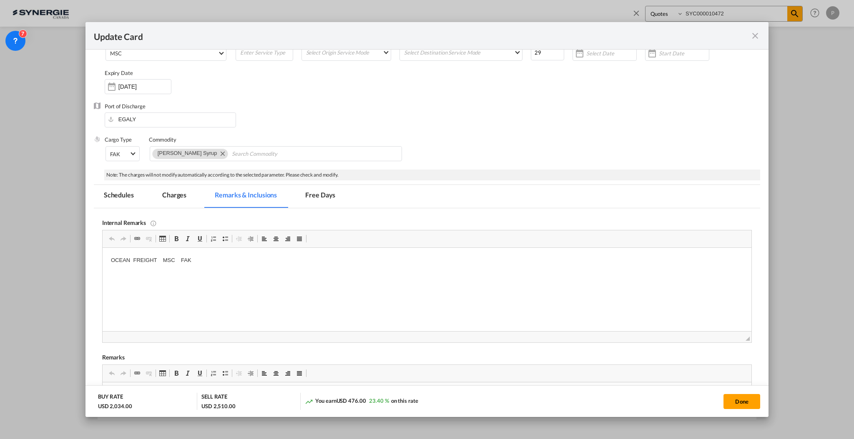
click at [168, 181] on div "Port of Loading CAMTR T/S ITGIT > GRPIR Liner/Carrier MSC Atlantic Container Li…" at bounding box center [427, 326] width 666 height 646
click at [170, 195] on md-tab-item "Charges" at bounding box center [174, 196] width 44 height 23
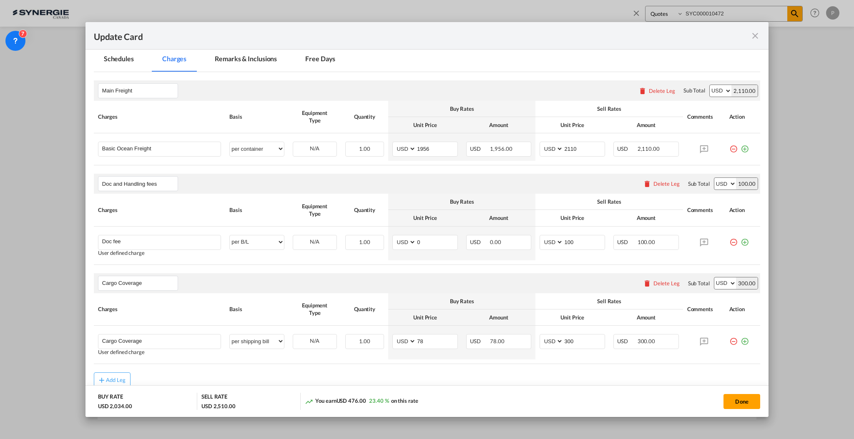
scroll to position [174, 0]
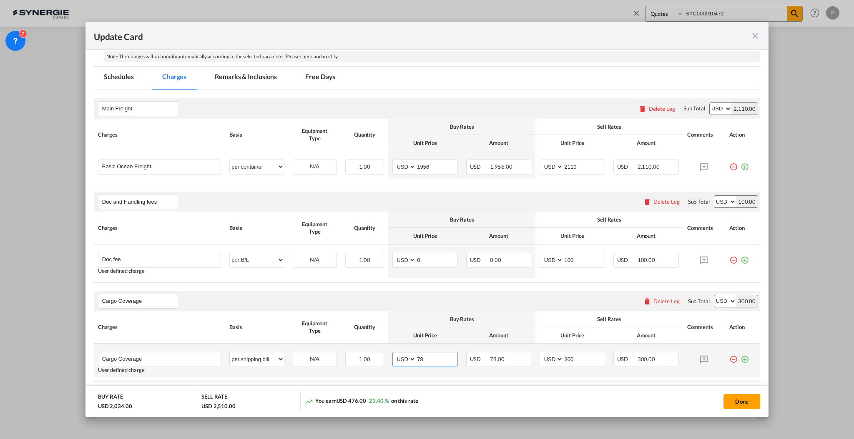
click at [425, 361] on input "78" at bounding box center [436, 359] width 41 height 13
type input "0"
click at [554, 357] on select "AED AFN ALL AMD ANG AOA ARS AUD AWG AZN BAM BBD BDT BGN BHD BIF BMD BND [PERSON…" at bounding box center [552, 359] width 22 height 11
click at [575, 362] on input "300" at bounding box center [583, 359] width 41 height 13
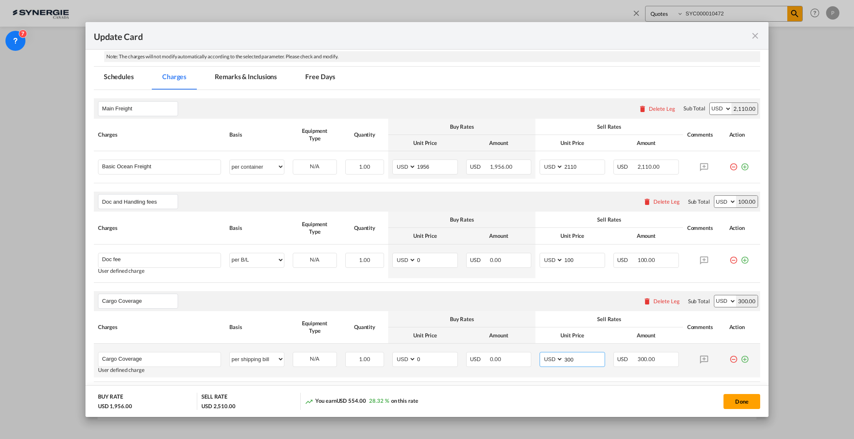
click at [574, 362] on input "300" at bounding box center [583, 359] width 41 height 13
click at [577, 363] on input "0" at bounding box center [583, 359] width 41 height 13
type input "257"
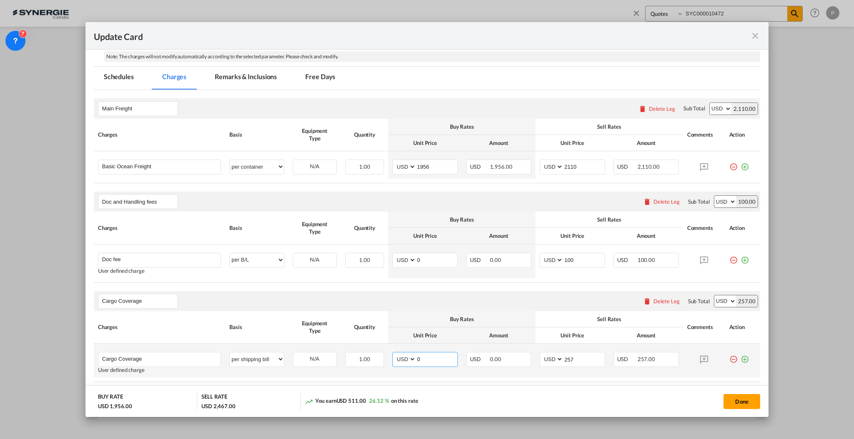
click at [437, 356] on input "0" at bounding box center [436, 359] width 41 height 13
type input "67"
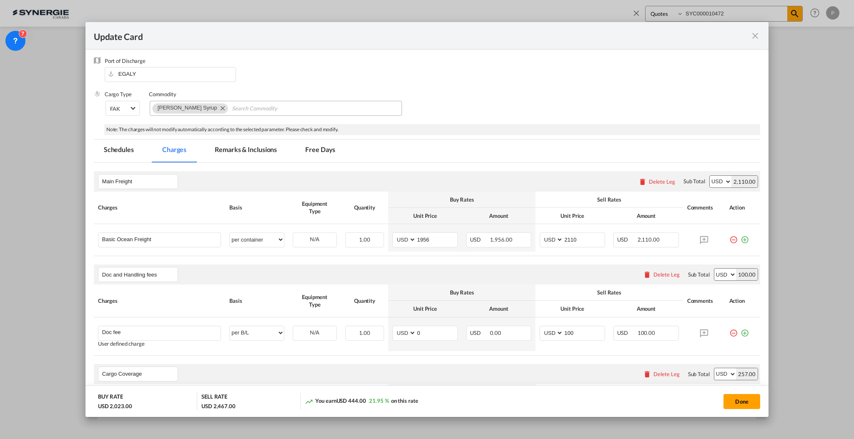
scroll to position [63, 0]
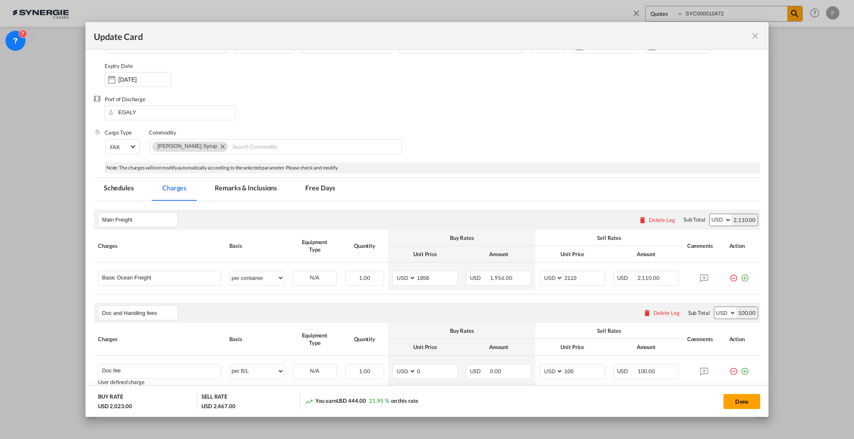
click at [248, 191] on md-tab-item "Remarks & Inclusions" at bounding box center [246, 189] width 82 height 23
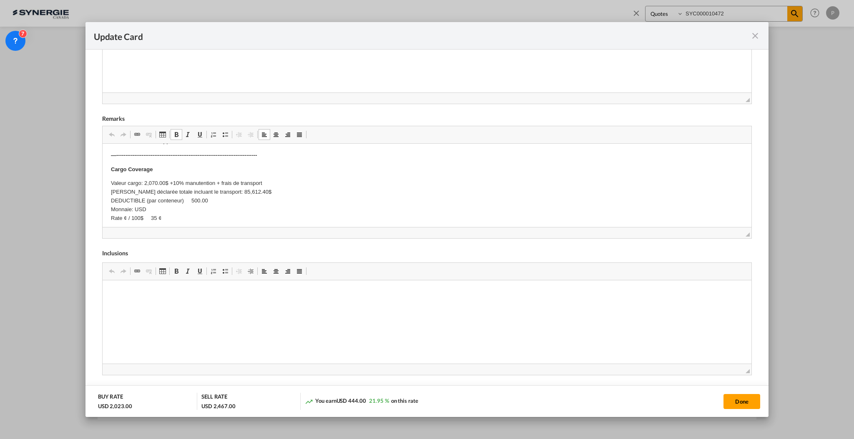
scroll to position [127, 0]
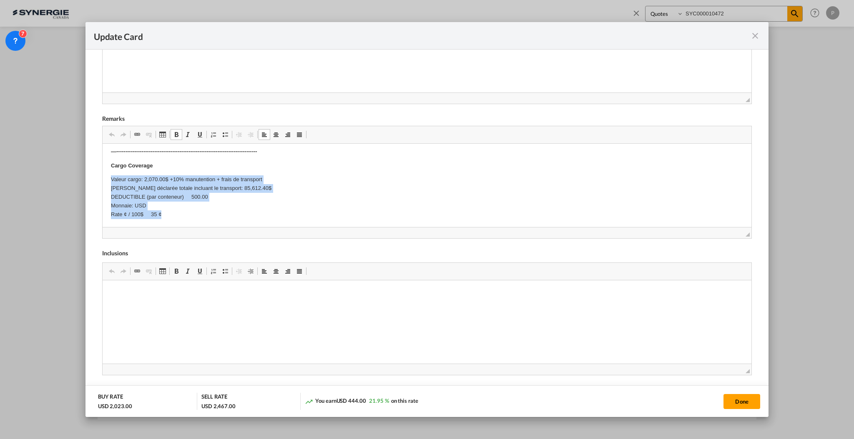
drag, startPoint x: 176, startPoint y: 217, endPoint x: 108, endPoint y: 181, distance: 77.2
click at [108, 181] on html "SOLAS/VGM: If container scaling is needed, please add 210.00 CAD USD per occurr…" at bounding box center [426, 122] width 649 height 211
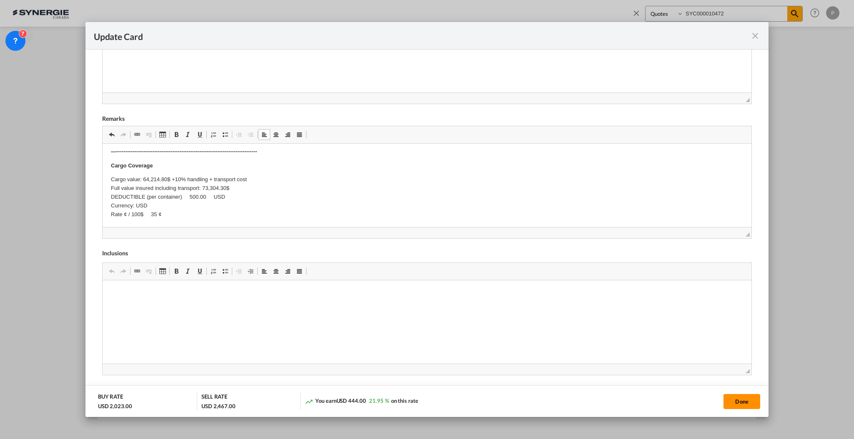
click at [736, 406] on button "Done" at bounding box center [741, 401] width 37 height 15
type input "[DATE]"
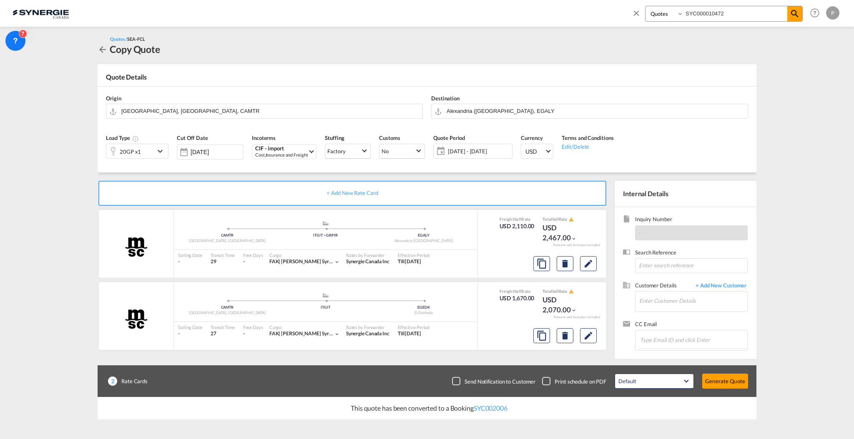
scroll to position [41, 0]
click at [582, 341] on button "Edit" at bounding box center [588, 336] width 17 height 15
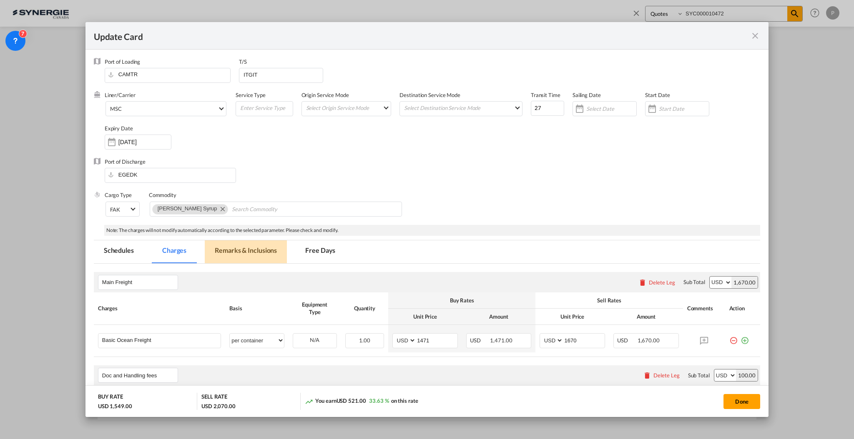
click at [232, 253] on md-tab-item "Remarks & Inclusions" at bounding box center [246, 252] width 82 height 23
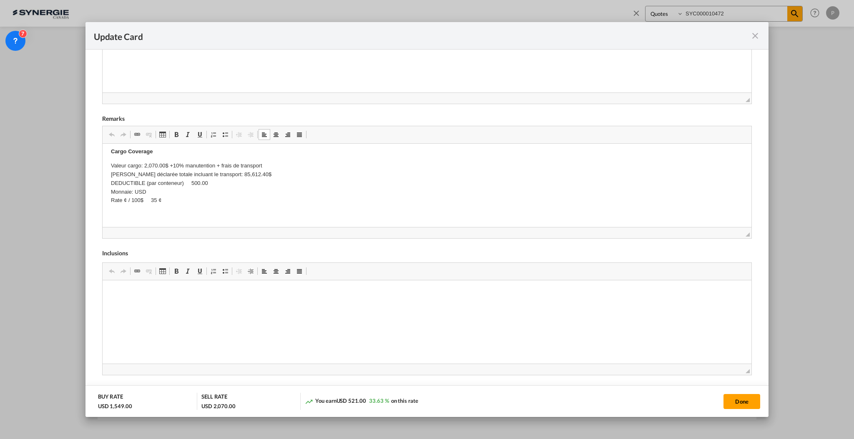
scroll to position [0, 0]
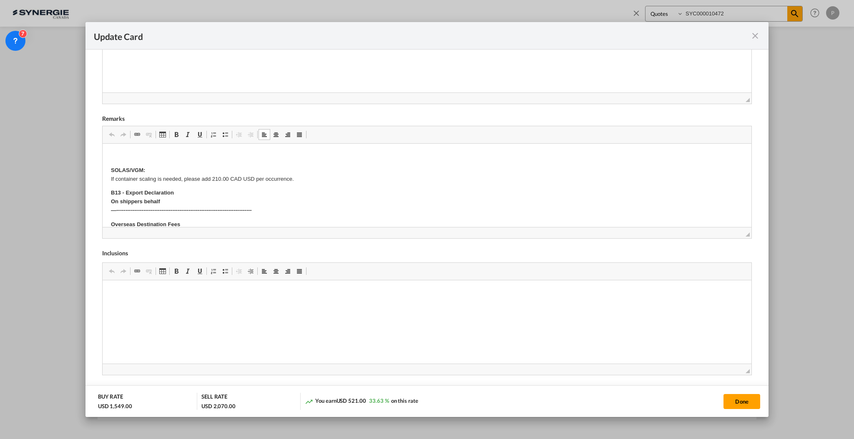
drag, startPoint x: 182, startPoint y: 205, endPoint x: 132, endPoint y: 195, distance: 51.1
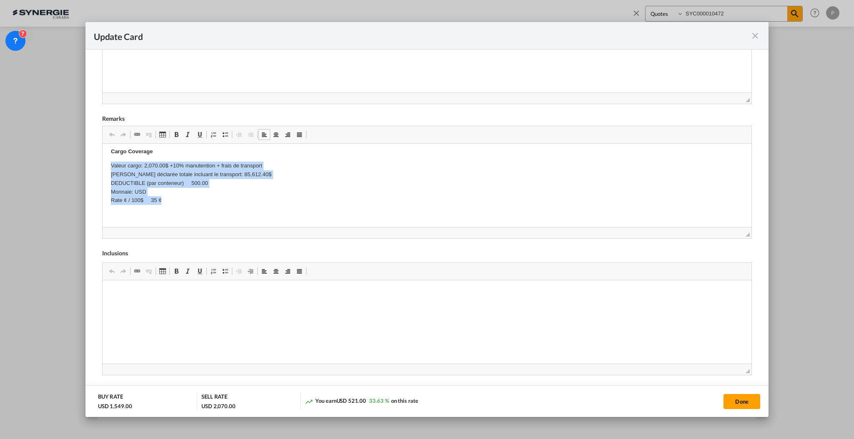
drag, startPoint x: 181, startPoint y: 201, endPoint x: 104, endPoint y: 170, distance: 82.9
click at [104, 170] on html "SOLAS/VGM: If container scaling is needed, please add 210.00 CAD USD per occurr…" at bounding box center [426, 108] width 649 height 239
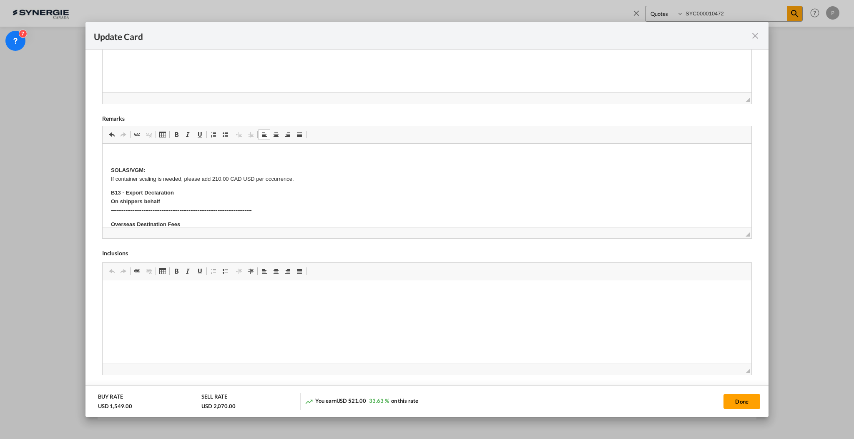
scroll to position [16, 0]
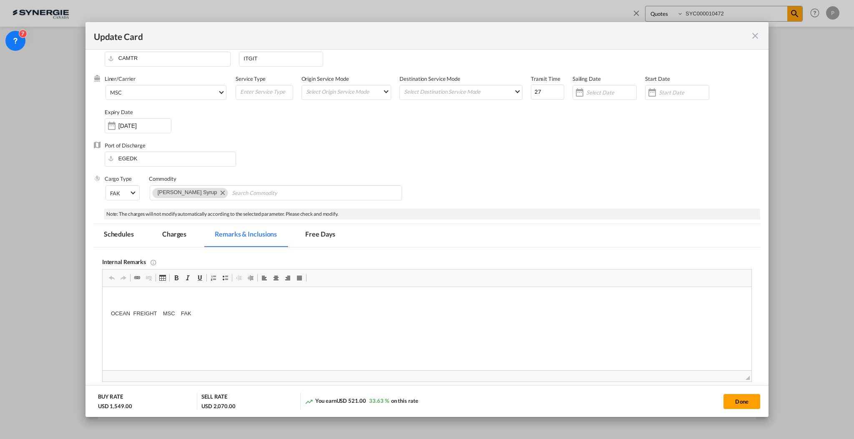
click at [176, 234] on md-tab-item "Charges" at bounding box center [174, 235] width 44 height 23
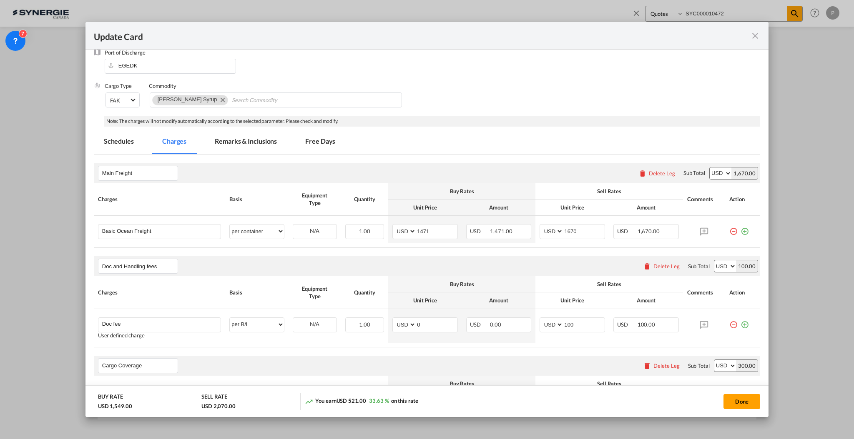
scroll to position [128, 0]
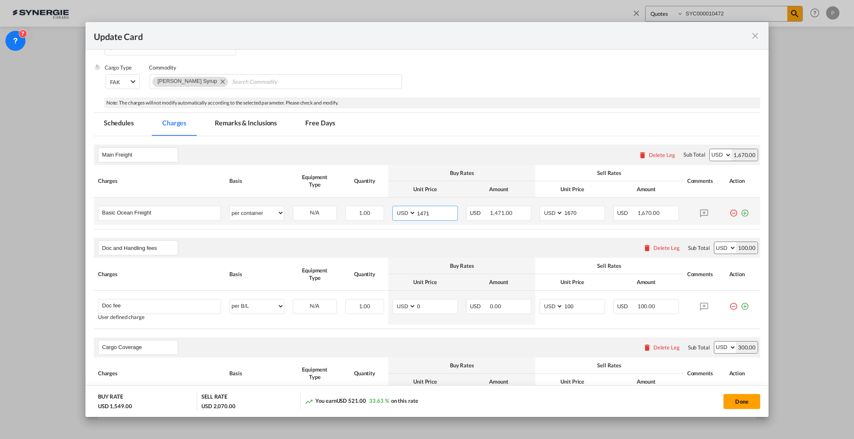
drag, startPoint x: 428, startPoint y: 211, endPoint x: 418, endPoint y: 210, distance: 10.4
click at [418, 210] on input "1471" at bounding box center [436, 212] width 41 height 13
type input "1656"
drag, startPoint x: 579, startPoint y: 211, endPoint x: 563, endPoint y: 210, distance: 15.8
click at [563, 210] on input "1670" at bounding box center [583, 212] width 41 height 13
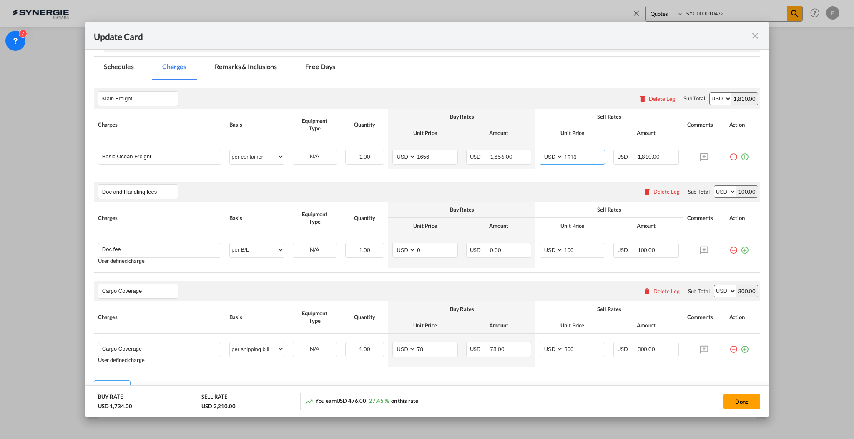
scroll to position [229, 0]
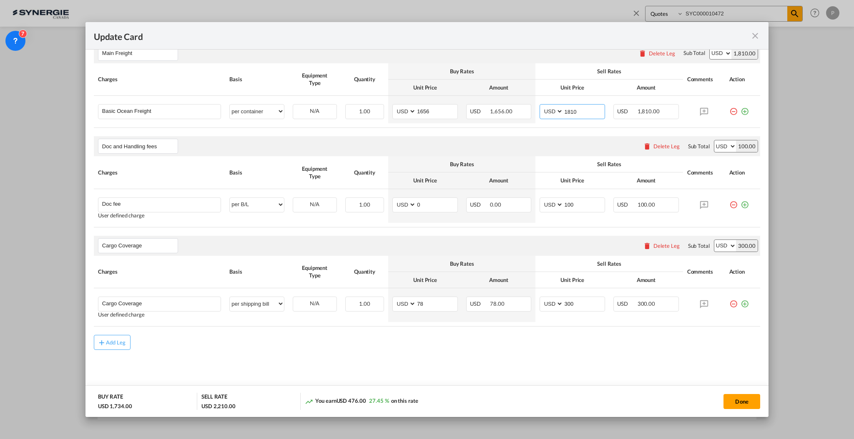
type input "1810"
click at [575, 306] on input "300" at bounding box center [583, 303] width 41 height 13
type input "257"
click at [436, 299] on input "78" at bounding box center [436, 303] width 41 height 13
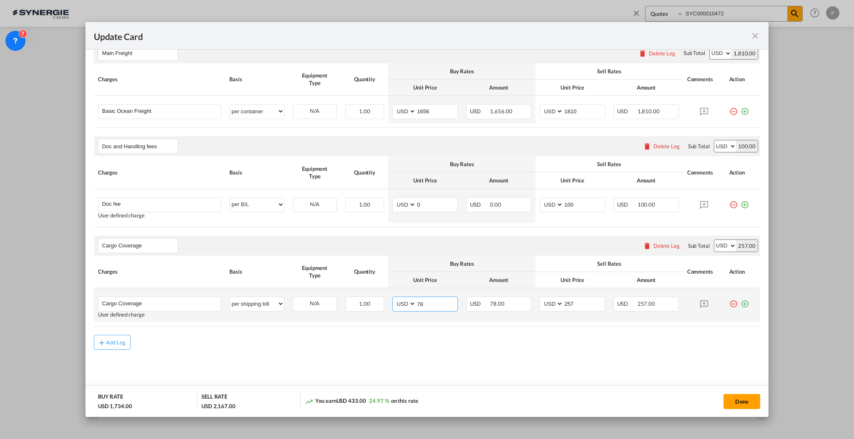
click at [436, 299] on input "78" at bounding box center [436, 303] width 41 height 13
type input "67"
click at [747, 399] on button "Done" at bounding box center [741, 401] width 37 height 15
type input "[DATE]"
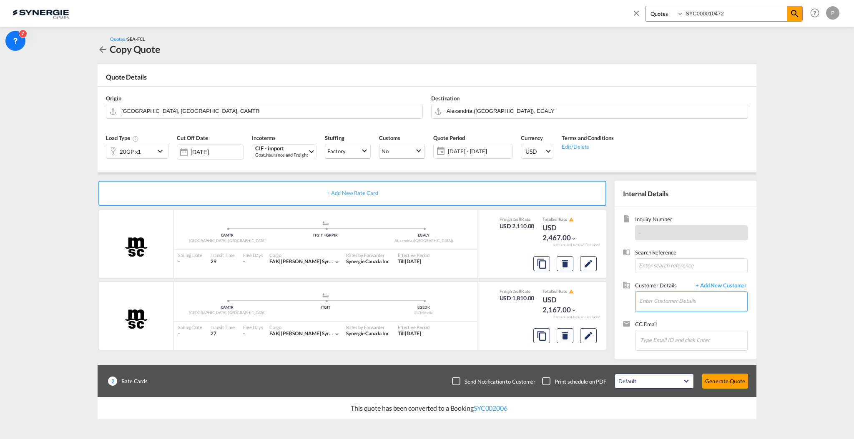
click at [666, 300] on input "Enter Customer Details" at bounding box center [693, 301] width 108 height 19
paste input "[PERSON_NAME][EMAIL_ADDRESS][DOMAIN_NAME]"
click at [672, 311] on div "[PERSON_NAME] Lemire [EMAIL_ADDRESS][DOMAIN_NAME] | VIFRANC" at bounding box center [693, 315] width 108 height 23
type input "VIFRANC, [PERSON_NAME], [PERSON_NAME][EMAIL_ADDRESS][DOMAIN_NAME]"
click at [719, 384] on button "Generate Quote" at bounding box center [725, 381] width 46 height 15
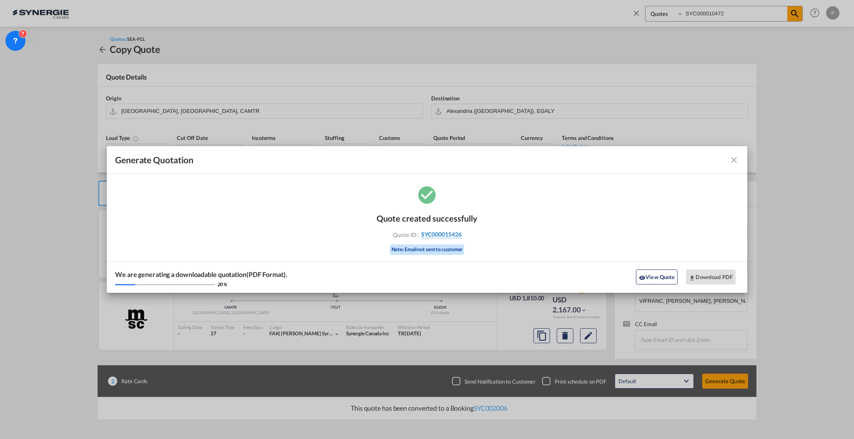
drag, startPoint x: 466, startPoint y: 236, endPoint x: 462, endPoint y: 236, distance: 4.6
click at [462, 236] on div "Quote ID : SYC000015426" at bounding box center [427, 235] width 97 height 8
copy div "SYC000015426"
click at [708, 276] on button "Download PDF" at bounding box center [711, 277] width 50 height 15
click at [736, 162] on md-icon "icon-close fg-AAA8AD cursor m-0" at bounding box center [734, 160] width 10 height 10
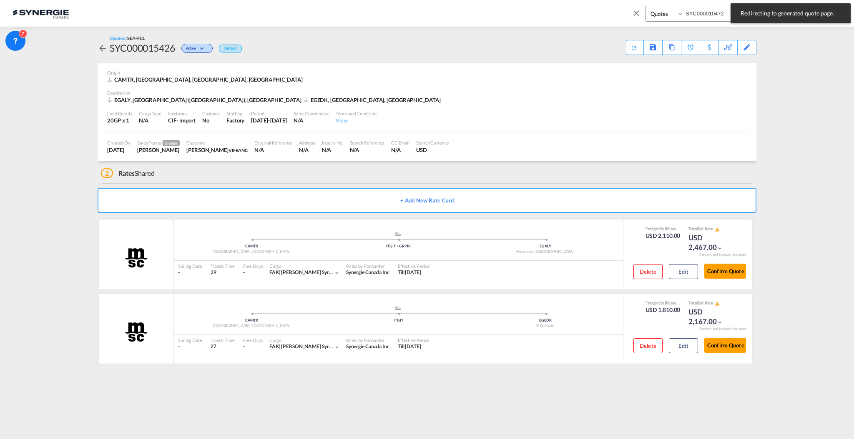
click at [632, 10] on md-icon "icon-close" at bounding box center [636, 12] width 9 height 9
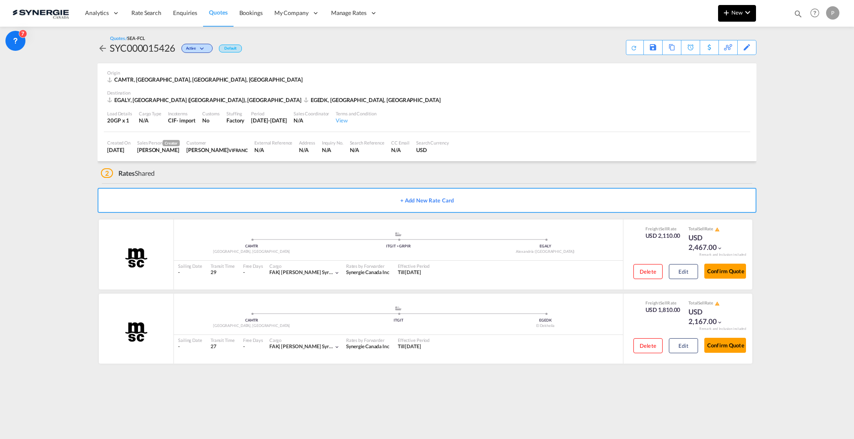
click at [722, 15] on md-icon "icon-plus 400-fg" at bounding box center [726, 13] width 10 height 10
click at [716, 65] on span "Quote" at bounding box center [714, 62] width 9 height 17
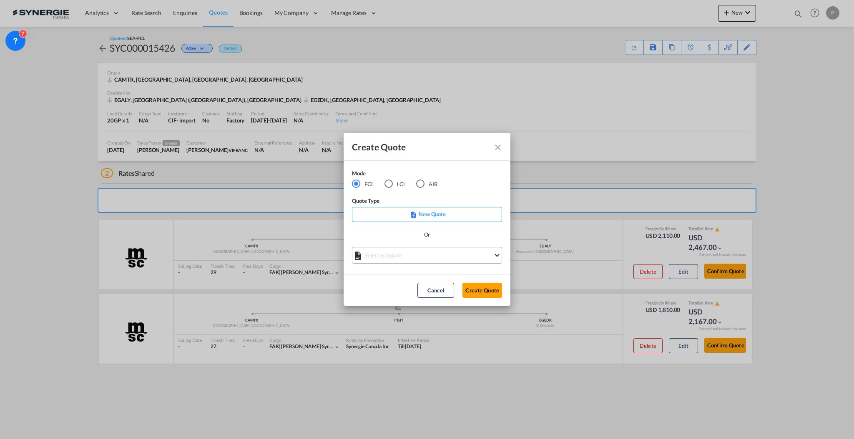
click at [397, 251] on md-select "Select template *NEW* FCL FREEHAND / DAP [PERSON_NAME] | [DATE] *NEW* Import FC…" at bounding box center [427, 255] width 150 height 17
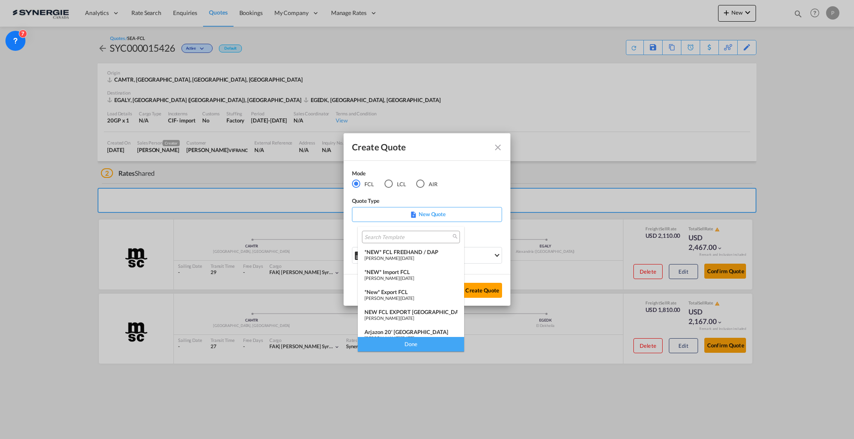
click at [402, 291] on div "*New* Export FCL" at bounding box center [410, 292] width 93 height 7
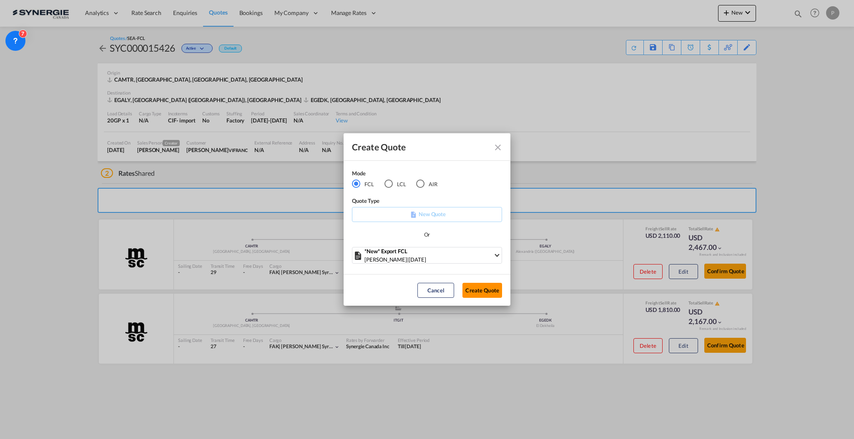
click at [481, 290] on button "Create Quote" at bounding box center [482, 290] width 40 height 15
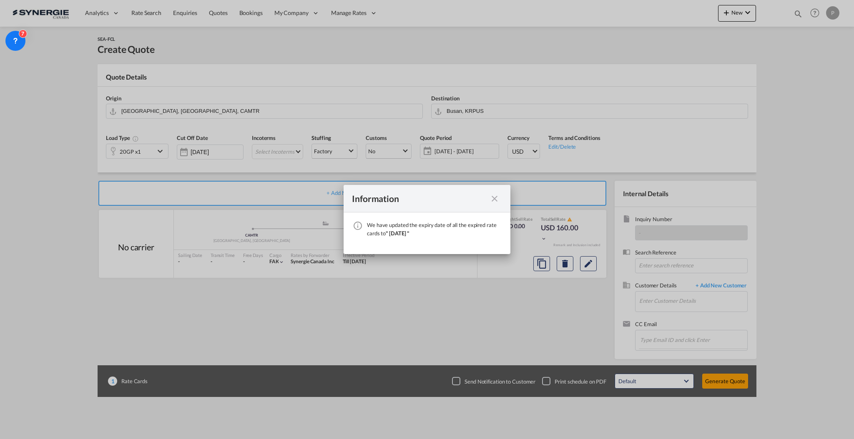
click at [495, 198] on md-icon "icon-close fg-AAA8AD cursor" at bounding box center [495, 199] width 10 height 10
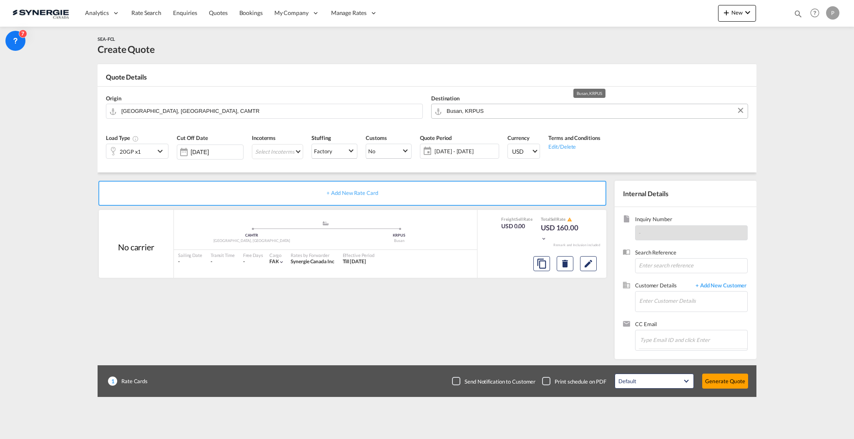
click at [464, 113] on input "Busan, KRPUS" at bounding box center [595, 111] width 297 height 15
paste input "Avcilar"
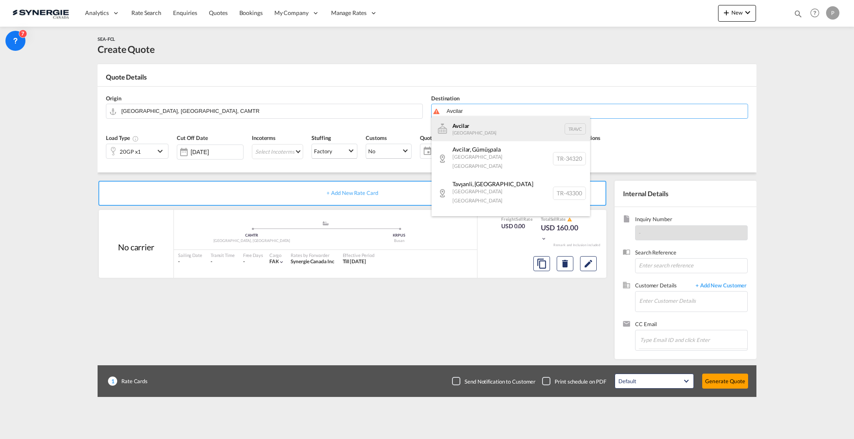
click at [494, 130] on div "Avcilar Turkey TRAVC" at bounding box center [511, 128] width 158 height 25
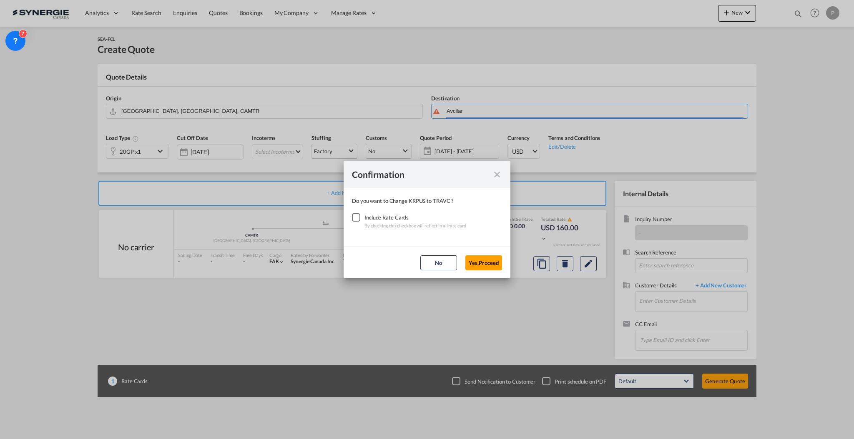
type input "Avcilar, TRAVC"
click at [357, 215] on div "Checkbox No Ink" at bounding box center [356, 217] width 8 height 8
click at [478, 264] on button "Yes,Proceed" at bounding box center [483, 263] width 37 height 15
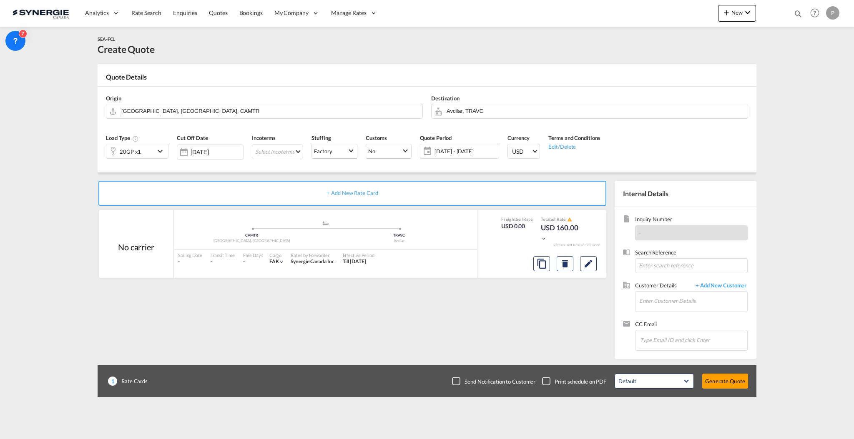
click at [141, 149] on div "20GP x1" at bounding box center [130, 151] width 48 height 14
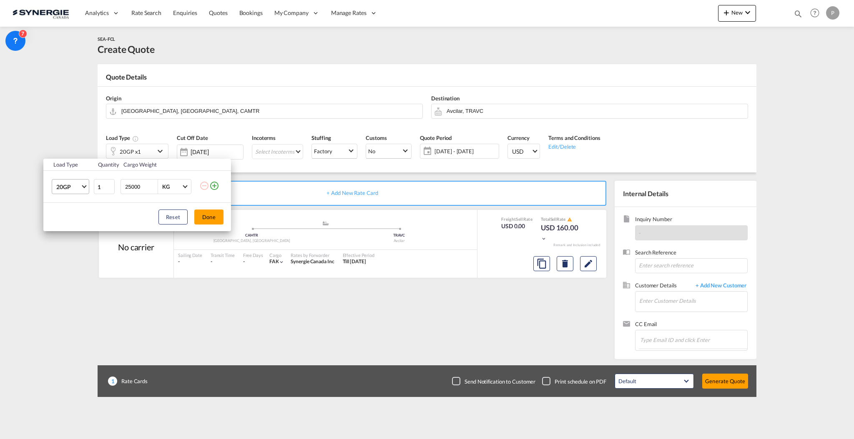
click at [56, 184] on md-select-value "20GP" at bounding box center [71, 187] width 33 height 14
click at [80, 225] on md-option "40FR" at bounding box center [78, 221] width 57 height 20
click at [149, 196] on td "25000 KG KG" at bounding box center [158, 187] width 81 height 32
click at [148, 191] on input "25000" at bounding box center [140, 187] width 33 height 14
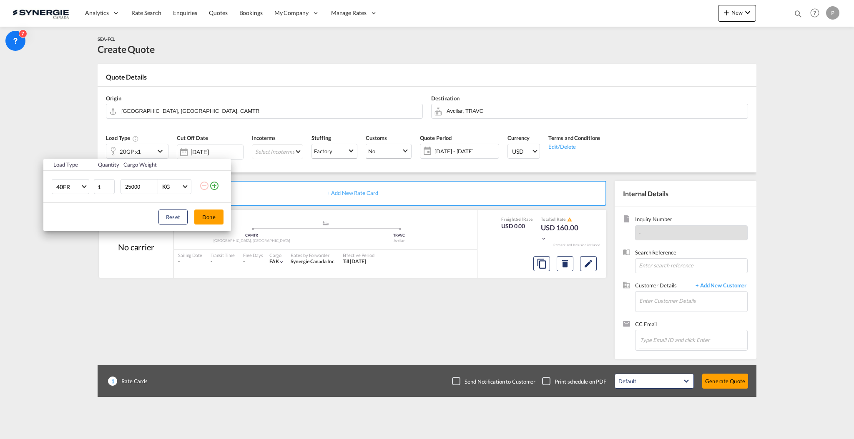
click at [148, 191] on input "25000" at bounding box center [140, 187] width 33 height 14
type input "30000"
click at [223, 222] on div "Reset Done" at bounding box center [137, 217] width 188 height 28
click at [216, 219] on button "Done" at bounding box center [208, 217] width 29 height 15
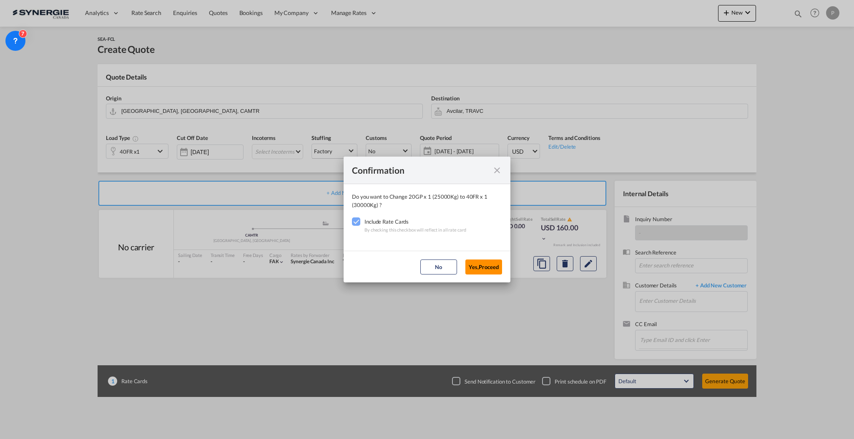
click at [476, 267] on button "Yes,Proceed" at bounding box center [483, 267] width 37 height 15
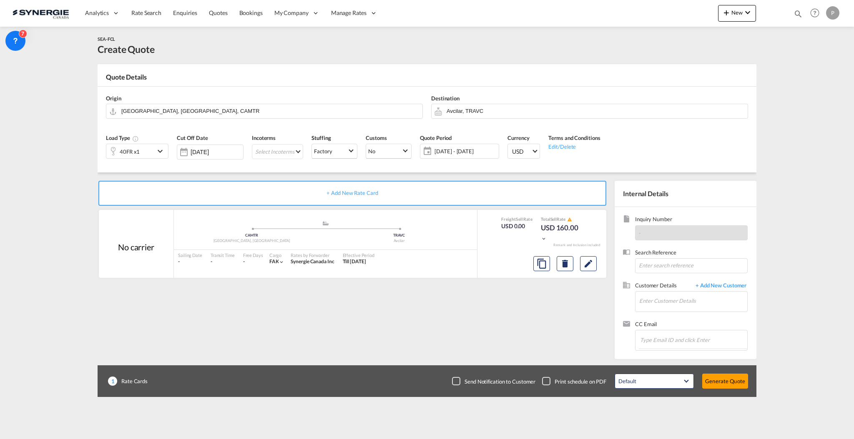
click at [448, 152] on span "[DATE] - [DATE]" at bounding box center [465, 152] width 62 height 8
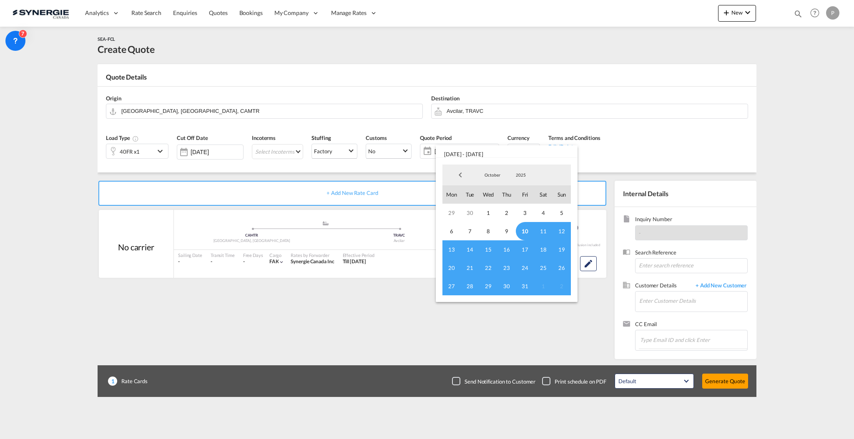
click at [518, 229] on span "10" at bounding box center [525, 231] width 18 height 18
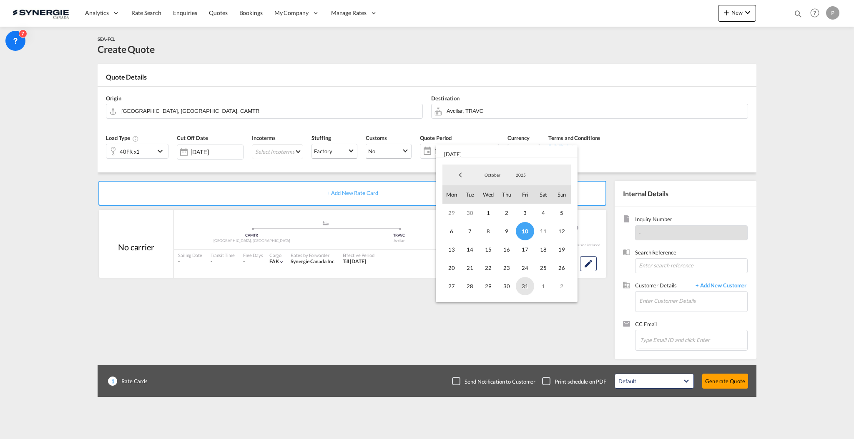
click at [526, 286] on span "31" at bounding box center [525, 286] width 18 height 18
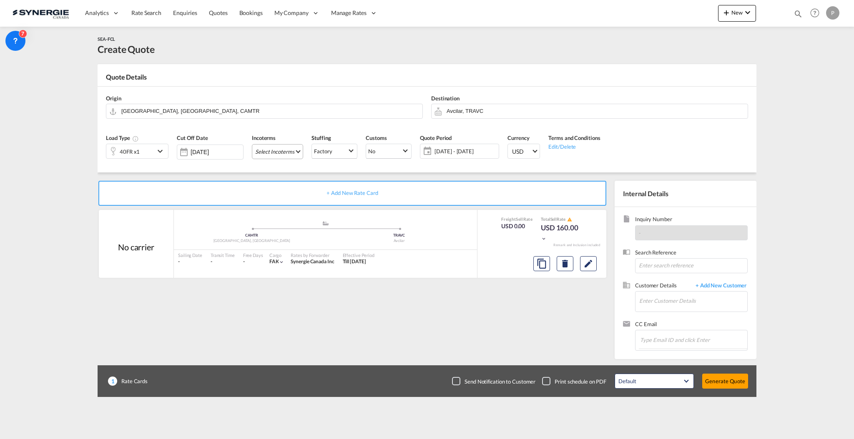
click at [285, 151] on md-select "Select Incoterms CFR - export Cost and Freight CFR - import Cost and Freight CI…" at bounding box center [277, 151] width 51 height 15
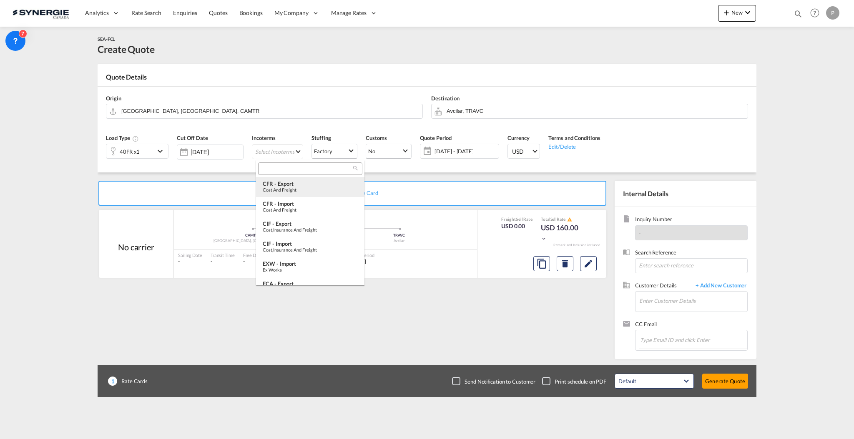
click at [305, 181] on div "CFR - export" at bounding box center [310, 184] width 95 height 7
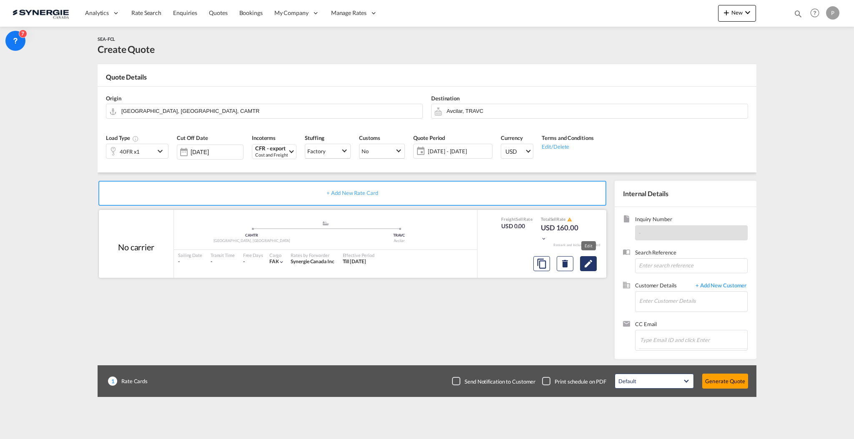
click at [592, 263] on md-icon "Edit" at bounding box center [588, 264] width 10 height 10
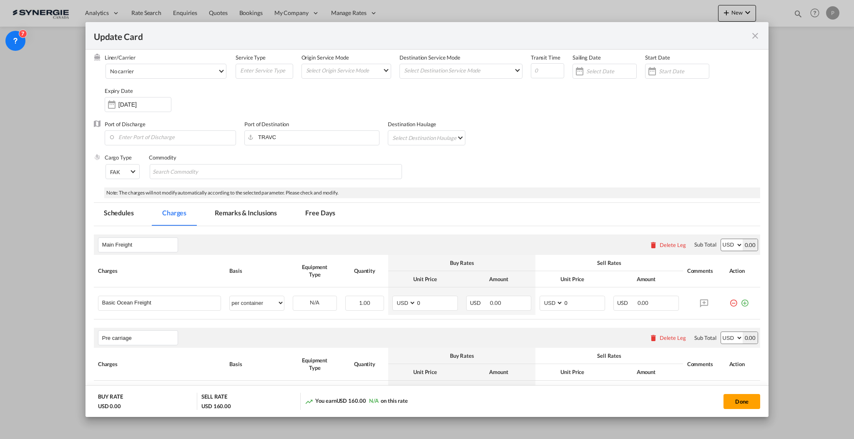
scroll to position [55, 0]
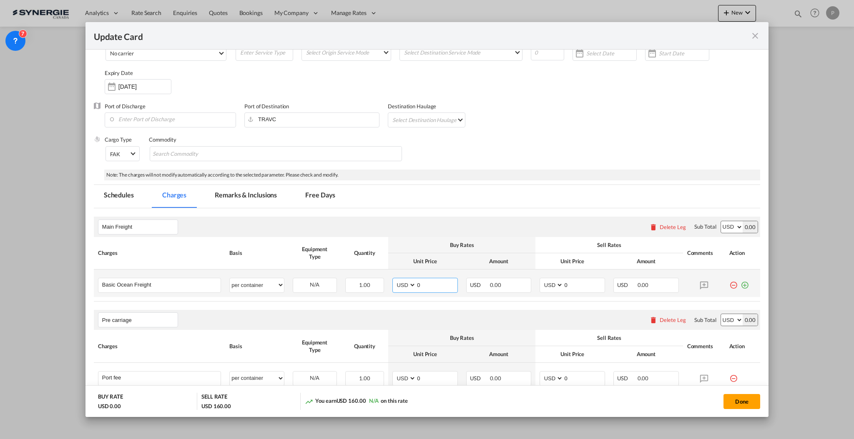
click at [428, 280] on input "0" at bounding box center [436, 285] width 41 height 13
type input "8965"
click at [568, 284] on input "0" at bounding box center [583, 285] width 41 height 13
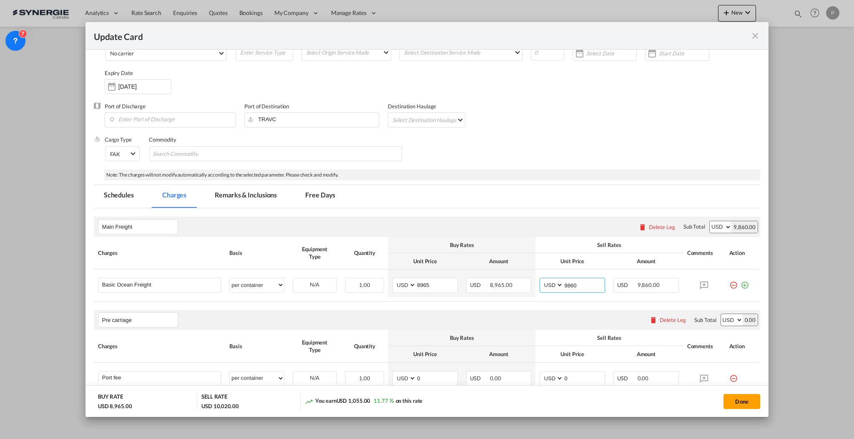
scroll to position [0, 0]
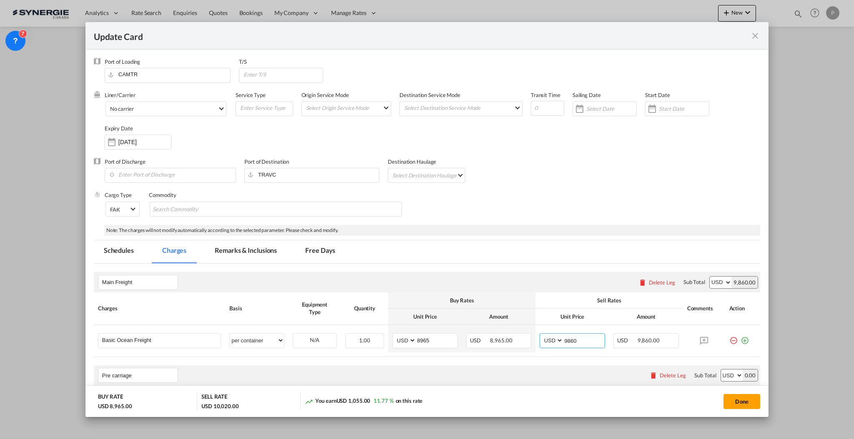
type input "9860"
click at [288, 70] on input "Update Card Port ..." at bounding box center [283, 74] width 80 height 13
type input "BEANR"
click at [531, 110] on input "Update Card Port ..." at bounding box center [547, 108] width 33 height 15
type input "35"
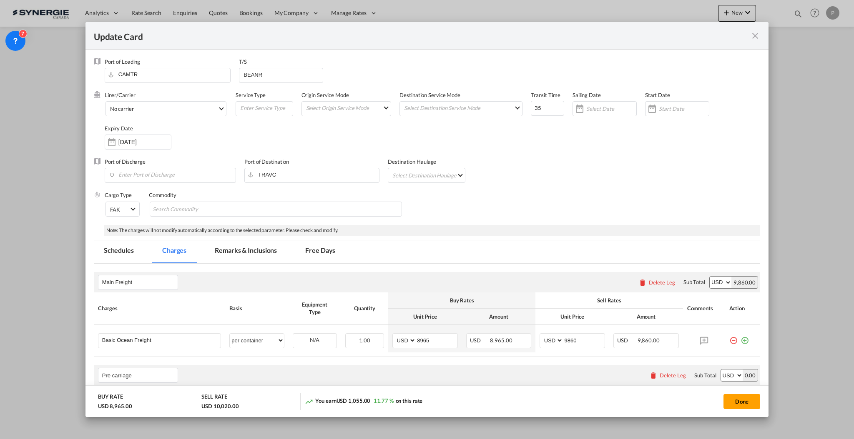
click at [520, 143] on div "Liner/Carrier No carrier Atlantic Container Line (ACL) [PERSON_NAME] Transport …" at bounding box center [432, 124] width 655 height 67
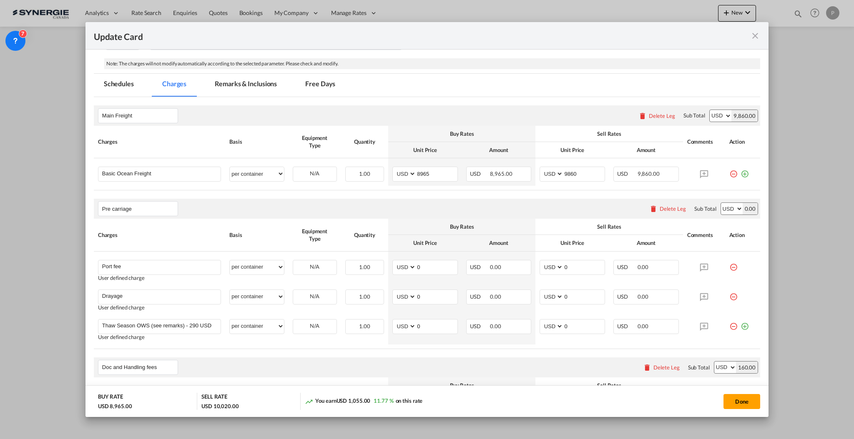
scroll to position [222, 0]
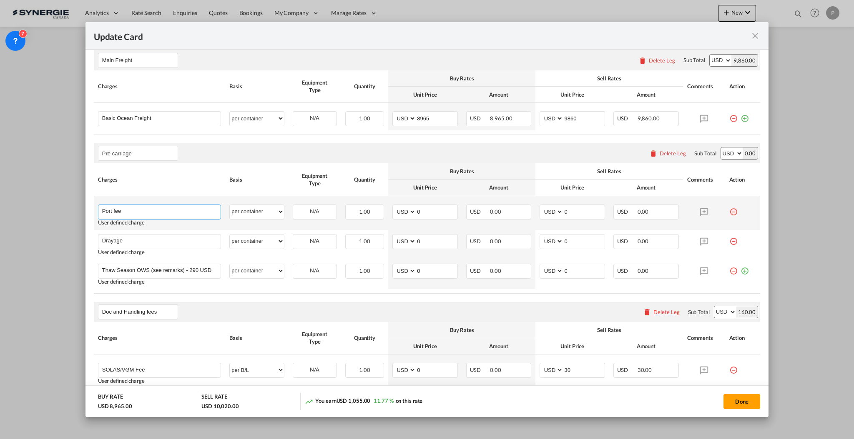
click at [118, 209] on input "Port fee" at bounding box center [161, 211] width 118 height 13
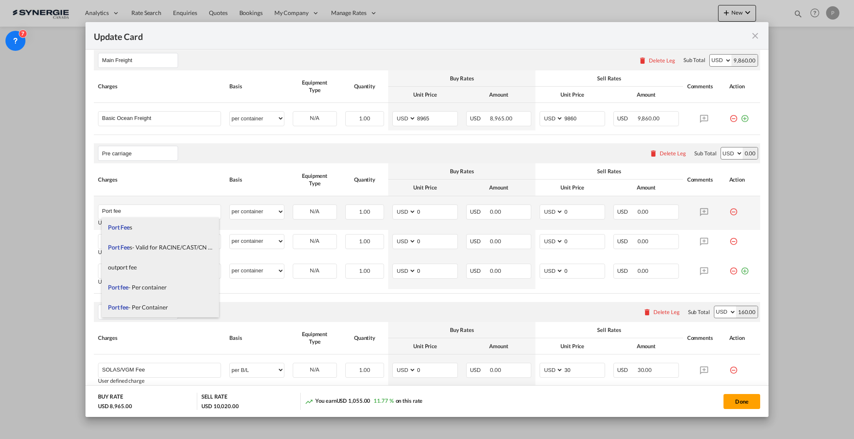
click at [729, 211] on md-icon "icon-minus-circle-outline red-400-fg" at bounding box center [733, 209] width 8 height 8
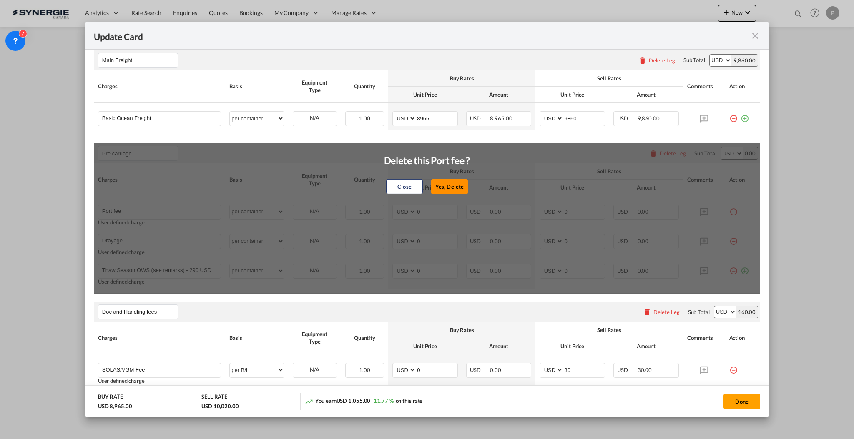
click at [444, 185] on button "Yes, Delete" at bounding box center [449, 186] width 37 height 15
type input "Drayage"
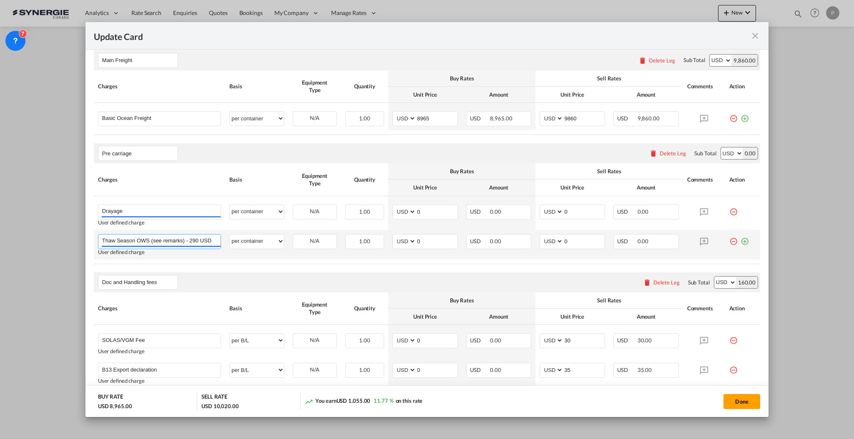
click at [170, 236] on input "Thaw Season OWS (see remarks) - 290 USD if applicable" at bounding box center [161, 241] width 118 height 13
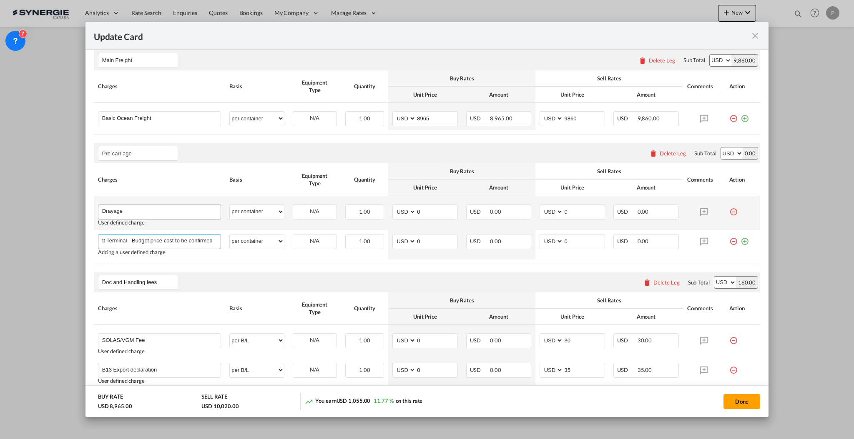
type input "Loading and Lashing at Terminal - Budget price cost to be confirmed"
click at [135, 216] on input "Drayage" at bounding box center [161, 211] width 118 height 13
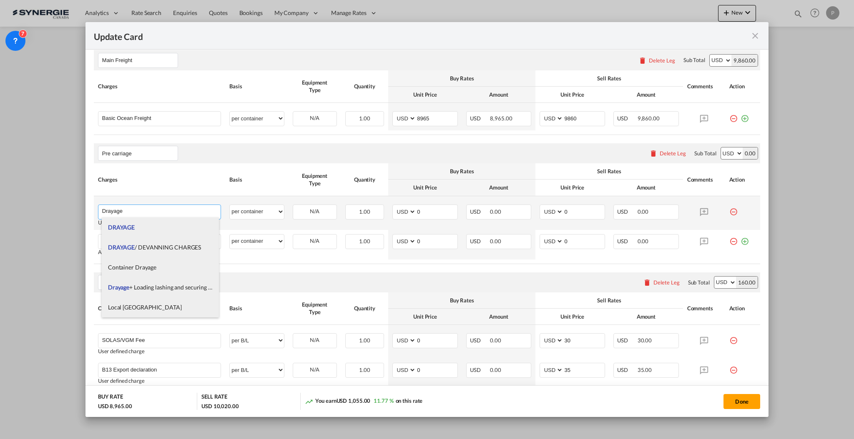
scroll to position [0, 0]
click at [135, 216] on input "Drayage" at bounding box center [161, 211] width 118 height 13
type input "Delivery to [GEOGRAPHIC_DATA]"
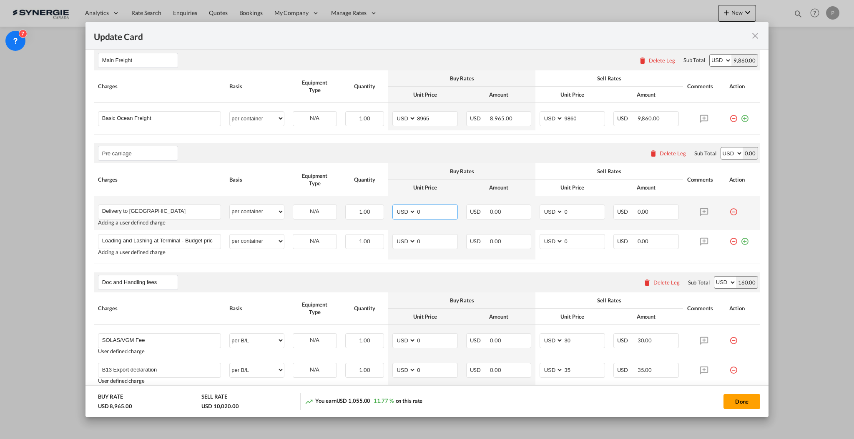
click at [426, 211] on input "0" at bounding box center [436, 211] width 41 height 13
type input "969"
click at [578, 206] on input "0" at bounding box center [583, 211] width 41 height 13
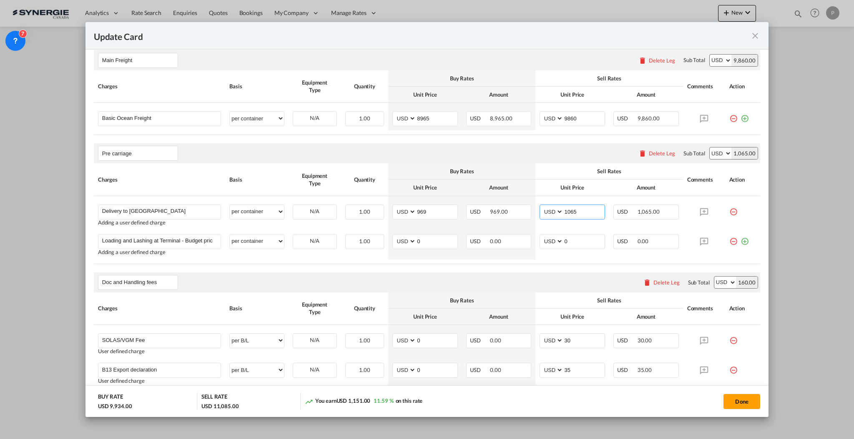
type input "1065"
click at [423, 244] on input "0" at bounding box center [436, 241] width 41 height 13
type input "2660"
click at [585, 239] on input "0" at bounding box center [583, 241] width 41 height 13
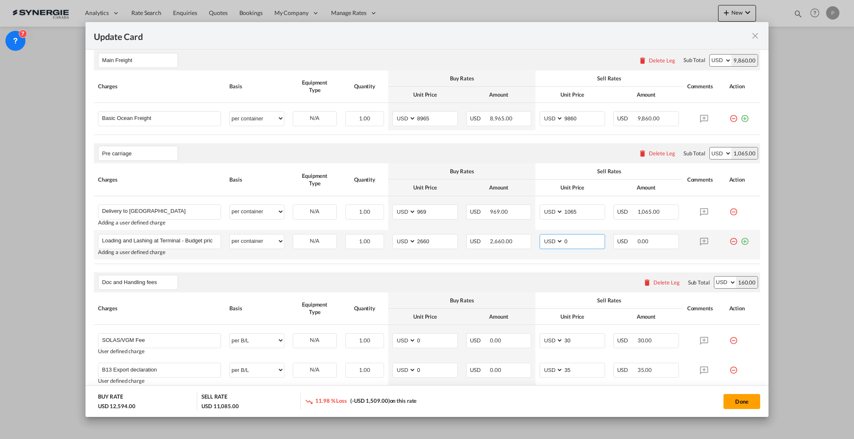
click at [585, 239] on input "0" at bounding box center [583, 241] width 41 height 13
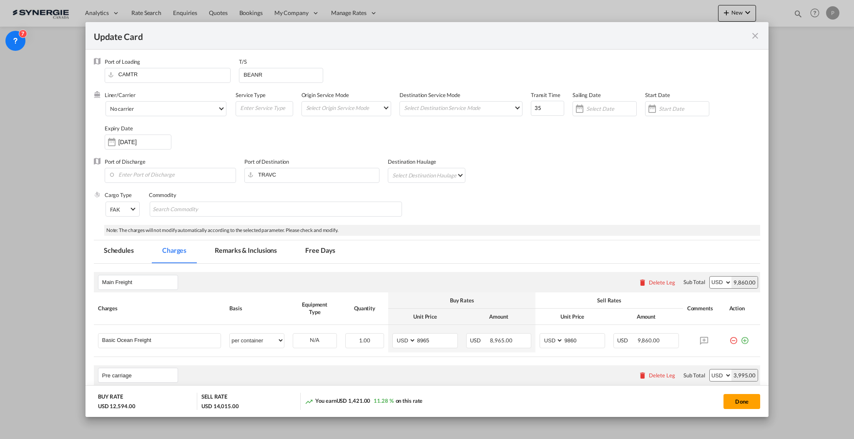
type input "2930"
click at [237, 251] on md-tab-item "Remarks & Inclusions" at bounding box center [246, 252] width 82 height 23
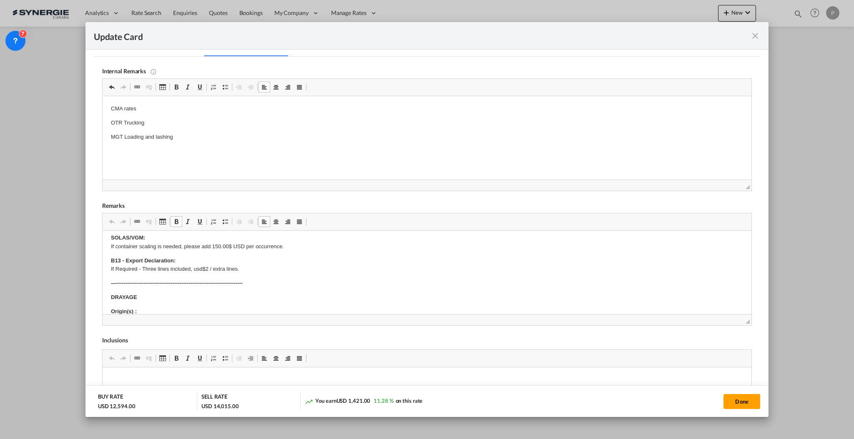
scroll to position [55, 0]
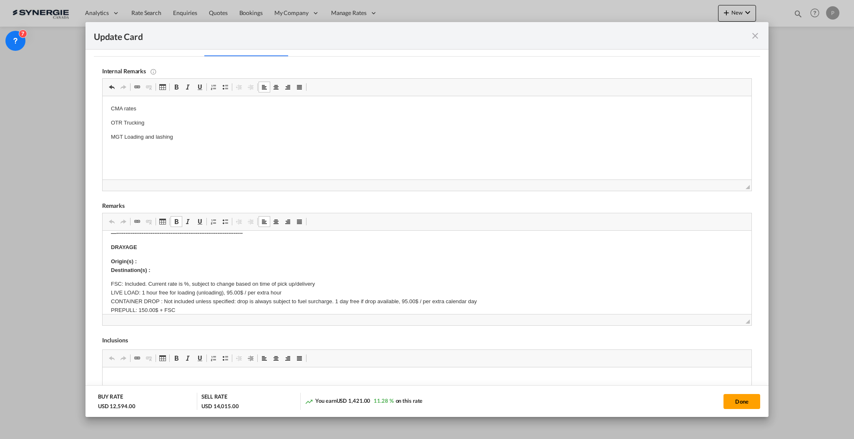
click at [172, 258] on p "Origin(s) : Destination(s) :" at bounding box center [426, 267] width 632 height 18
click at [128, 251] on p "DRAYAGE" at bounding box center [426, 248] width 632 height 9
click at [139, 249] on p "Trucking" at bounding box center [426, 248] width 632 height 9
drag, startPoint x: 139, startPoint y: 249, endPoint x: 102, endPoint y: 246, distance: 37.2
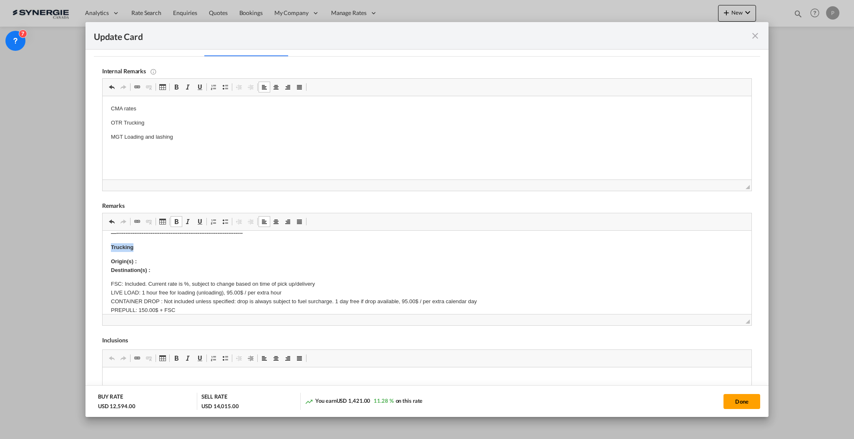
click at [102, 246] on html "SOLAS/VGM: If container scaling is needed, please add 150.00$ USD per occurrenc…" at bounding box center [426, 426] width 649 height 500
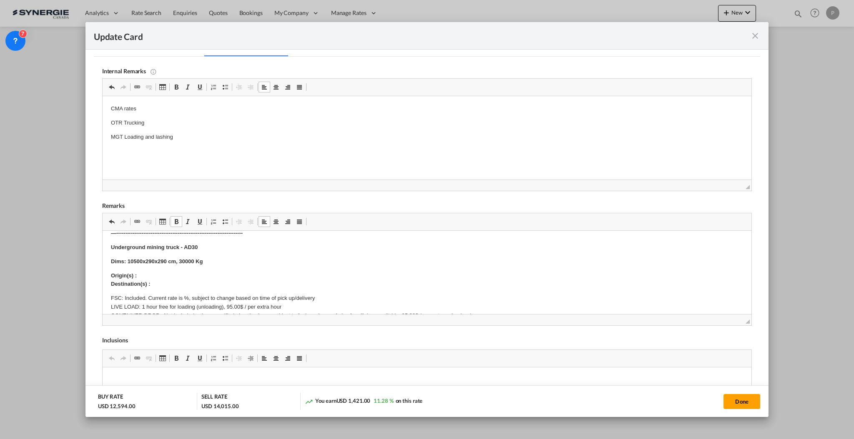
click at [203, 253] on body "SOLAS/VGM: If container scaling is needed, please add 150.00$ USD per occurrenc…" at bounding box center [426, 432] width 632 height 497
click at [212, 248] on p "Underground mining truck - AD30" at bounding box center [426, 248] width 632 height 9
click at [184, 274] on p "Origin(s) : Destination(s) :" at bounding box center [426, 281] width 632 height 18
drag, startPoint x: 158, startPoint y: 276, endPoint x: 141, endPoint y: 276, distance: 16.7
click at [158, 275] on p "Origin(s) : Destination(s) :" at bounding box center [426, 281] width 632 height 18
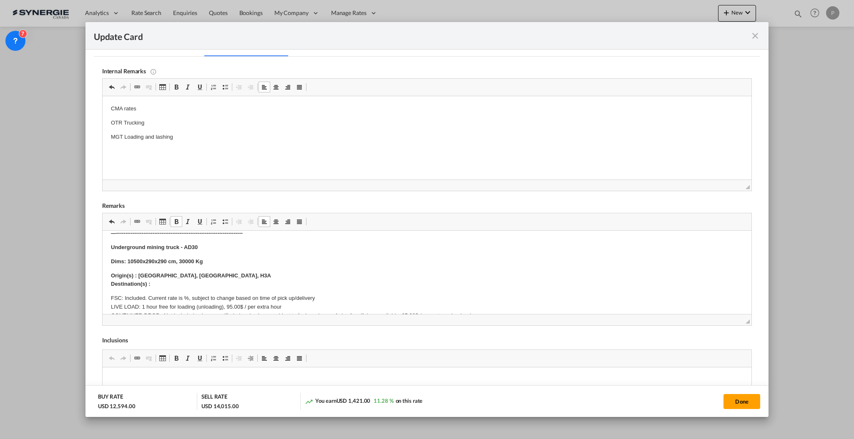
click at [191, 291] on body "SOLAS/VGM: If container scaling is needed, please add 150.00$ USD per occurrenc…" at bounding box center [426, 432] width 632 height 497
click at [188, 286] on p "Origin(s) : [GEOGRAPHIC_DATA], [GEOGRAPHIC_DATA], H3A Destination(s) :" at bounding box center [426, 281] width 632 height 18
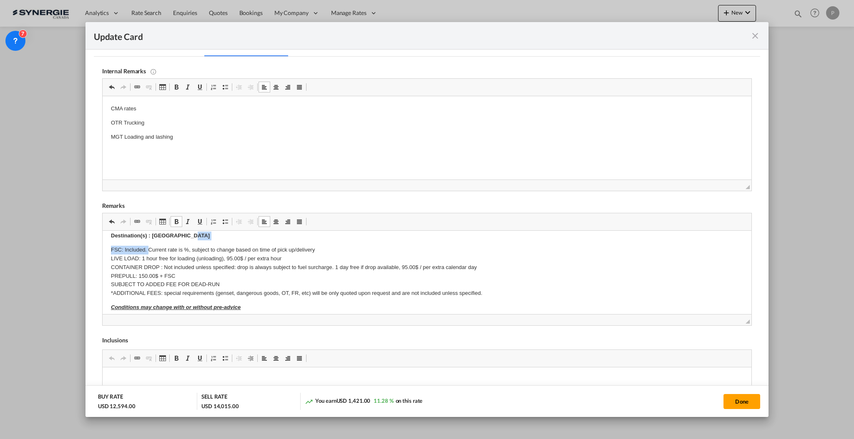
scroll to position [92, 0]
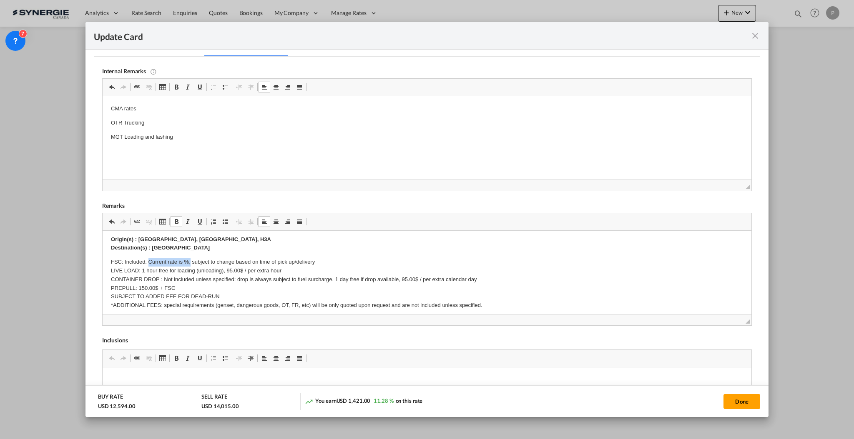
drag, startPoint x: 148, startPoint y: 242, endPoint x: 190, endPoint y: 261, distance: 45.7
click at [190, 261] on p "FSC: Included. Current rate is %, subject to change based on time of pick up/de…" at bounding box center [426, 284] width 632 height 52
click at [229, 269] on p "FSC: Included. subject to change based on time of pick up/delivery LIVE LOAD: 1…" at bounding box center [426, 284] width 632 height 52
click at [231, 271] on p "FSC: Included. subject to change based on time of pick up/delivery LIVE LOAD: 1…" at bounding box center [426, 284] width 632 height 52
click at [254, 275] on p "FSC: Included. subject to change based on time of pick up/delivery LIVE LOAD: 1…" at bounding box center [426, 284] width 632 height 52
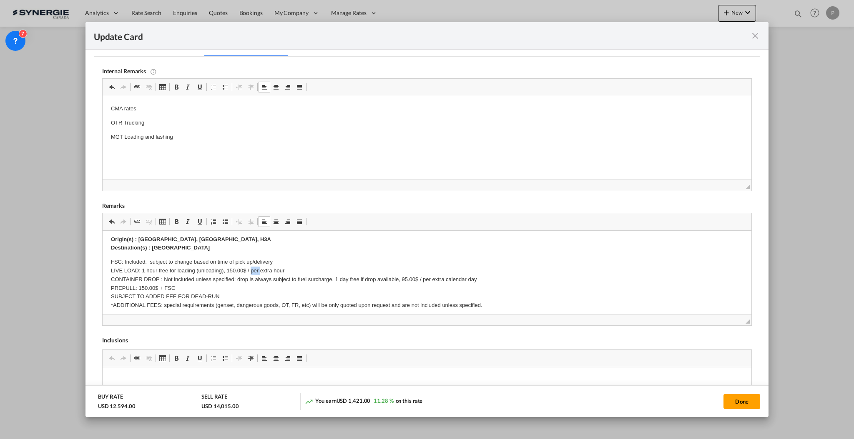
click at [254, 275] on p "FSC: Included. subject to change based on time of pick up/delivery LIVE LOAD: 1…" at bounding box center [426, 284] width 632 height 52
click at [266, 280] on p "FSC: Included. subject to change based on time of pick up/delivery LIVE LOAD: 1…" at bounding box center [426, 284] width 632 height 52
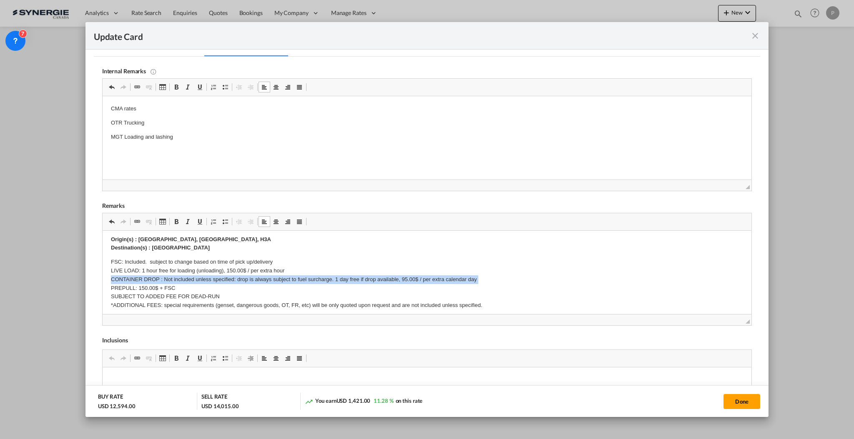
click at [266, 280] on p "FSC: Included. subject to change based on time of pick up/delivery LIVE LOAD: 1…" at bounding box center [426, 284] width 632 height 52
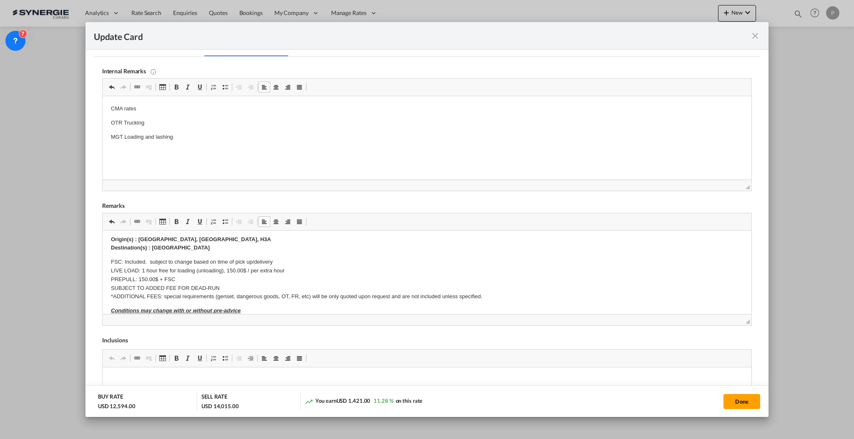
click at [126, 276] on p "FSC: Included. subject to change based on time of pick up/delivery LIVE LOAD: 1…" at bounding box center [426, 279] width 632 height 43
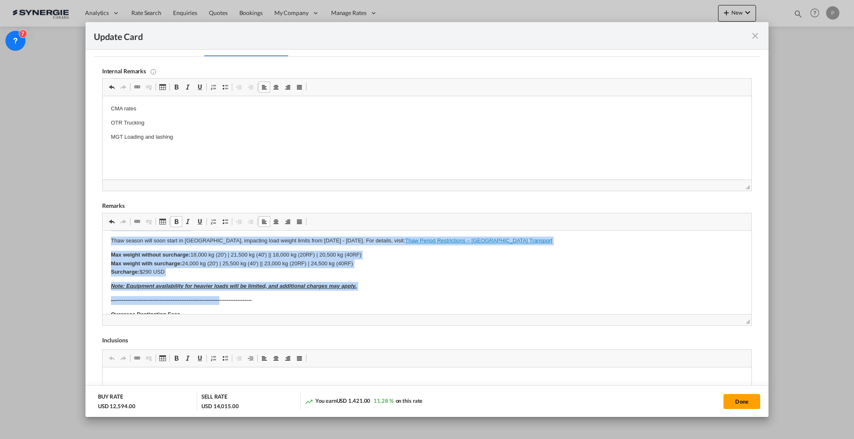
scroll to position [259, 0]
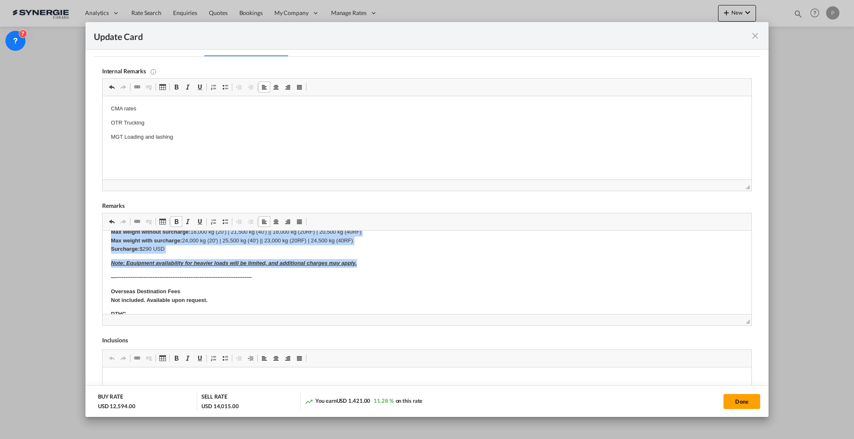
drag, startPoint x: 109, startPoint y: 260, endPoint x: 384, endPoint y: 264, distance: 274.8
click at [384, 264] on html "SOLAS/VGM: If container scaling is needed, please add 150.00$ USD per occurrenc…" at bounding box center [426, 220] width 649 height 497
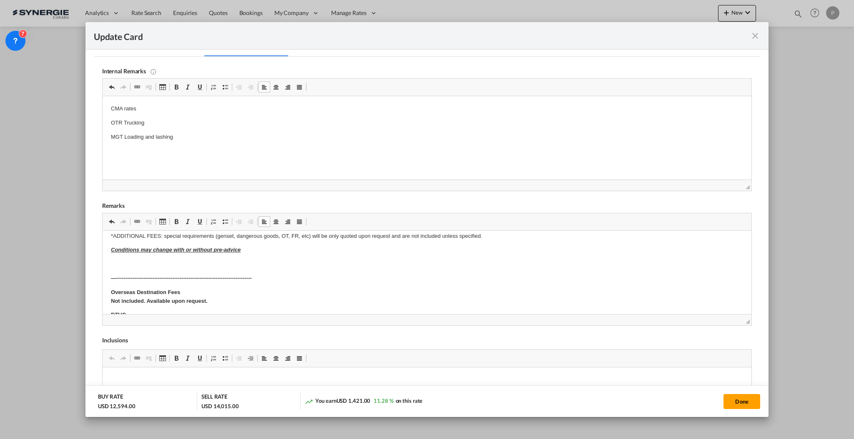
scroll to position [145, 0]
click at [131, 278] on p "LOADING AND LASHING" at bounding box center [426, 278] width 632 height 9
click at [129, 291] on p "Editor, editor47" at bounding box center [426, 292] width 632 height 9
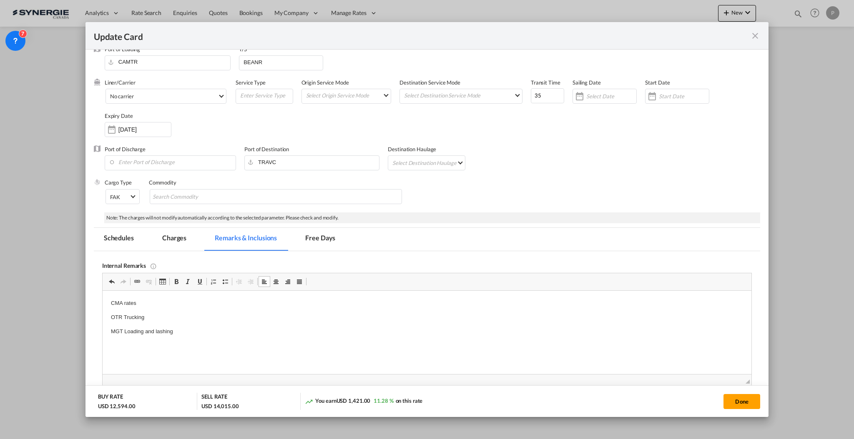
scroll to position [0, 0]
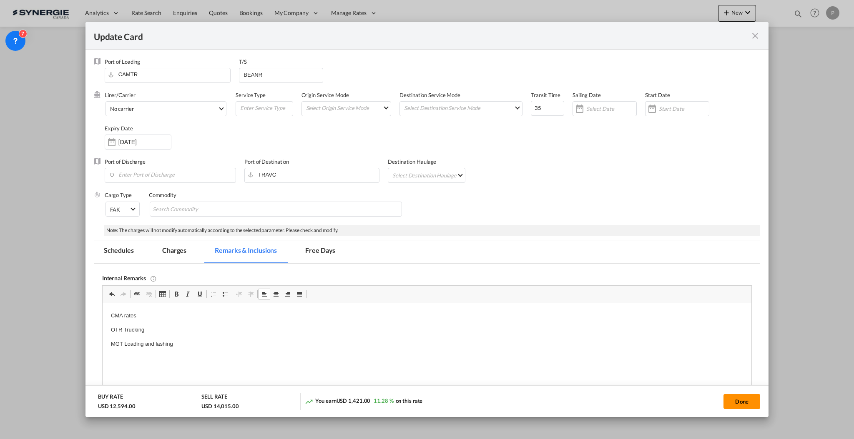
drag, startPoint x: 749, startPoint y: 400, endPoint x: 746, endPoint y: 397, distance: 4.4
click at [749, 399] on button "Done" at bounding box center [741, 401] width 37 height 15
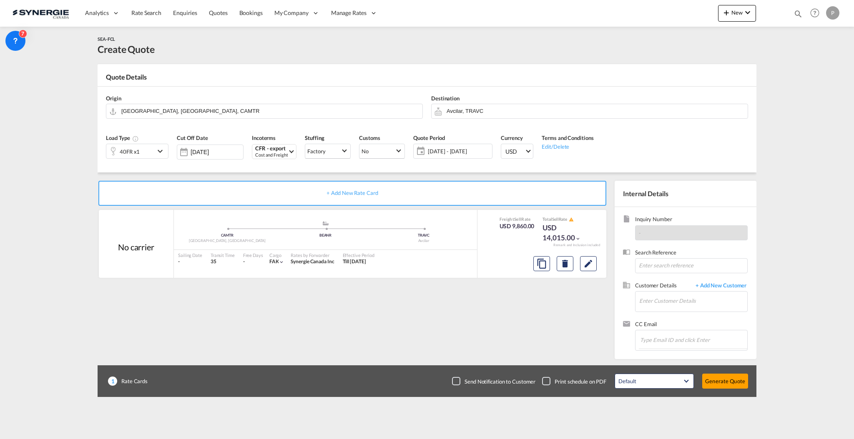
type input "[DATE]"
click at [685, 307] on input "Enter Customer Details" at bounding box center [693, 301] width 108 height 19
paste input "[EMAIL_ADDRESS][DOMAIN_NAME]"
type input "[EMAIL_ADDRESS][DOMAIN_NAME]"
click at [721, 286] on span "+ Add New Customer" at bounding box center [719, 287] width 56 height 10
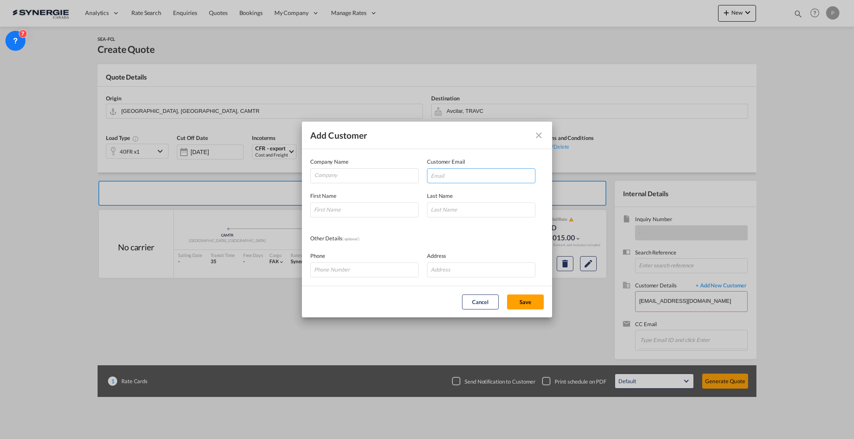
click at [487, 179] on input "Add Customer Company ..." at bounding box center [481, 175] width 108 height 15
paste input "[EMAIL_ADDRESS][DOMAIN_NAME]"
type input "[EMAIL_ADDRESS][DOMAIN_NAME]"
click at [365, 203] on input "Add Customer Company ..." at bounding box center [364, 210] width 108 height 15
type input "Catalina"
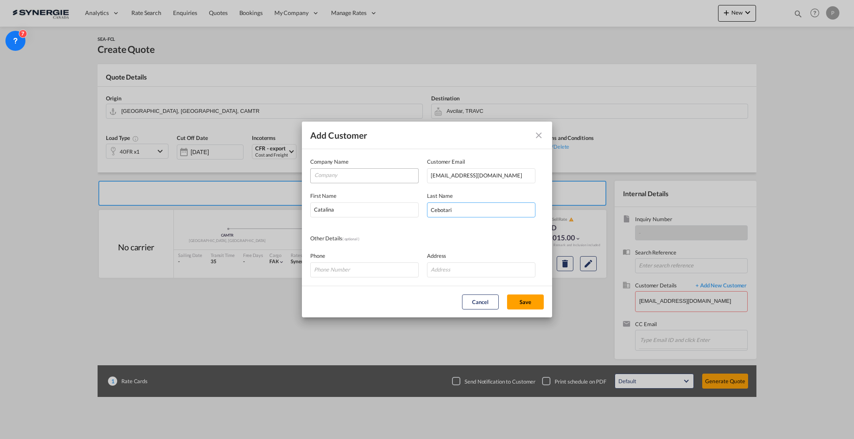
type input "Cebotari"
click at [368, 177] on input "Company" at bounding box center [366, 175] width 104 height 13
click at [365, 179] on input "Company" at bounding box center [366, 175] width 104 height 13
paste input "Atlant Logistics [GEOGRAPHIC_DATA]"
type input "Atlant Logistics [GEOGRAPHIC_DATA]"
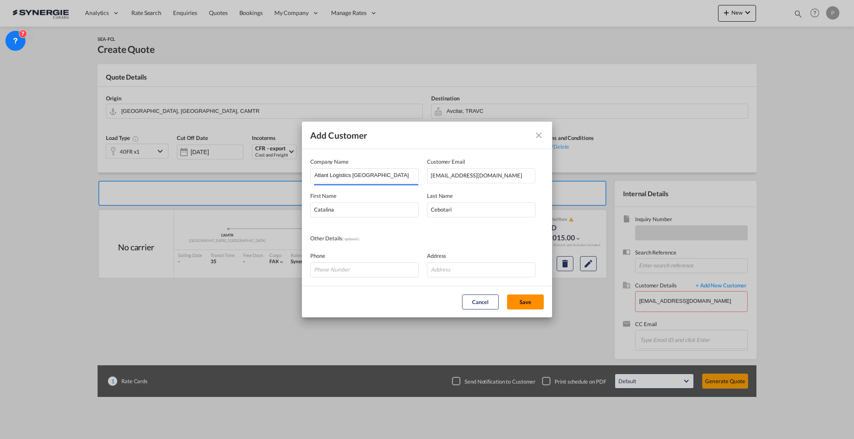
click at [527, 303] on button "Save" at bounding box center [525, 302] width 37 height 15
type input "Atlant Logistics Europe, [PERSON_NAME], [EMAIL_ADDRESS][DOMAIN_NAME]"
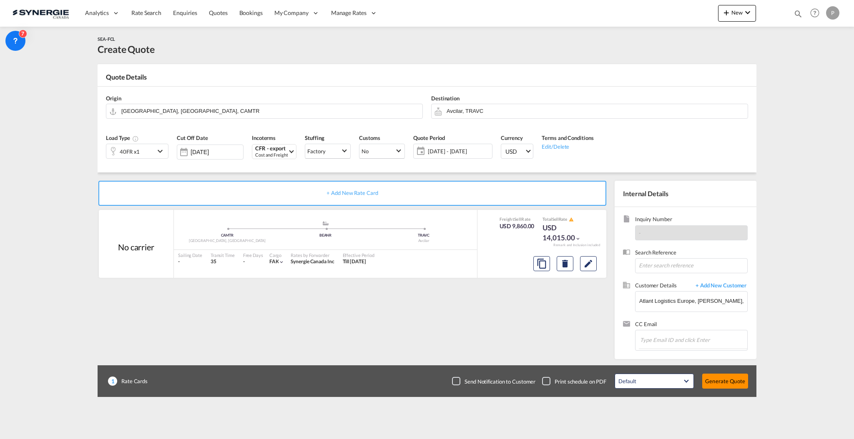
click at [738, 382] on button "Generate Quote" at bounding box center [725, 381] width 46 height 15
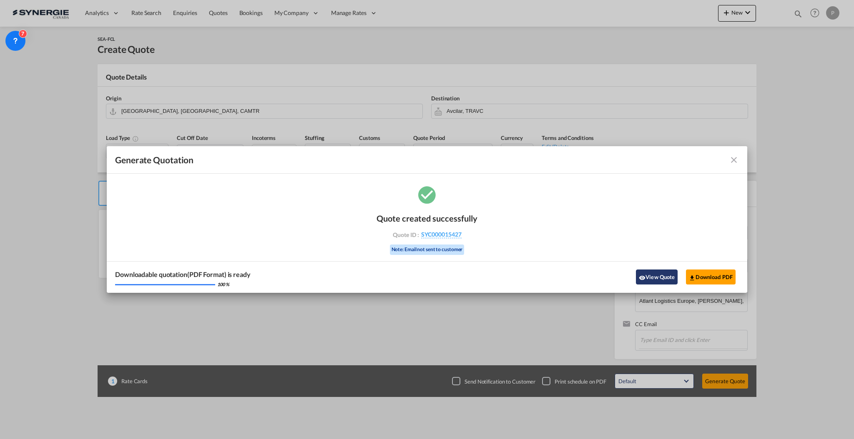
click at [665, 280] on button "View Quote" at bounding box center [657, 277] width 42 height 15
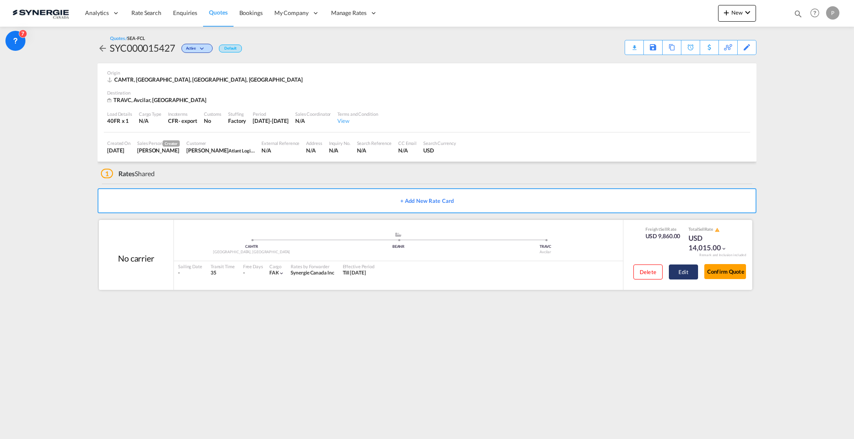
click at [692, 272] on button "Edit" at bounding box center [683, 272] width 29 height 15
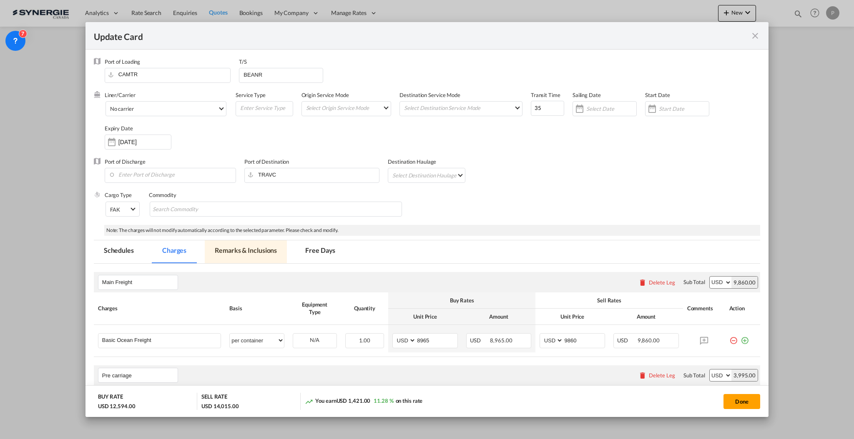
click at [236, 252] on md-tab-item "Remarks & Inclusions" at bounding box center [246, 252] width 82 height 23
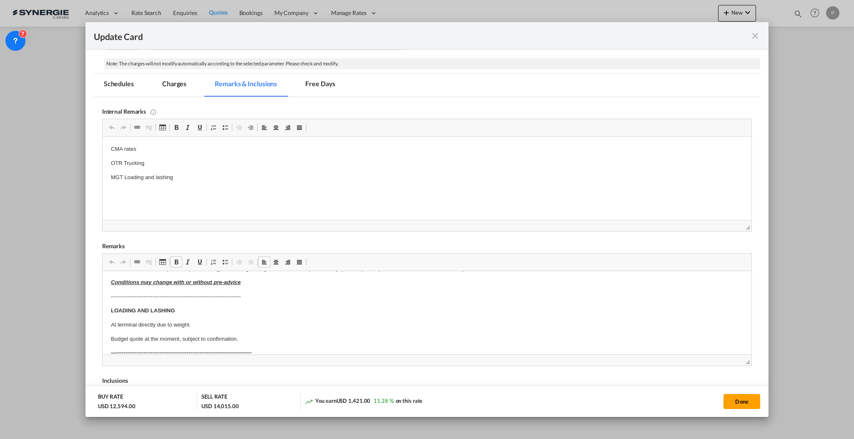
scroll to position [167, 0]
click at [251, 325] on p "Budget quote at the moment, subject to confirmation." at bounding box center [426, 324] width 632 height 9
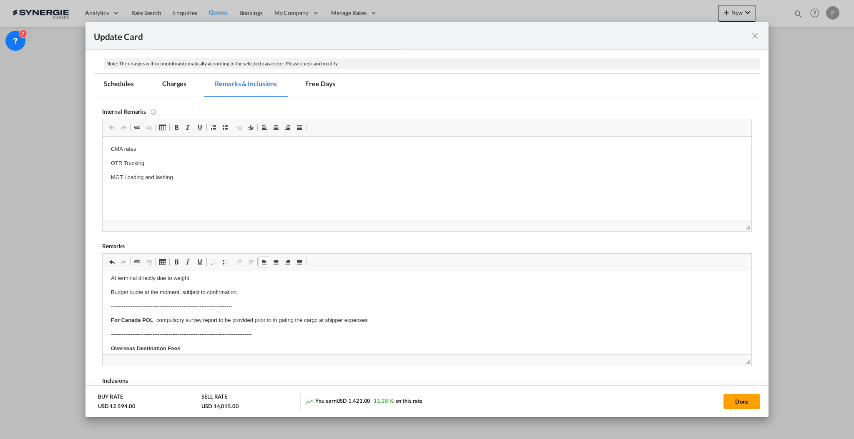
scroll to position [223, 0]
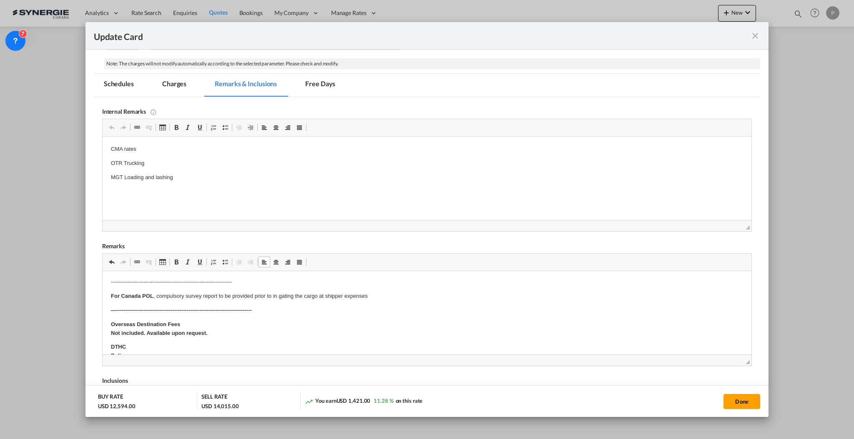
click at [171, 85] on md-tab-item "Charges" at bounding box center [174, 85] width 44 height 23
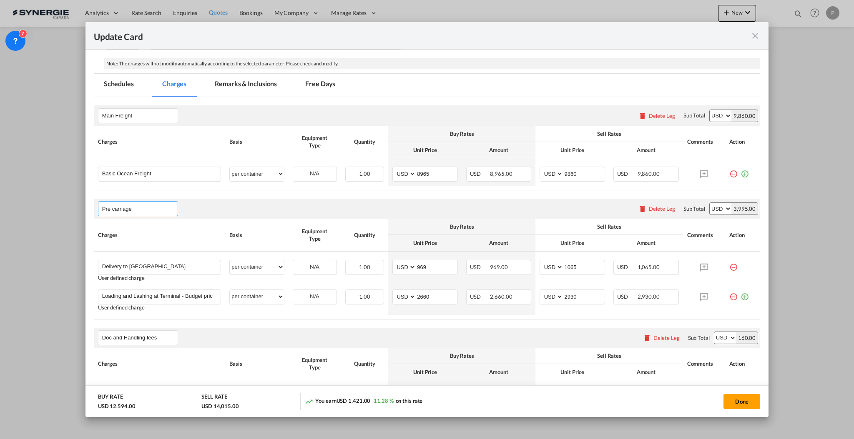
click at [143, 210] on input "Pre carriage" at bounding box center [139, 209] width 75 height 13
click at [143, 211] on input "Pre carriage" at bounding box center [139, 209] width 75 height 13
type input "Origin charges"
click at [741, 294] on md-icon "icon-plus-circle-outline green-400-fg" at bounding box center [745, 294] width 8 height 8
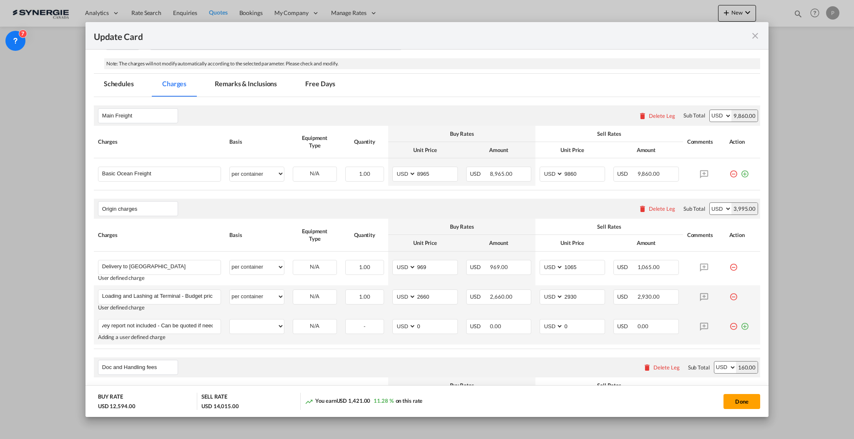
scroll to position [0, 43]
type input "Mandatory Survey report not included - Can be quoted if neede"
select select "flat"
drag, startPoint x: 742, startPoint y: 401, endPoint x: 744, endPoint y: 407, distance: 6.4
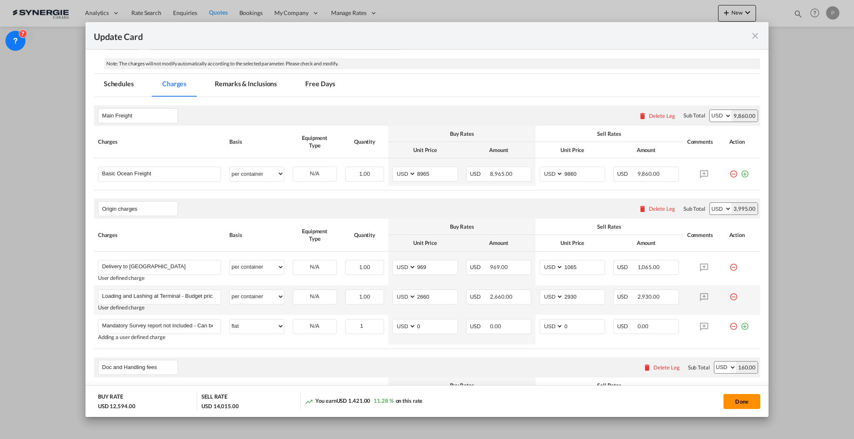
click at [742, 401] on button "Done" at bounding box center [741, 401] width 37 height 15
type input "[DATE]"
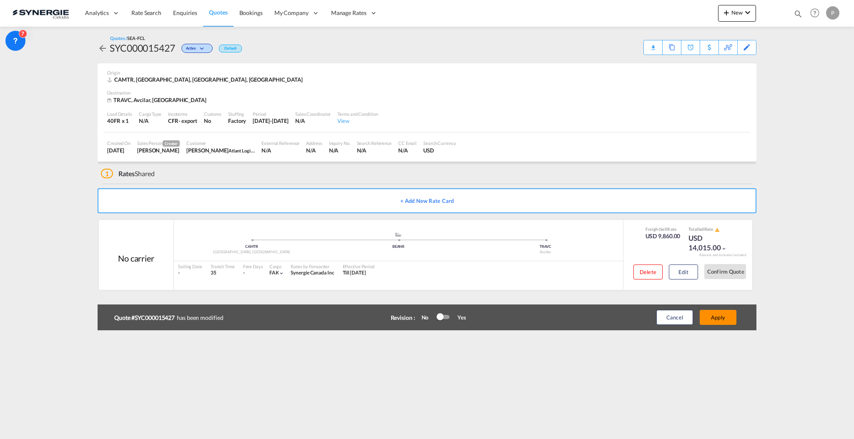
click at [723, 320] on button "Apply" at bounding box center [718, 317] width 37 height 15
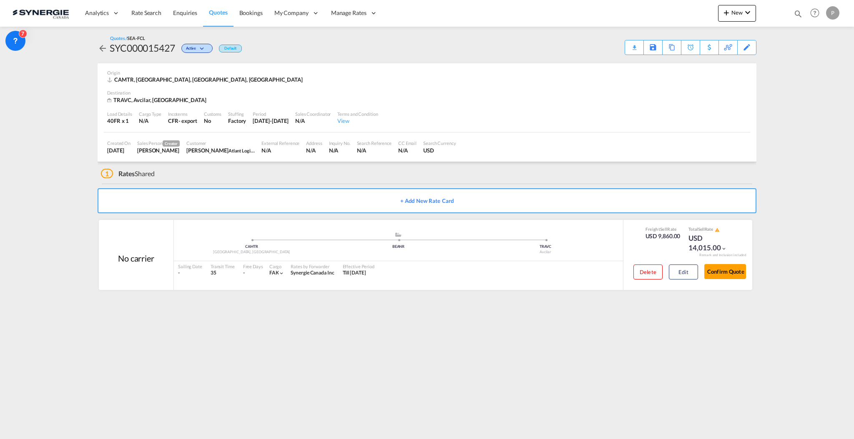
click at [160, 52] on div "SYC000015427" at bounding box center [142, 47] width 65 height 13
copy div "SYC000015427"
click at [629, 54] on div "Download Quote" at bounding box center [612, 47] width 61 height 15
click at [634, 45] on div "Download Quote" at bounding box center [618, 46] width 43 height 13
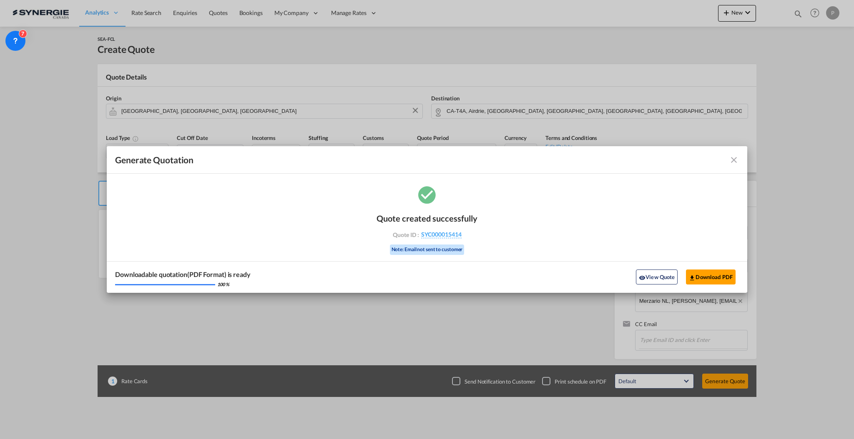
click at [738, 160] on md-icon "icon-close fg-AAA8AD cursor m-0" at bounding box center [734, 160] width 10 height 10
